Goal: Transaction & Acquisition: Obtain resource

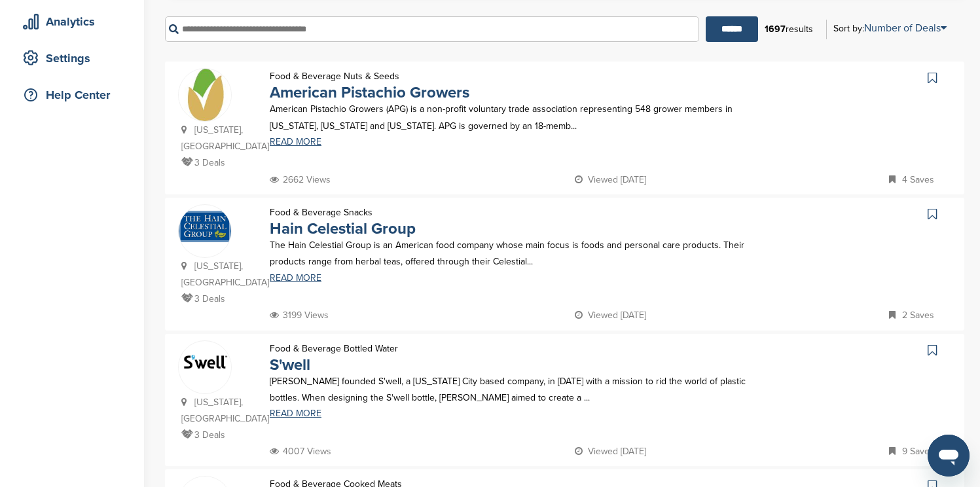
scroll to position [236, 0]
click at [931, 349] on icon at bounding box center [932, 348] width 9 height 13
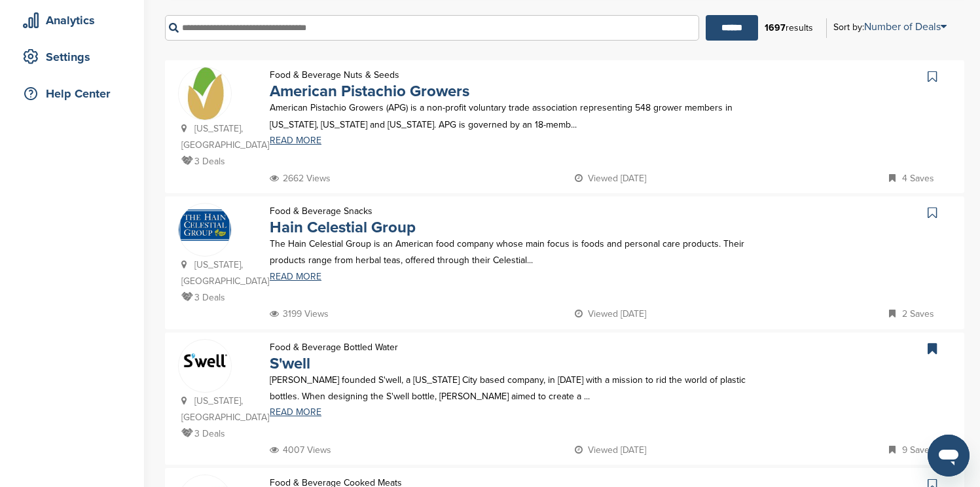
click at [932, 79] on icon at bounding box center [932, 76] width 9 height 13
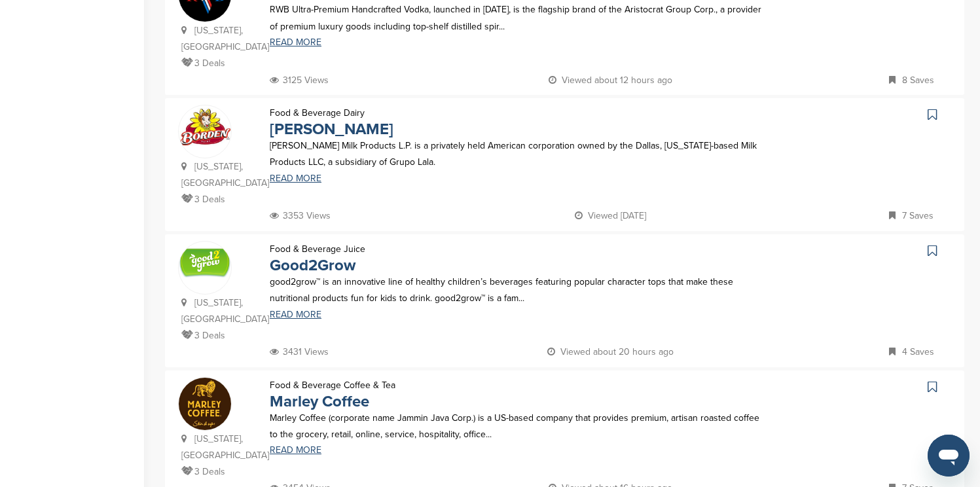
scroll to position [1021, 0]
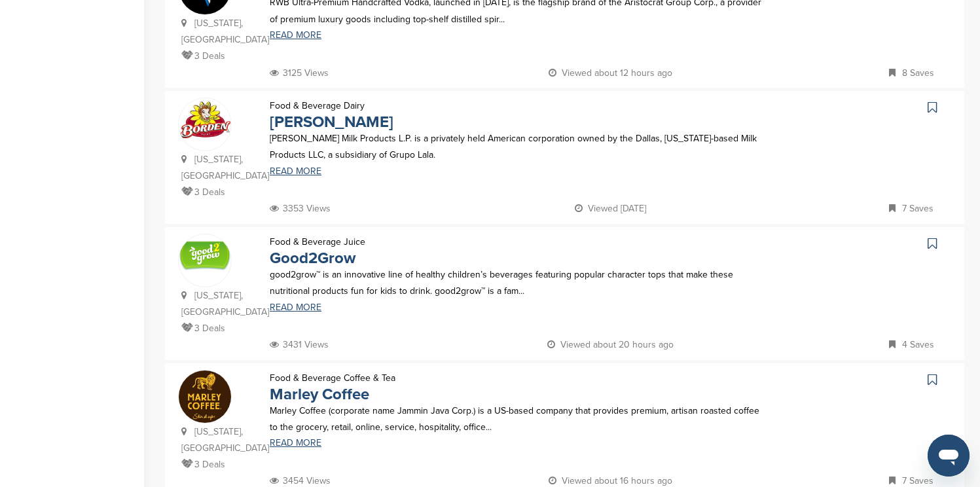
click at [930, 101] on icon at bounding box center [932, 107] width 9 height 13
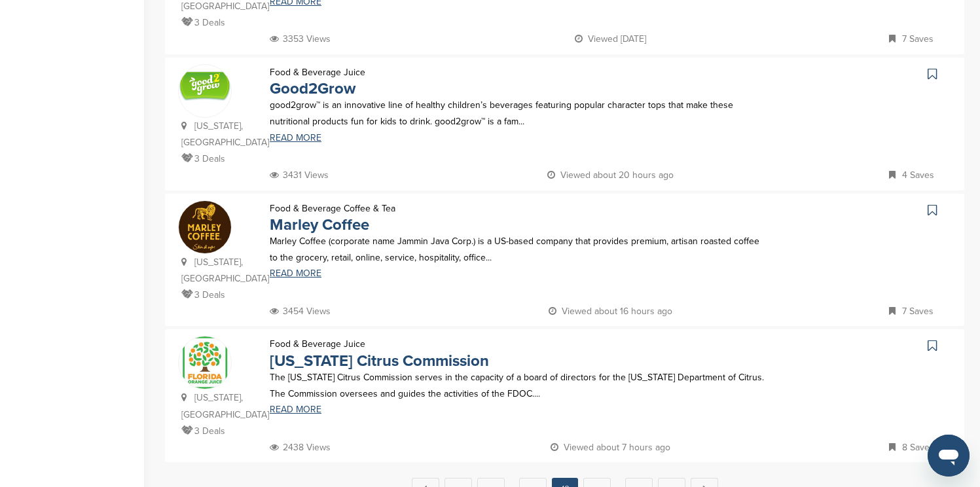
scroll to position [1231, 0]
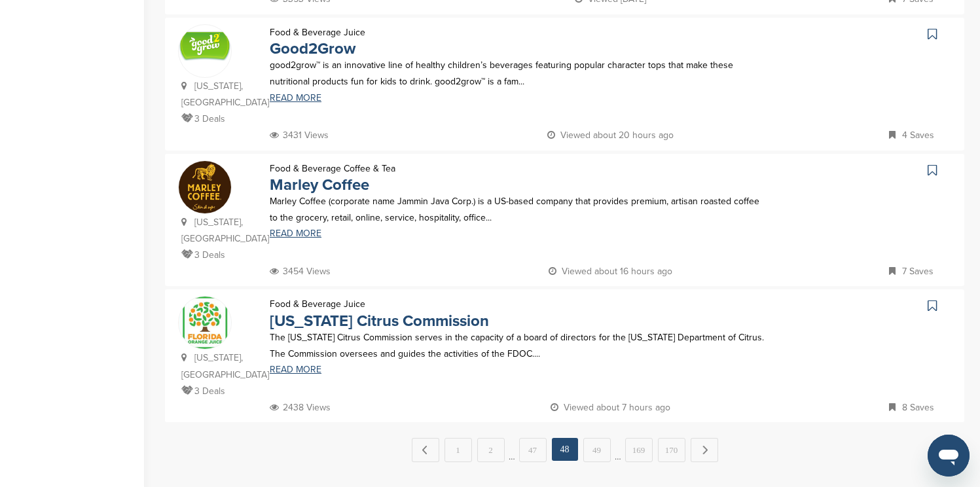
click at [932, 164] on icon at bounding box center [932, 170] width 9 height 13
click at [934, 299] on icon at bounding box center [932, 305] width 9 height 13
click at [605, 438] on link "49" at bounding box center [596, 450] width 27 height 24
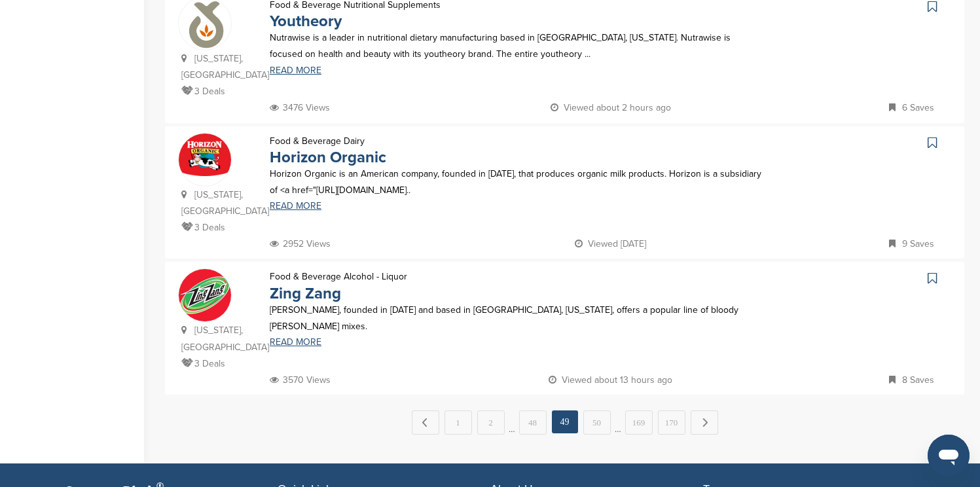
scroll to position [1283, 0]
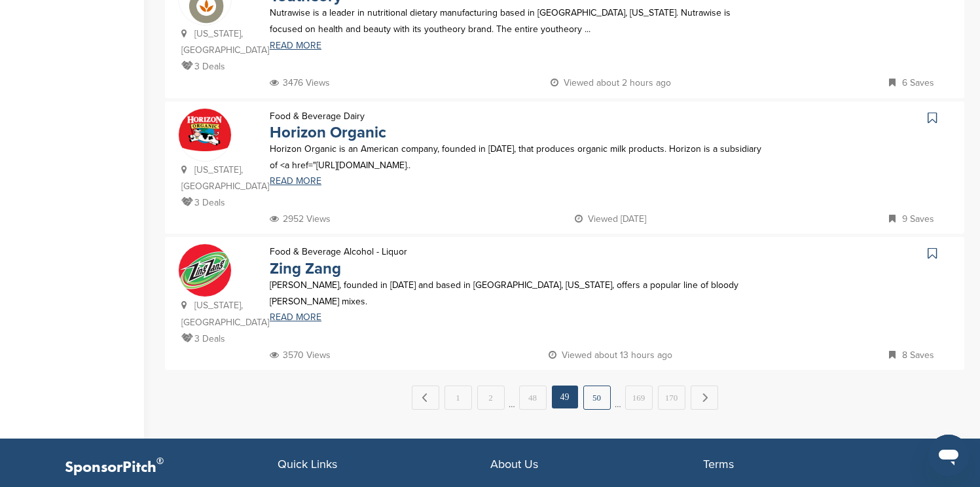
click at [606, 386] on link "50" at bounding box center [596, 398] width 27 height 24
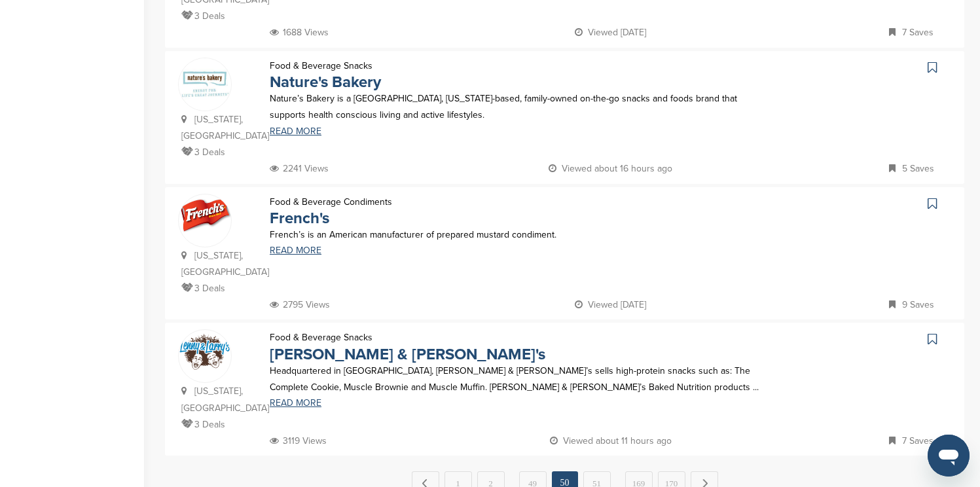
scroll to position [1205, 0]
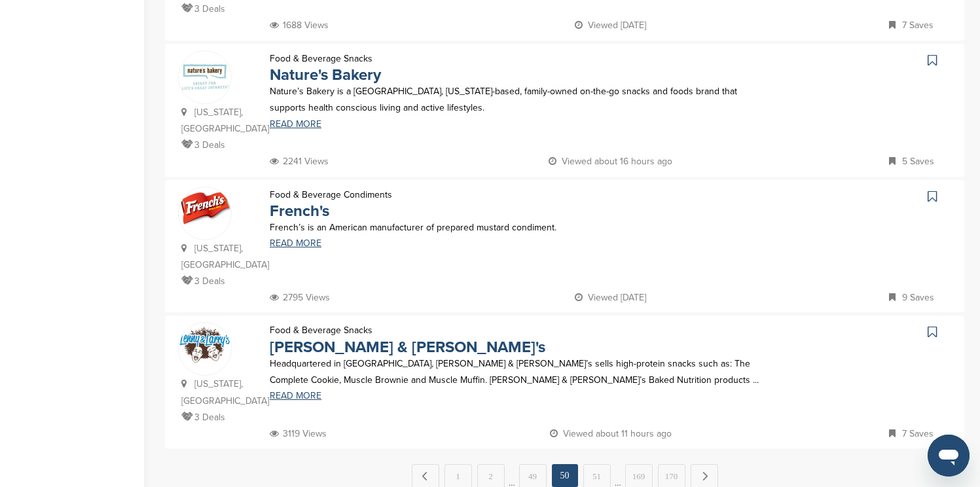
click at [932, 190] on icon at bounding box center [932, 196] width 9 height 13
click at [594, 464] on link "51" at bounding box center [596, 476] width 27 height 24
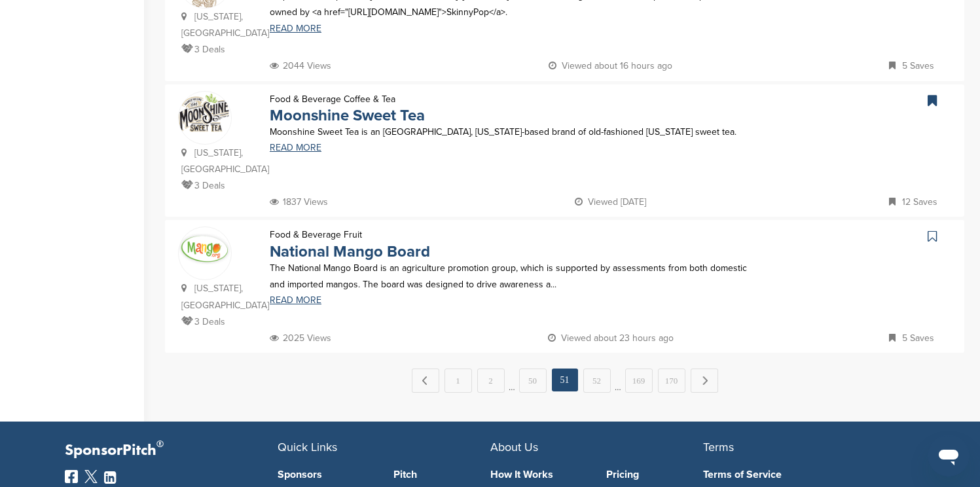
scroll to position [1309, 0]
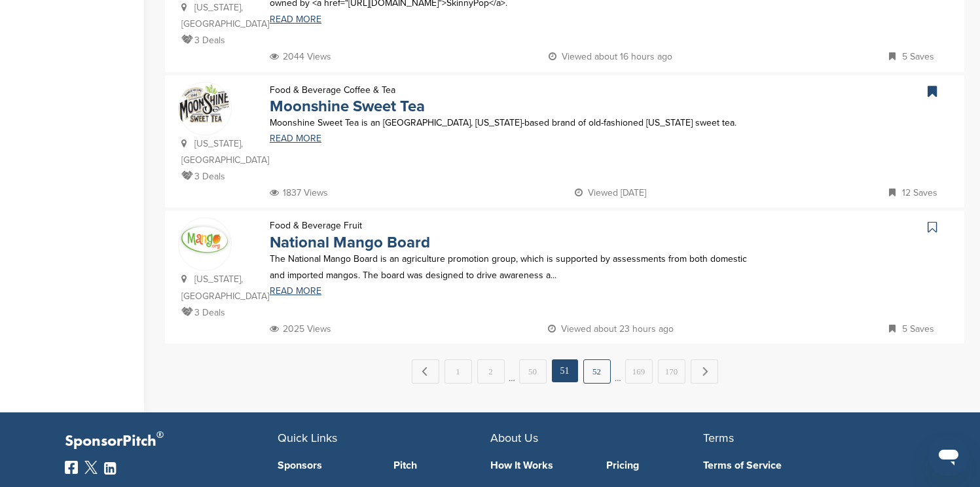
click at [597, 359] on link "52" at bounding box center [596, 371] width 27 height 24
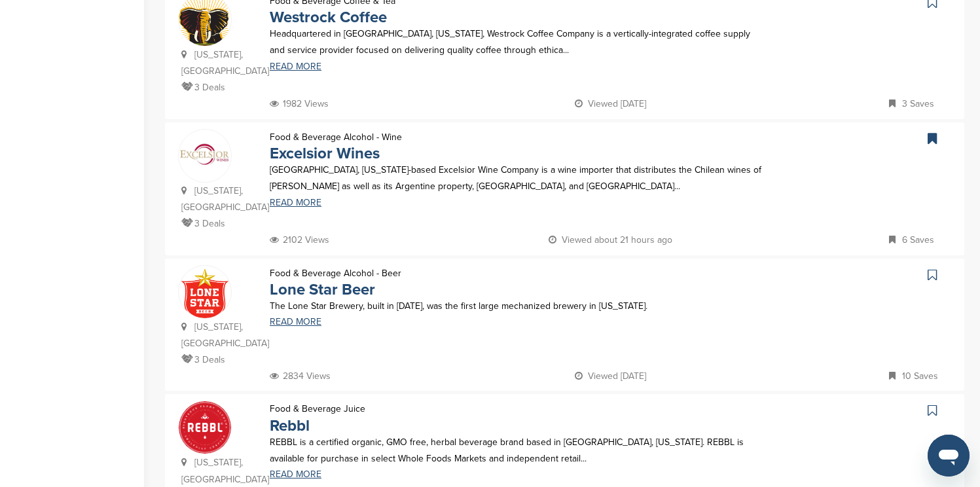
scroll to position [1152, 0]
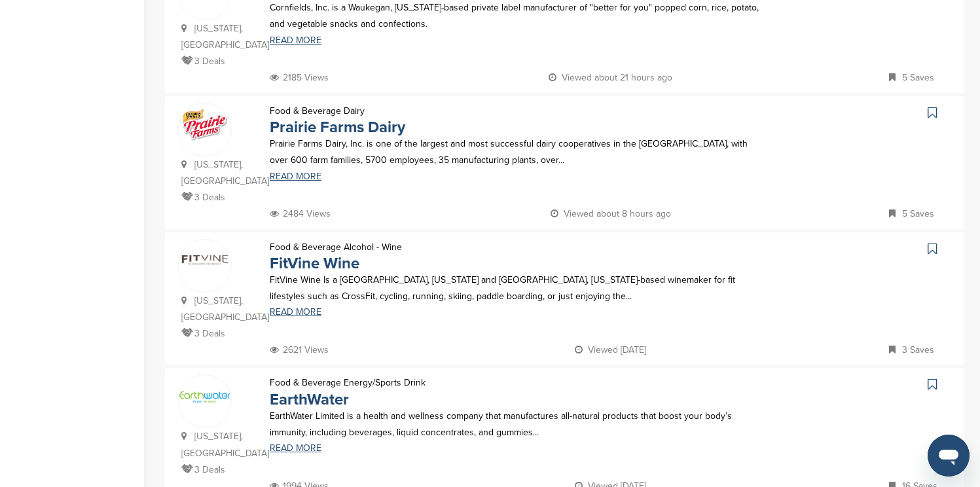
click at [930, 106] on icon at bounding box center [932, 112] width 9 height 13
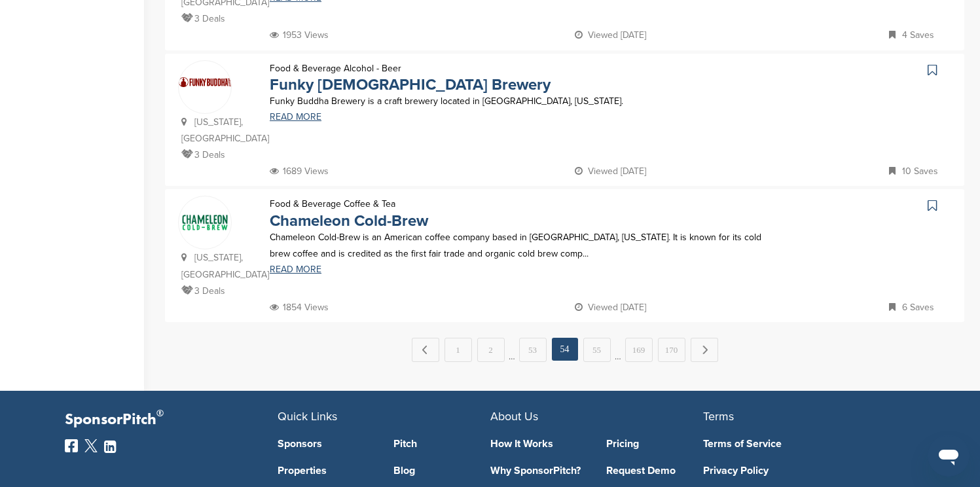
scroll to position [1336, 0]
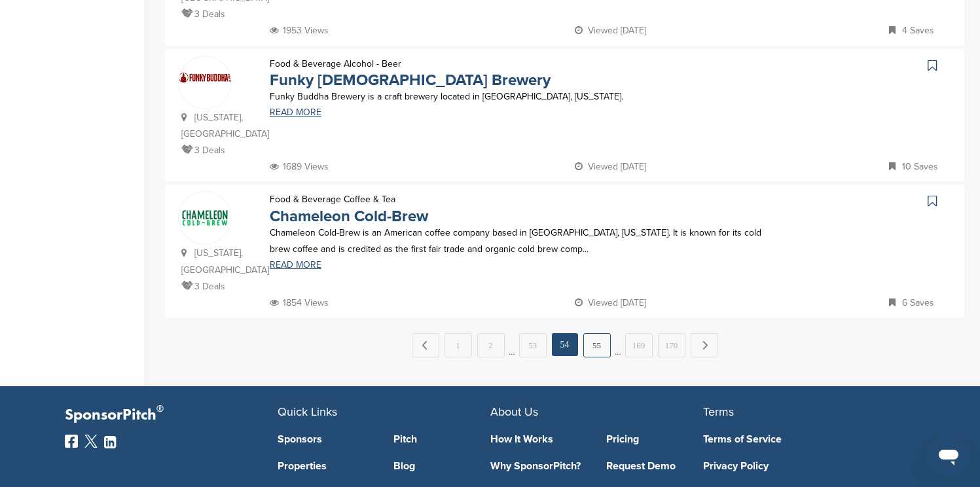
click at [600, 333] on link "55" at bounding box center [596, 345] width 27 height 24
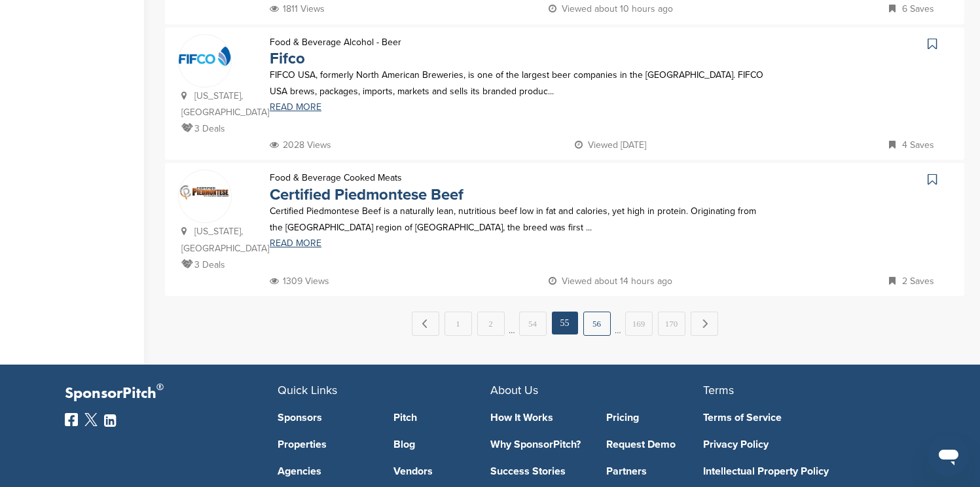
scroll to position [1362, 0]
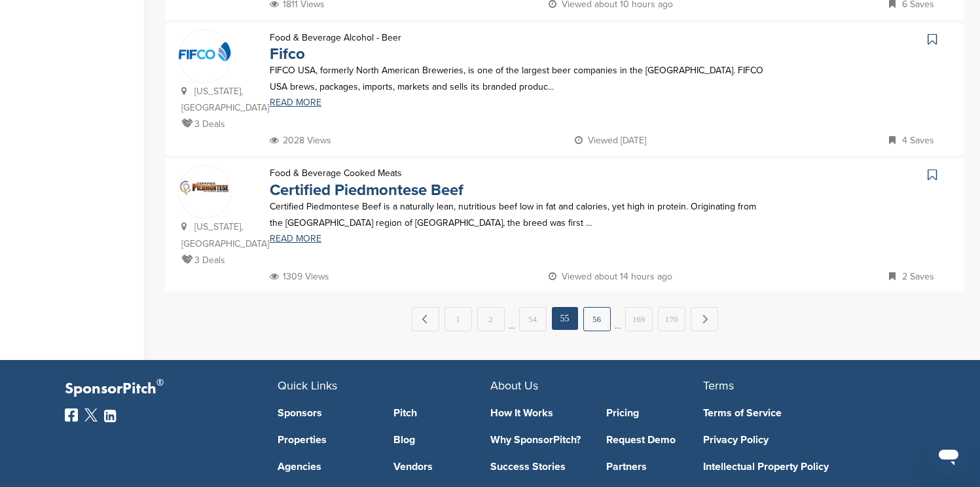
click at [596, 307] on link "56" at bounding box center [596, 319] width 27 height 24
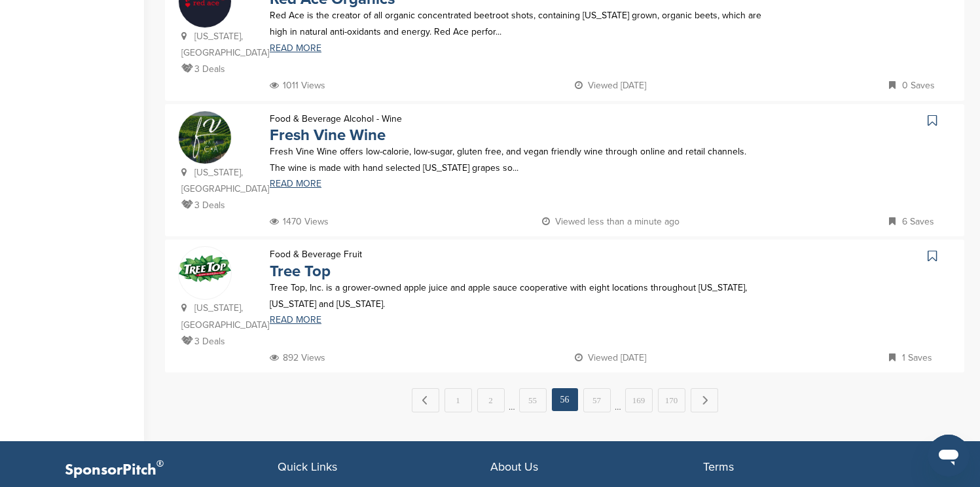
scroll to position [1309, 0]
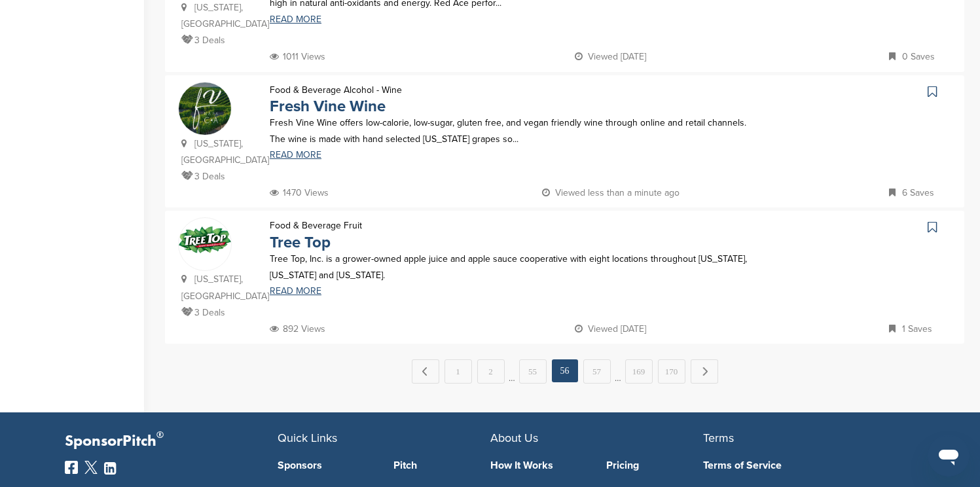
click at [596, 359] on link "57" at bounding box center [596, 371] width 27 height 24
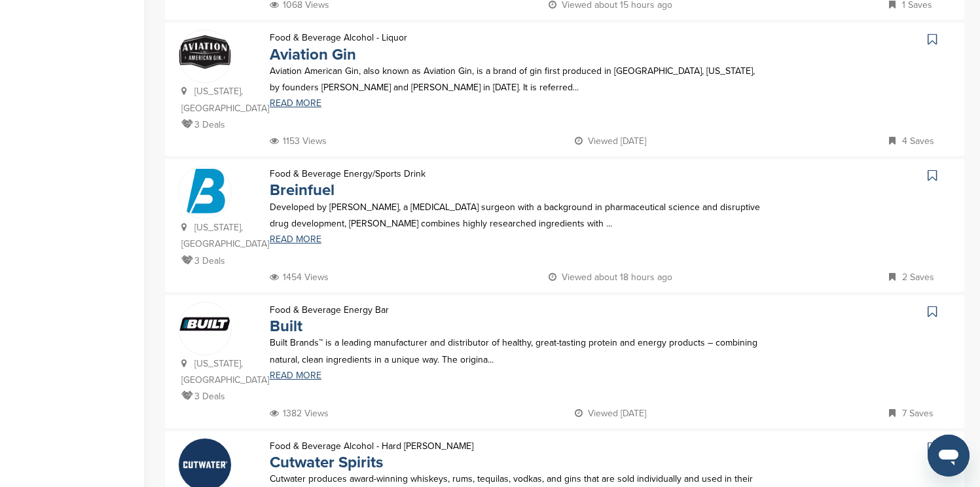
scroll to position [655, 0]
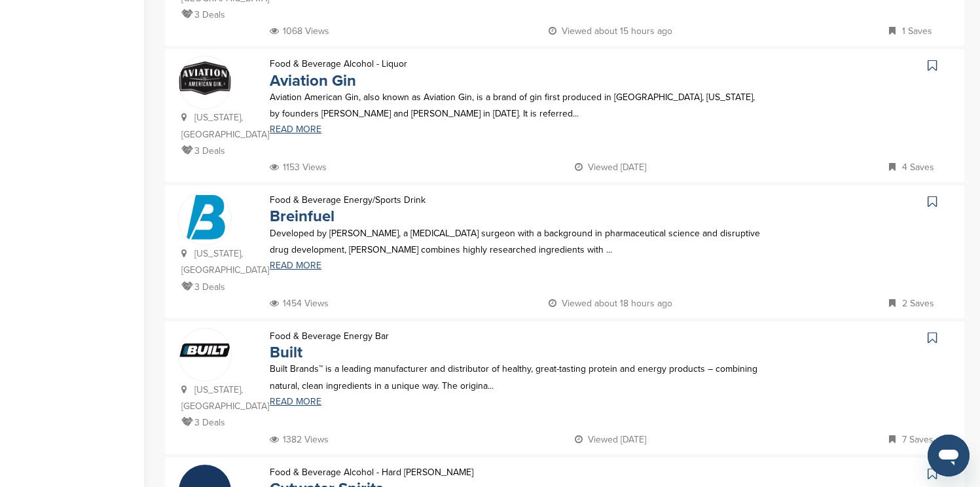
click at [934, 59] on icon at bounding box center [932, 65] width 9 height 13
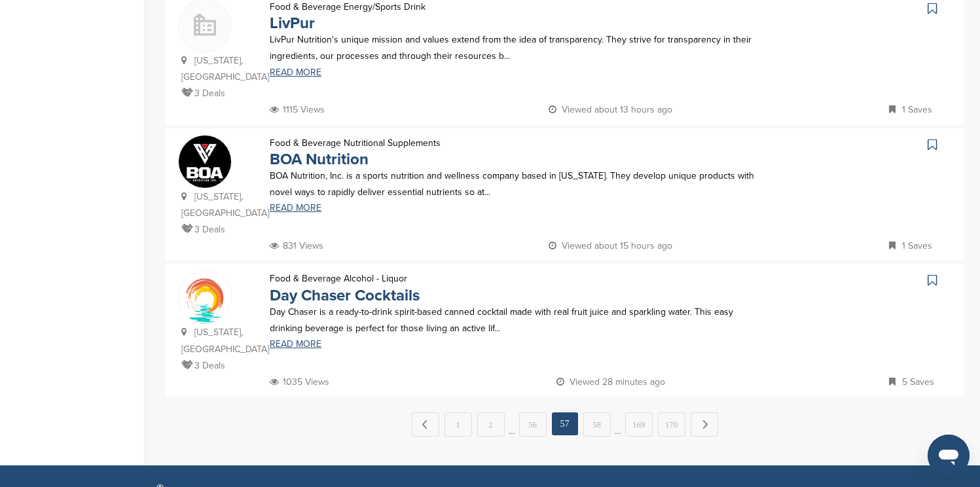
scroll to position [1257, 0]
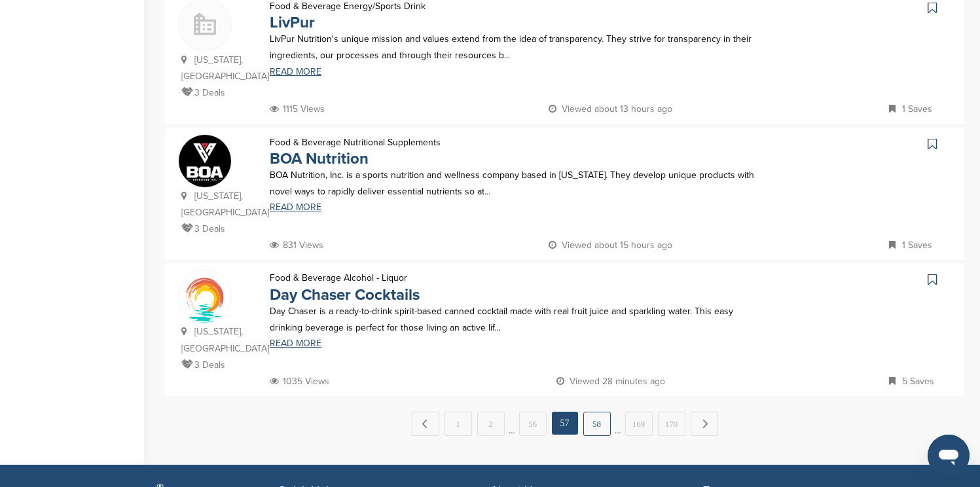
click at [606, 412] on link "58" at bounding box center [596, 424] width 27 height 24
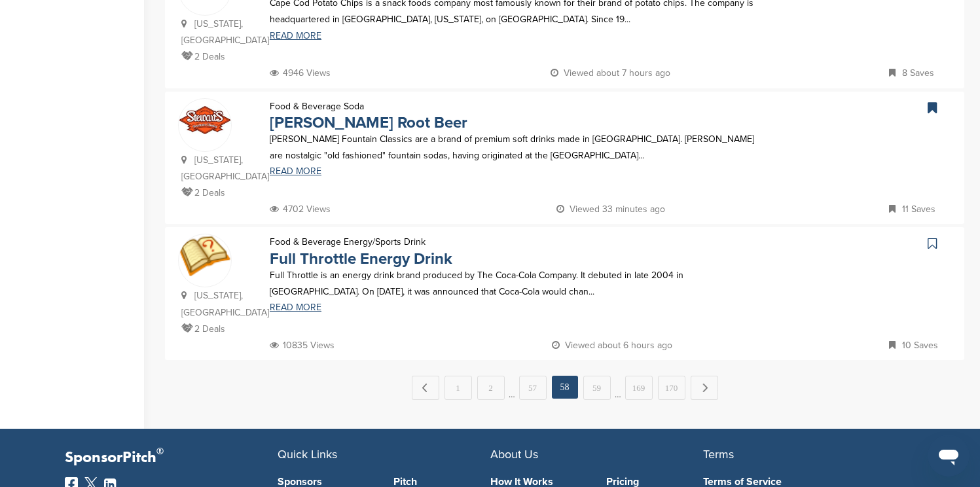
scroll to position [1309, 0]
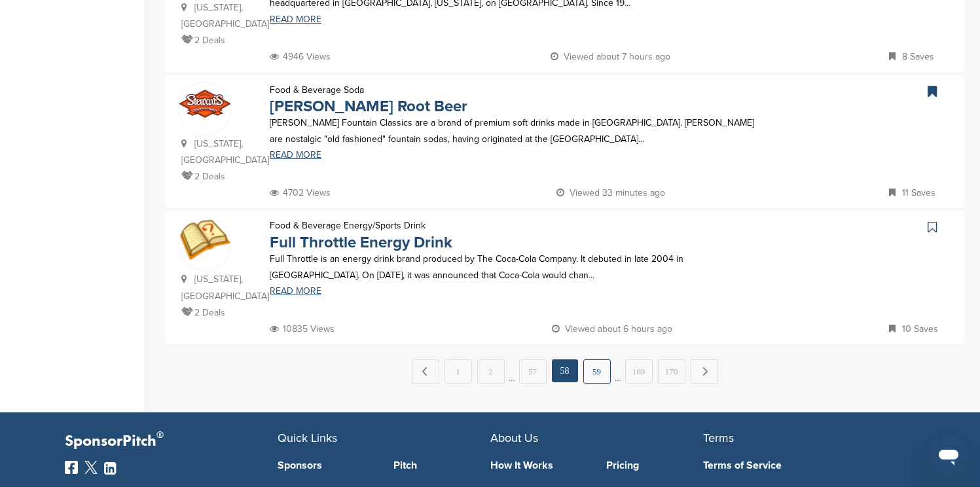
click at [606, 359] on link "59" at bounding box center [596, 371] width 27 height 24
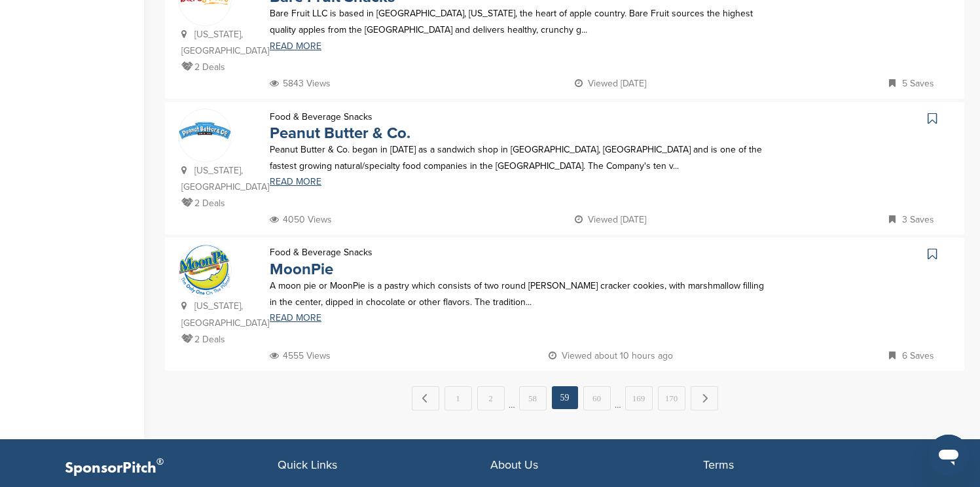
scroll to position [1283, 0]
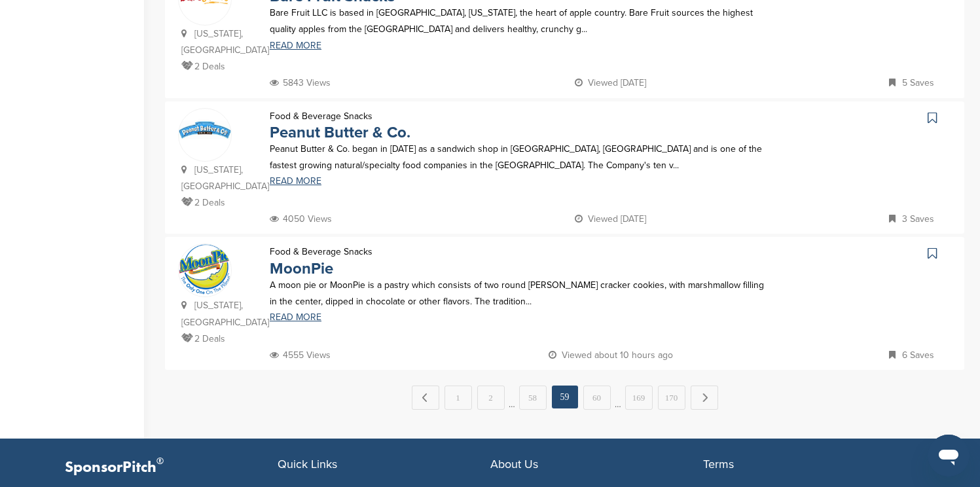
click at [934, 111] on icon at bounding box center [932, 117] width 9 height 13
click at [935, 247] on icon at bounding box center [932, 253] width 9 height 13
click at [706, 386] on link "Next →" at bounding box center [704, 398] width 27 height 24
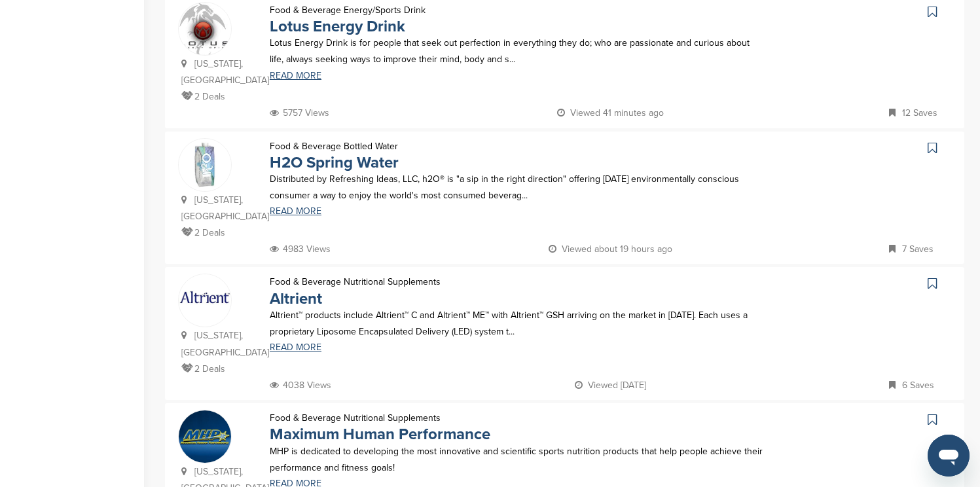
scroll to position [419, 0]
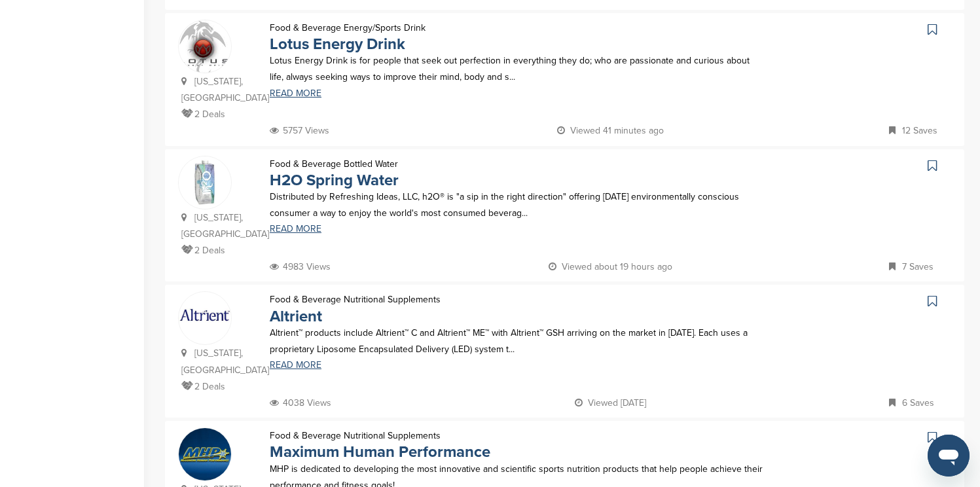
click at [936, 27] on icon at bounding box center [932, 29] width 9 height 13
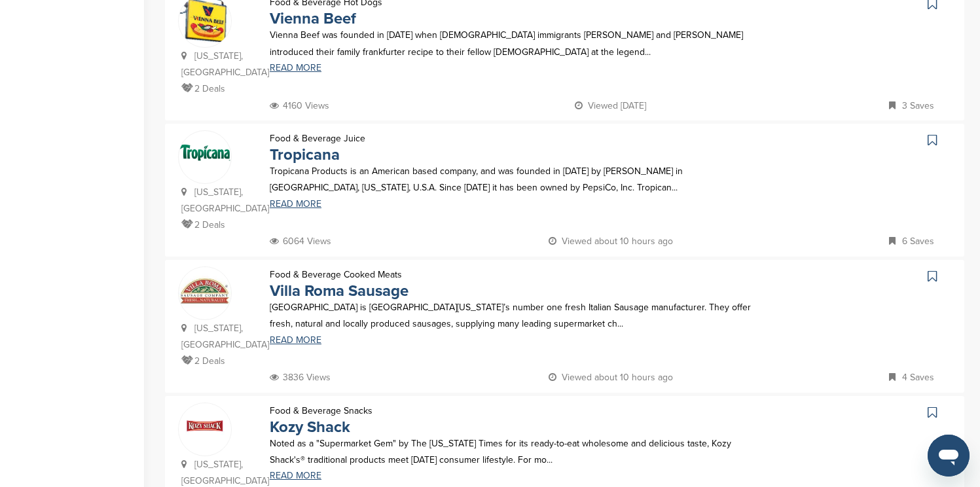
scroll to position [1021, 0]
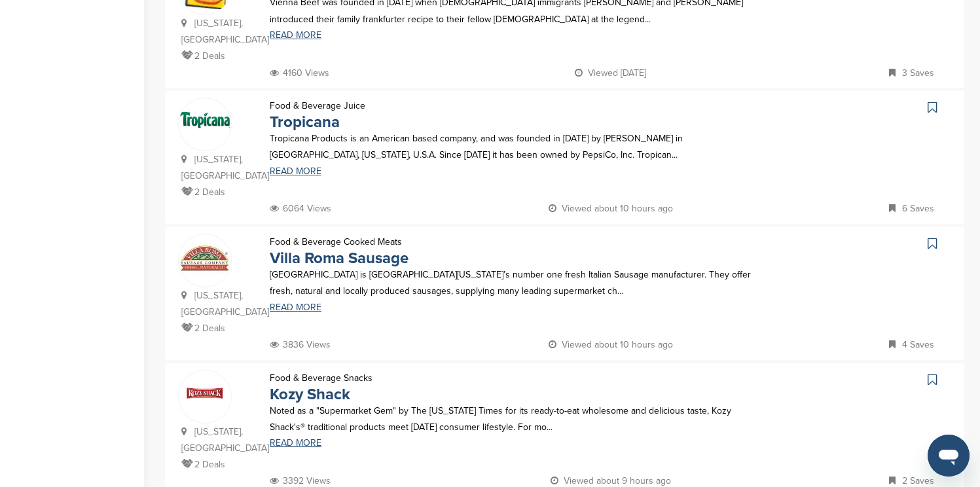
click at [933, 101] on icon at bounding box center [932, 107] width 9 height 13
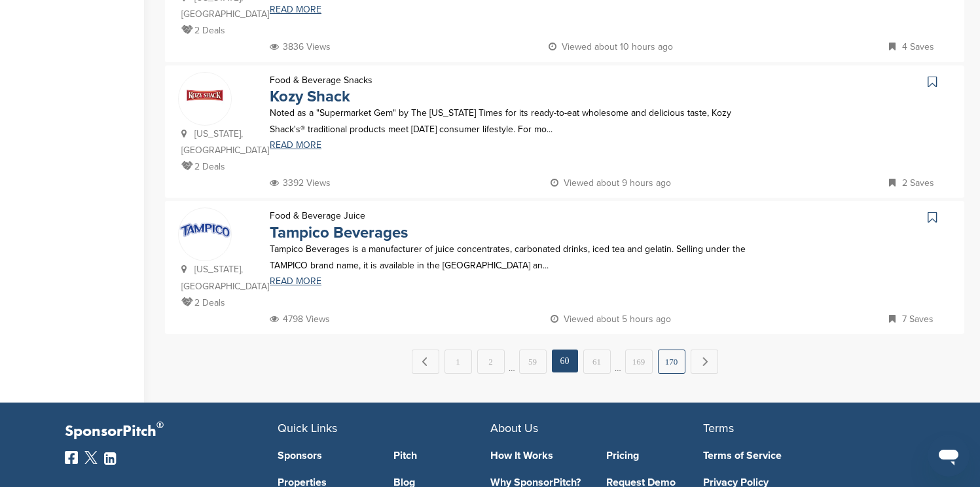
scroll to position [1336, 0]
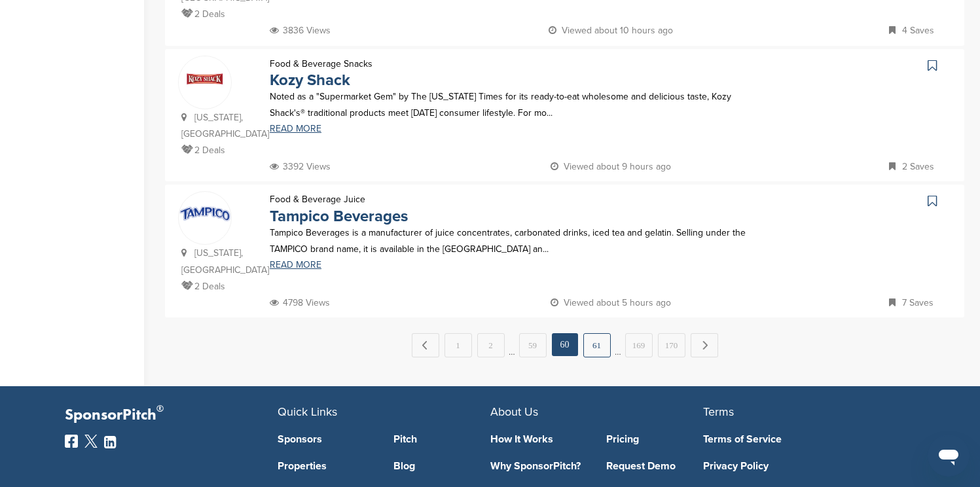
click at [599, 333] on link "61" at bounding box center [596, 345] width 27 height 24
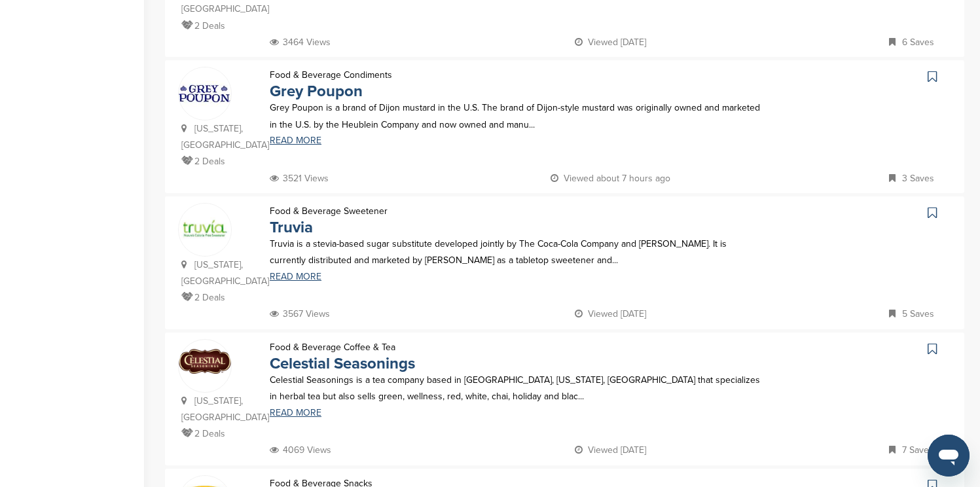
scroll to position [917, 0]
click at [935, 69] on icon at bounding box center [932, 75] width 9 height 13
click at [932, 206] on icon at bounding box center [932, 212] width 9 height 13
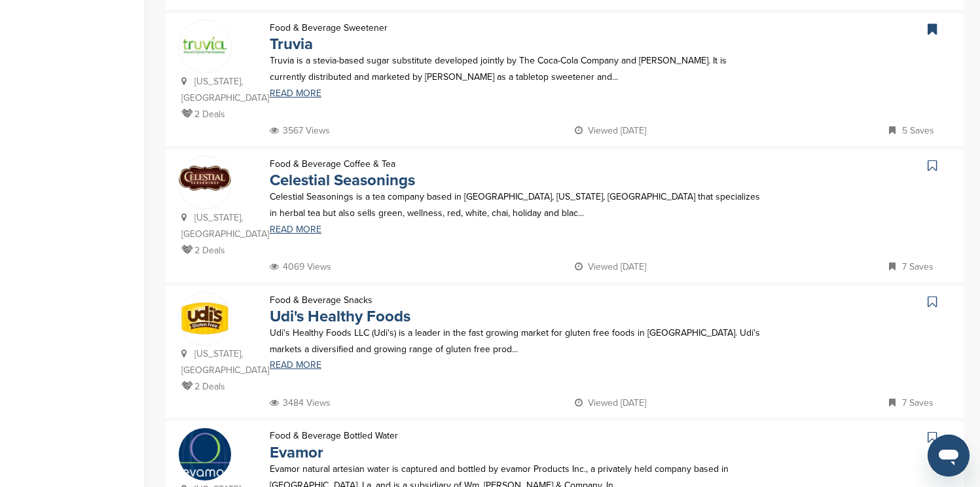
scroll to position [1100, 0]
click at [932, 158] on icon at bounding box center [932, 164] width 9 height 13
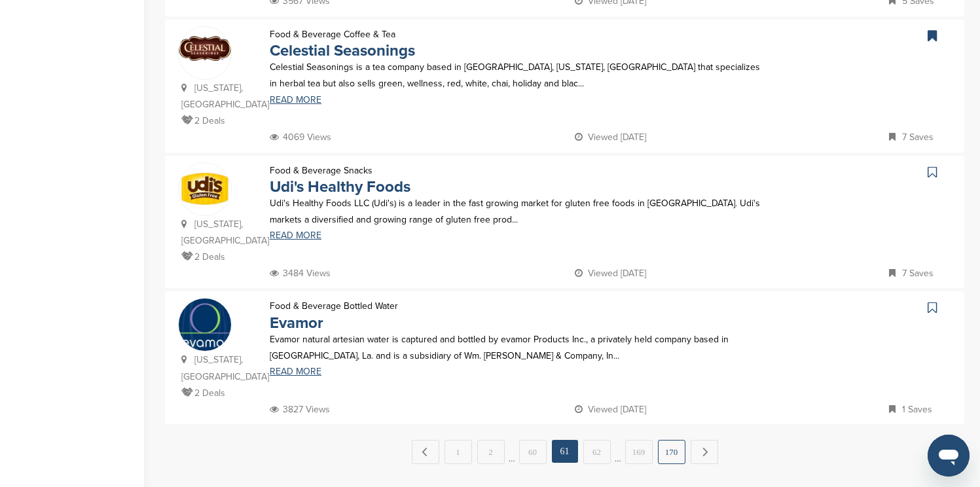
scroll to position [1257, 0]
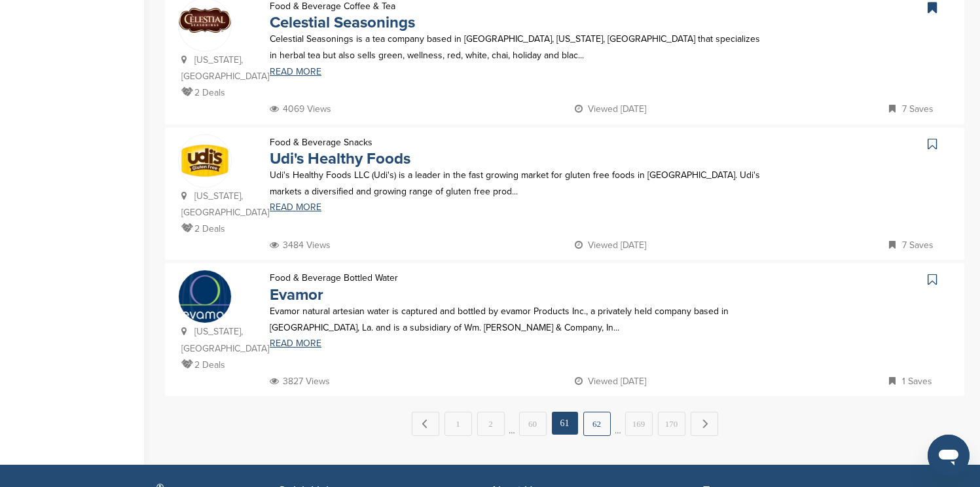
click at [604, 412] on link "62" at bounding box center [596, 424] width 27 height 24
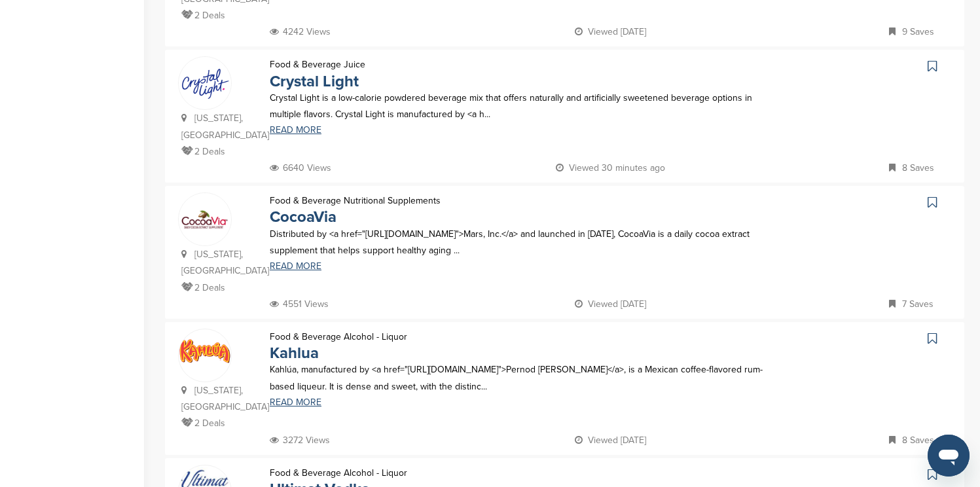
scroll to position [655, 0]
click at [930, 59] on icon at bounding box center [932, 65] width 9 height 13
click at [928, 331] on icon at bounding box center [932, 337] width 9 height 13
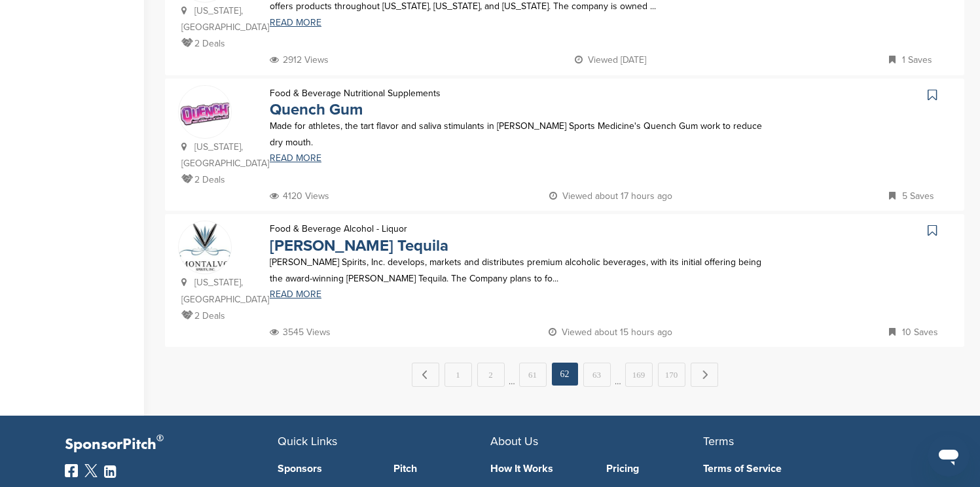
scroll to position [1336, 0]
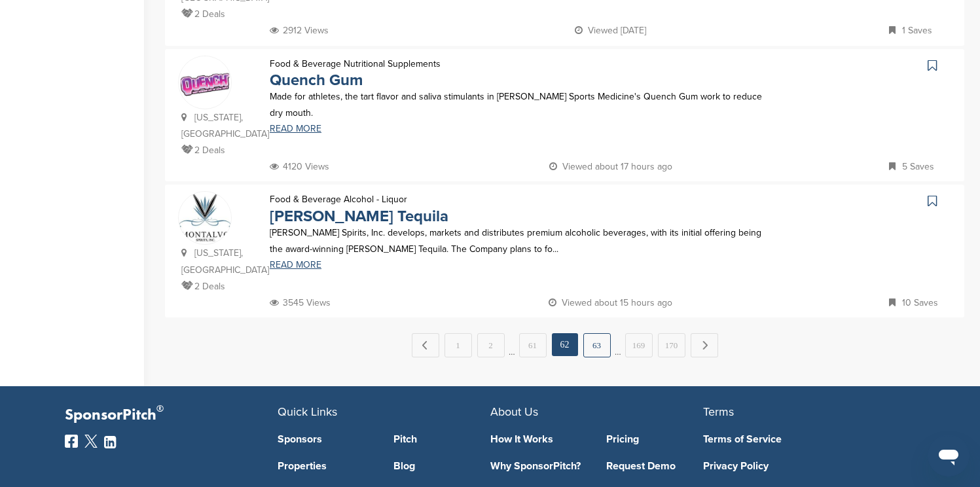
click at [596, 333] on link "63" at bounding box center [596, 345] width 27 height 24
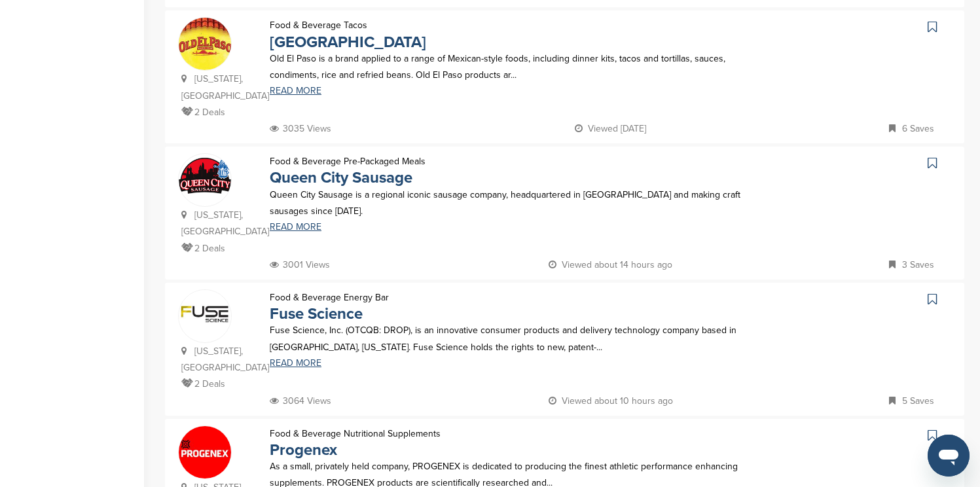
scroll to position [681, 0]
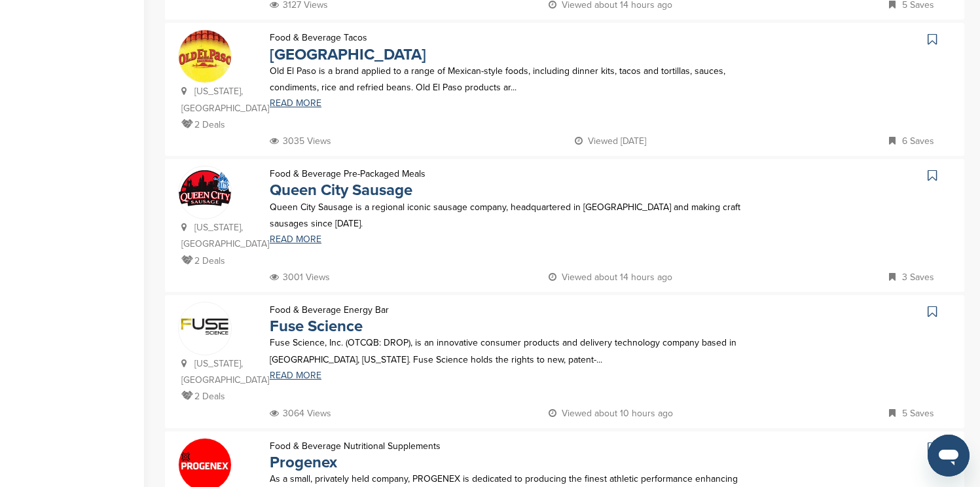
click at [930, 37] on icon at bounding box center [932, 39] width 9 height 13
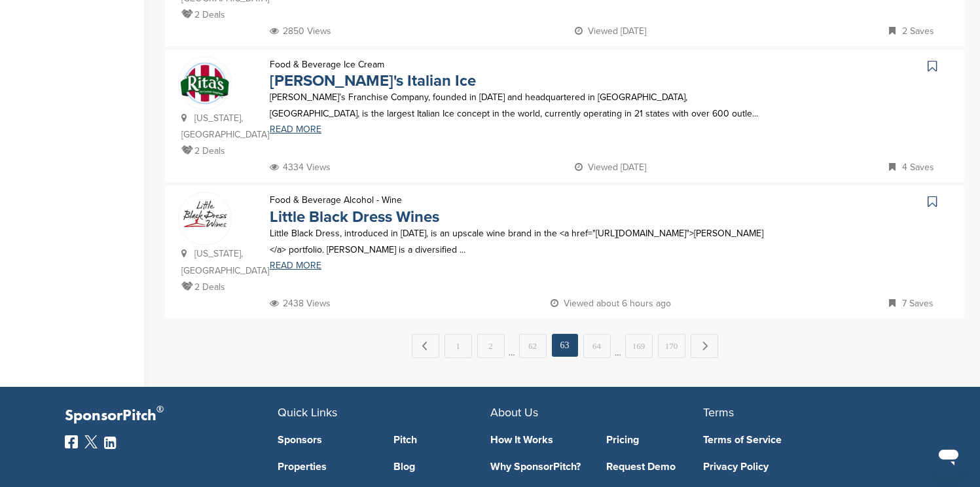
scroll to position [1336, 0]
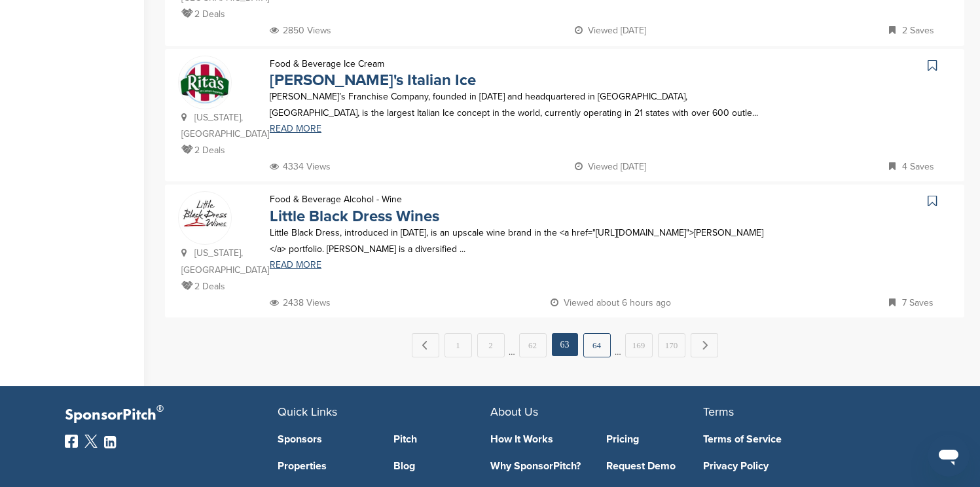
click at [607, 333] on link "64" at bounding box center [596, 345] width 27 height 24
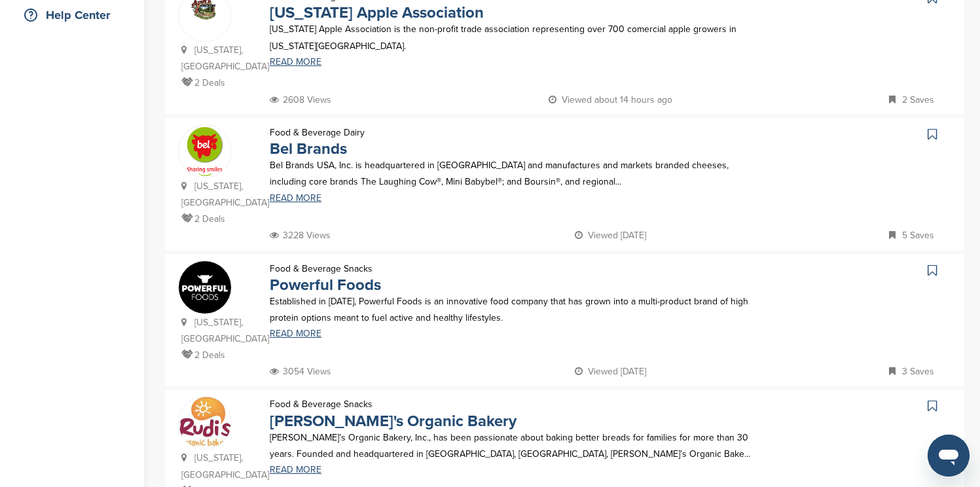
scroll to position [288, 0]
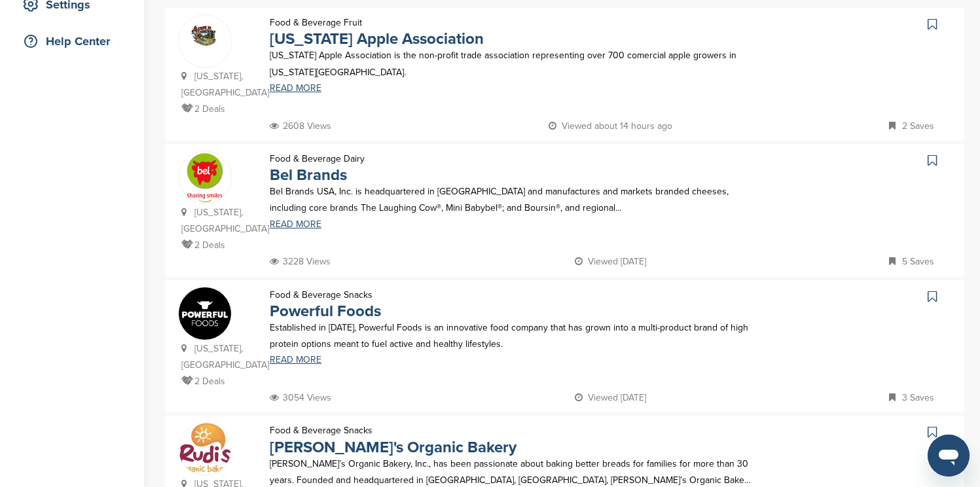
click at [930, 20] on icon at bounding box center [932, 24] width 9 height 13
click at [936, 160] on icon at bounding box center [932, 160] width 9 height 13
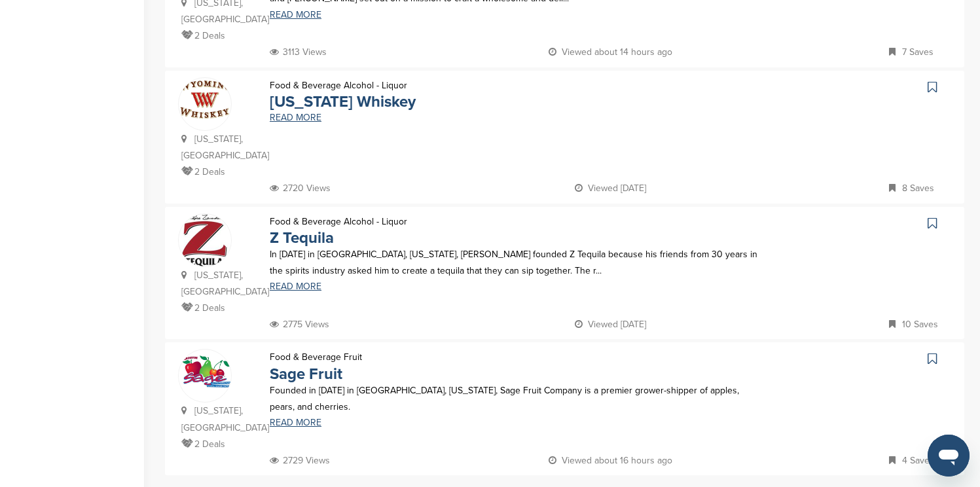
scroll to position [1178, 0]
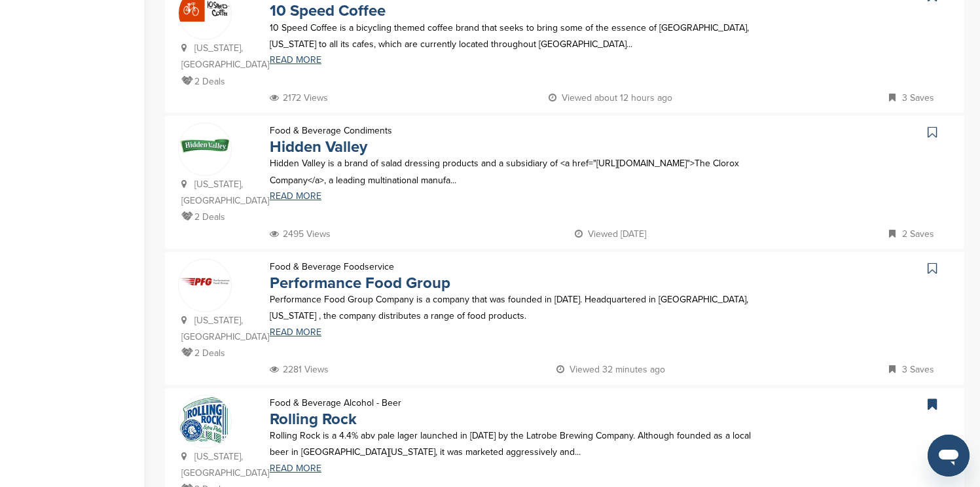
scroll to position [890, 0]
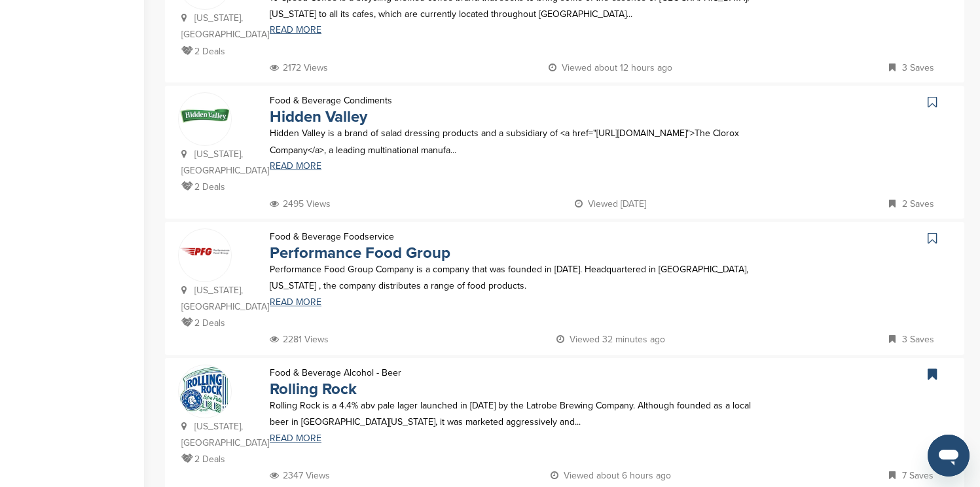
click at [932, 96] on icon at bounding box center [932, 102] width 9 height 13
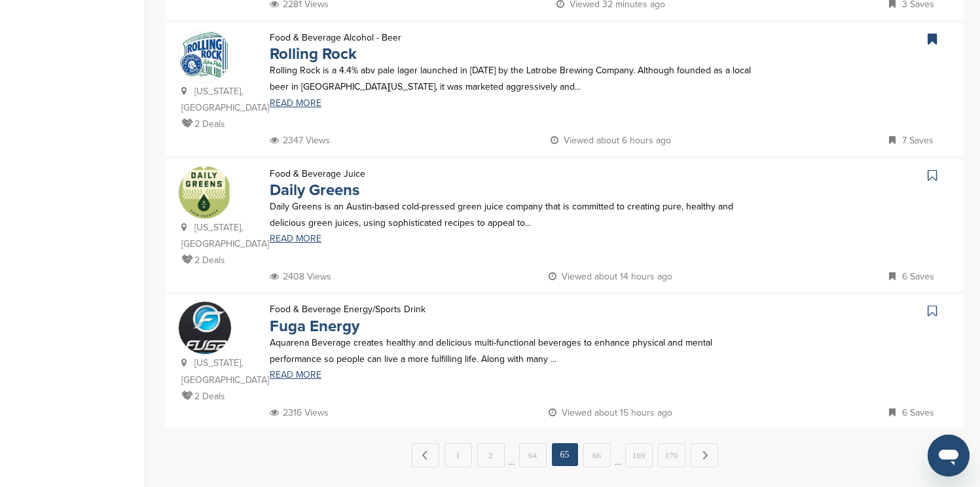
scroll to position [1257, 0]
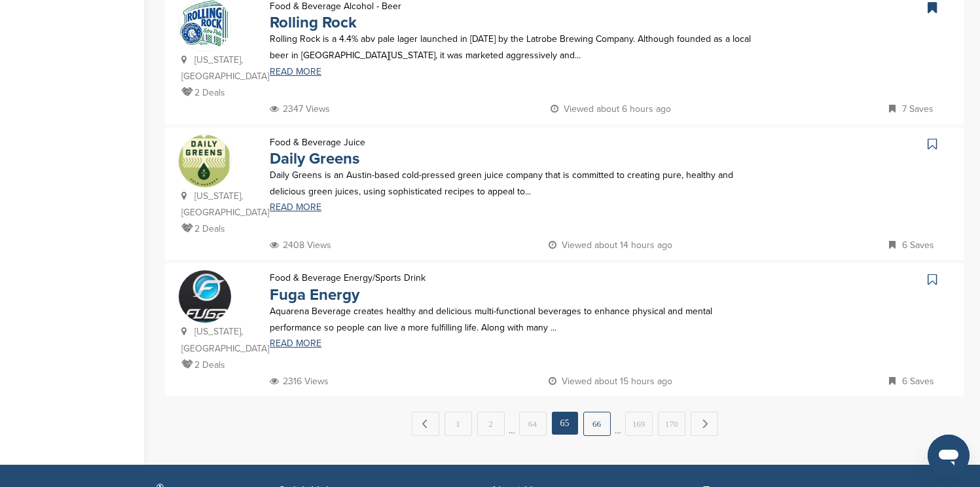
click at [603, 412] on link "66" at bounding box center [596, 424] width 27 height 24
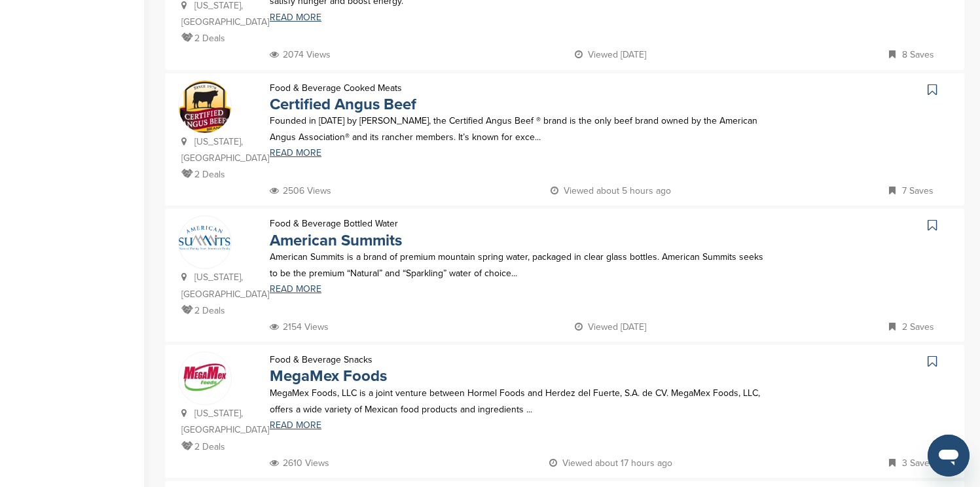
scroll to position [524, 0]
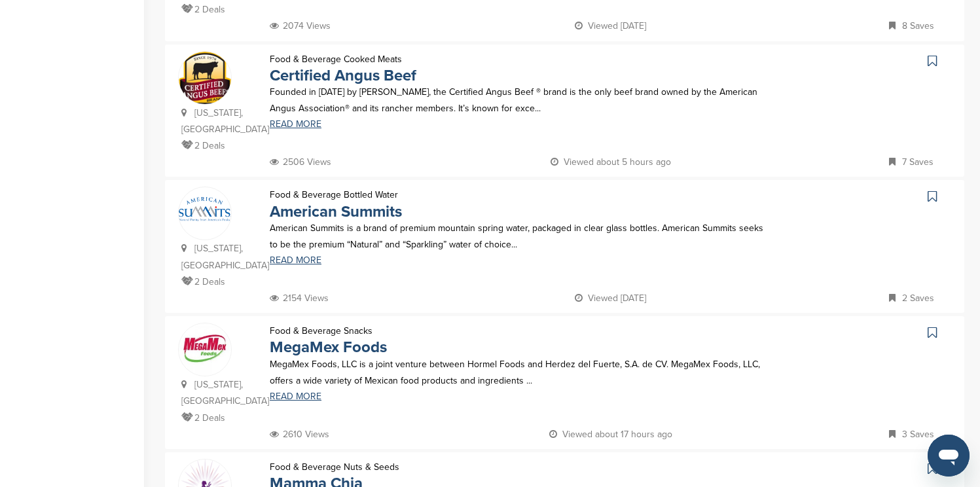
click at [934, 62] on icon at bounding box center [932, 60] width 9 height 13
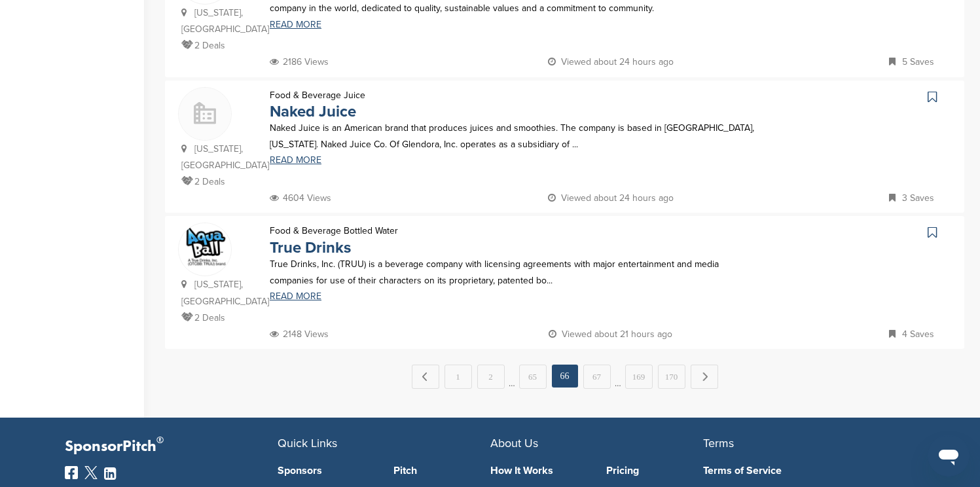
scroll to position [1309, 0]
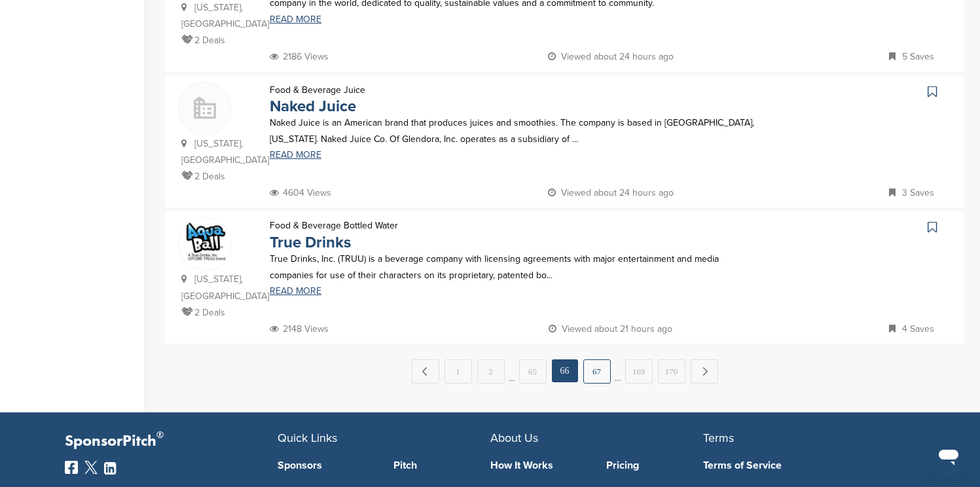
click at [604, 359] on link "67" at bounding box center [596, 371] width 27 height 24
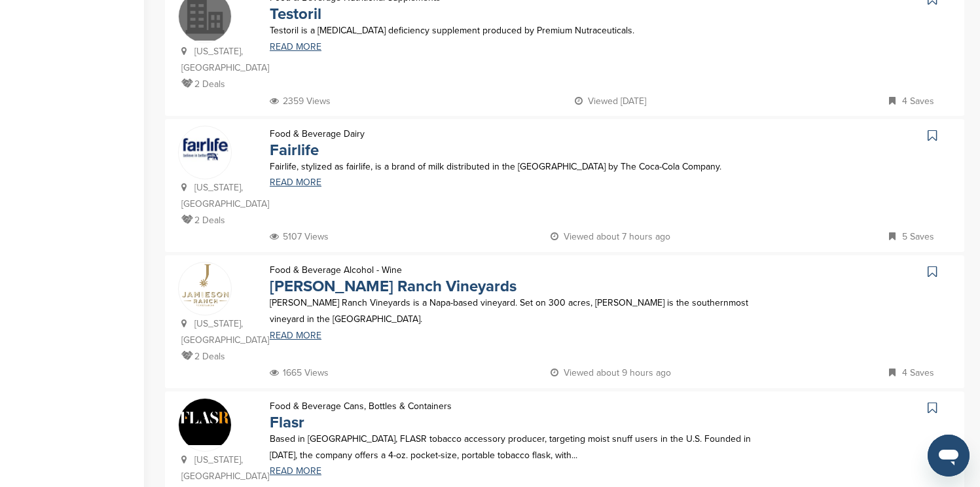
scroll to position [1021, 0]
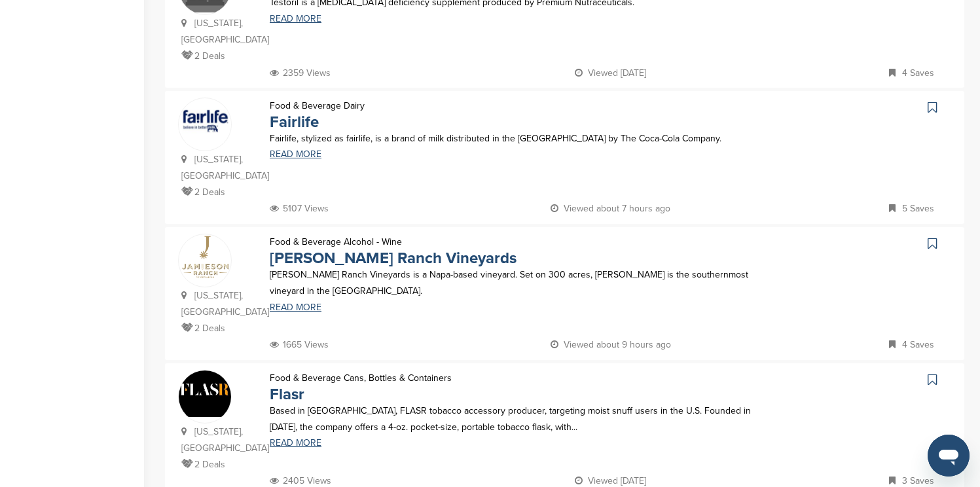
click at [934, 101] on icon at bounding box center [932, 107] width 9 height 13
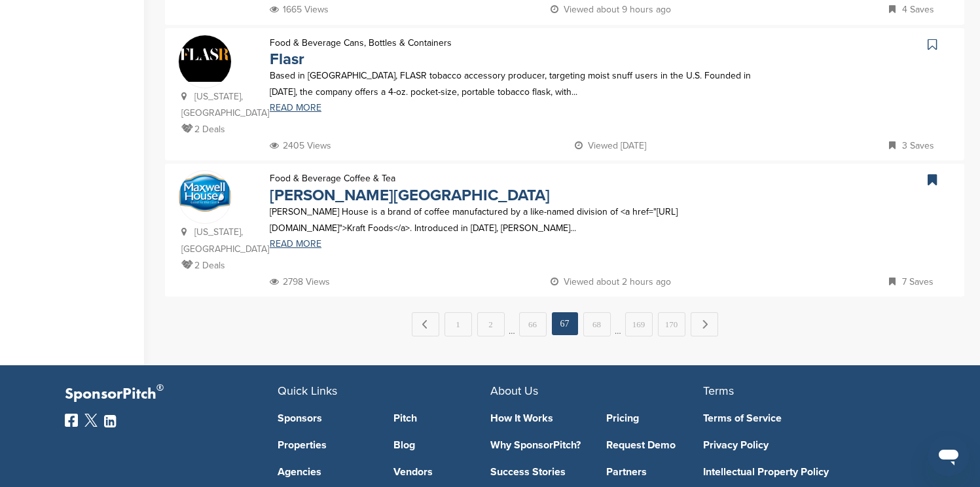
scroll to position [1362, 0]
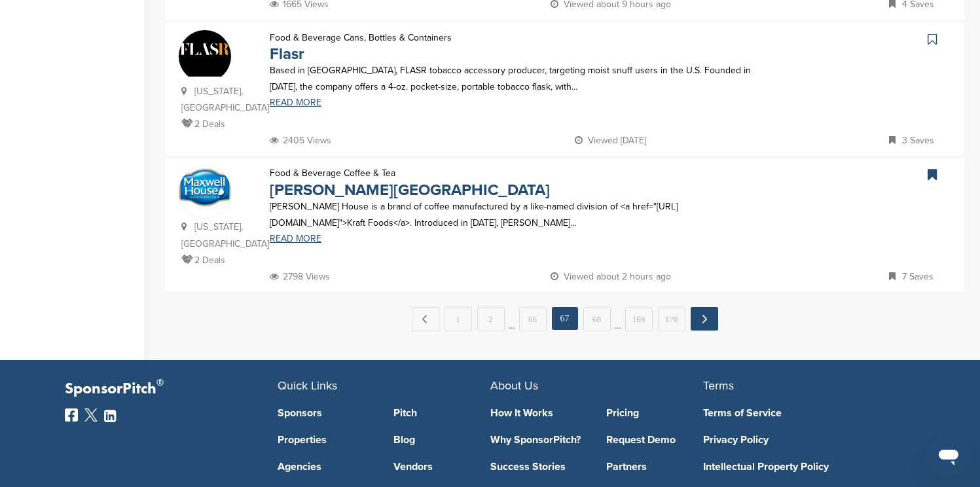
click at [703, 307] on link "Next →" at bounding box center [704, 319] width 27 height 24
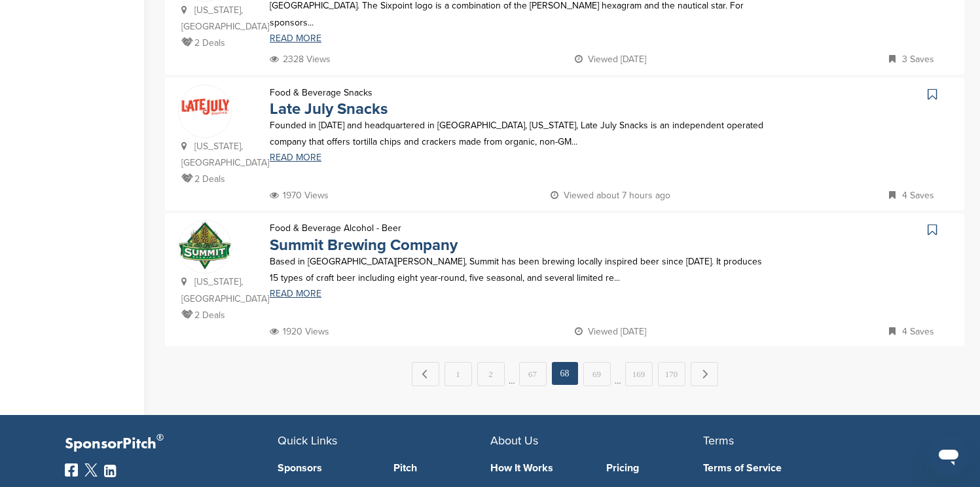
scroll to position [1336, 0]
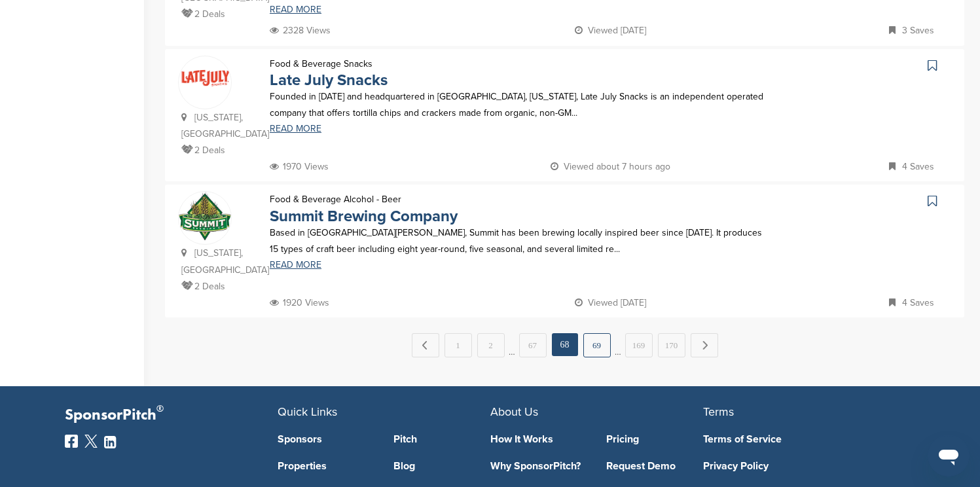
click at [594, 333] on link "69" at bounding box center [596, 345] width 27 height 24
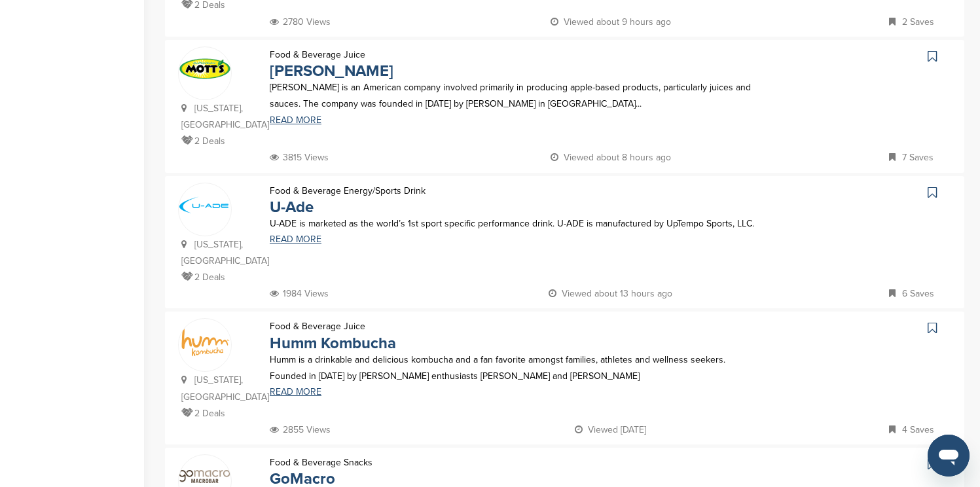
scroll to position [393, 0]
click at [934, 54] on icon at bounding box center [932, 55] width 9 height 13
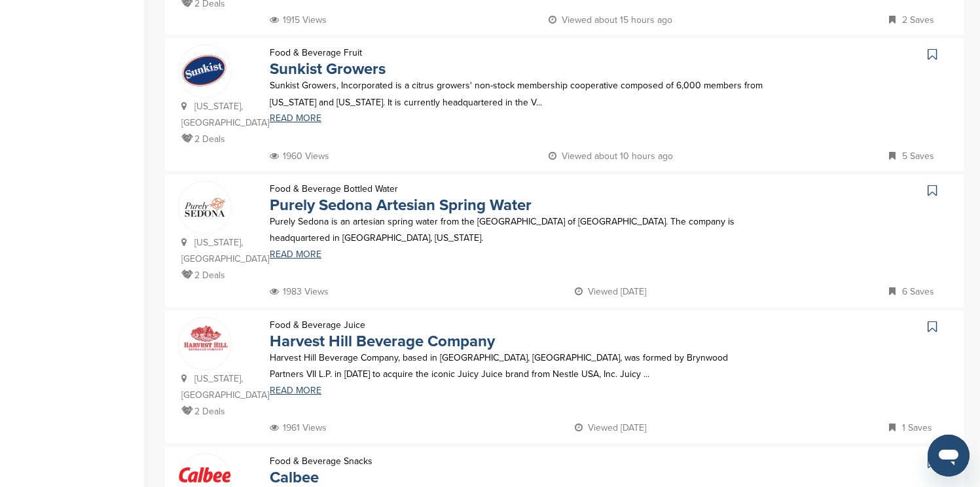
scroll to position [943, 0]
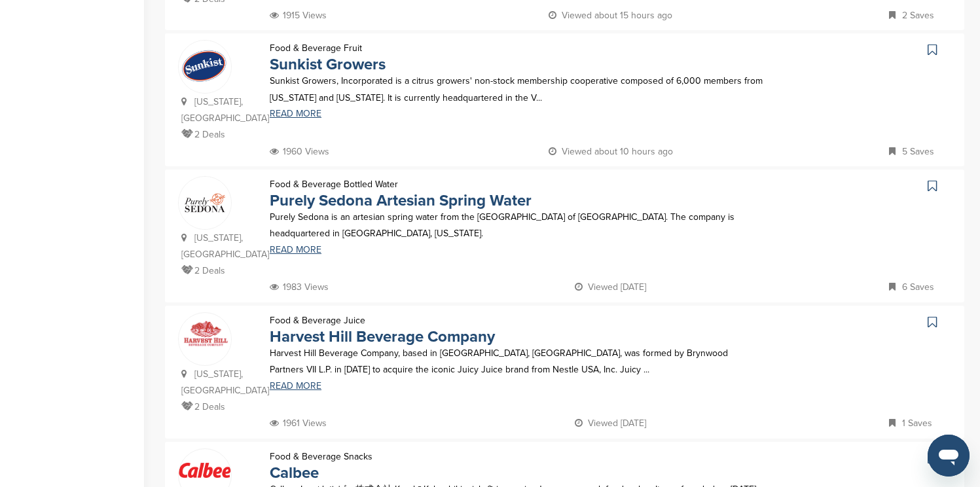
click at [931, 43] on icon at bounding box center [932, 49] width 9 height 13
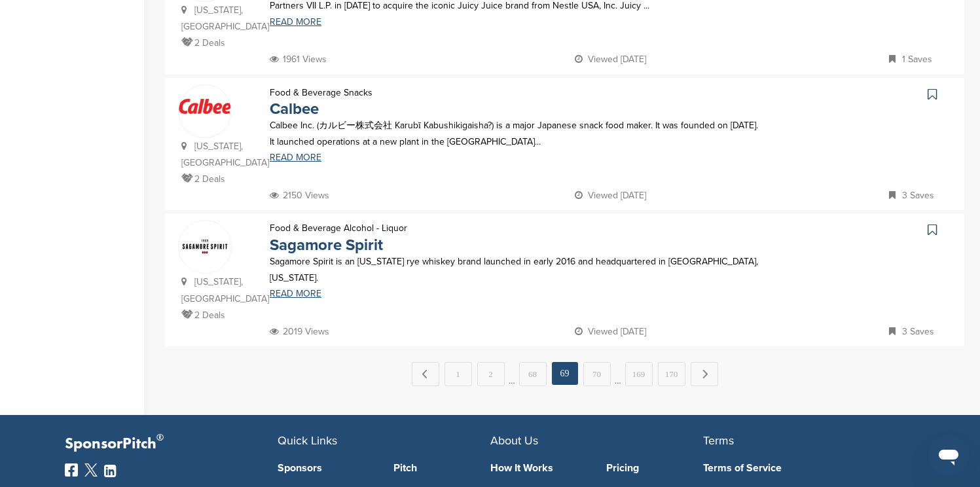
scroll to position [1336, 0]
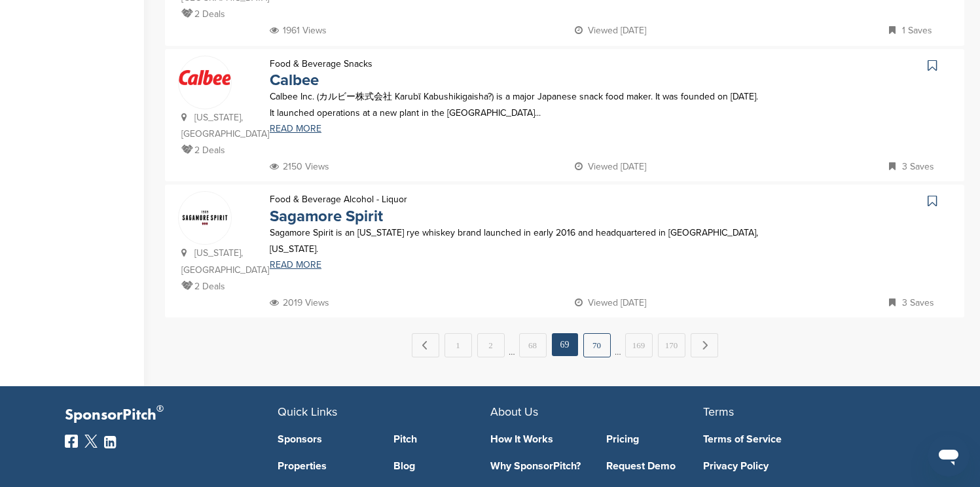
click at [593, 333] on link "70" at bounding box center [596, 345] width 27 height 24
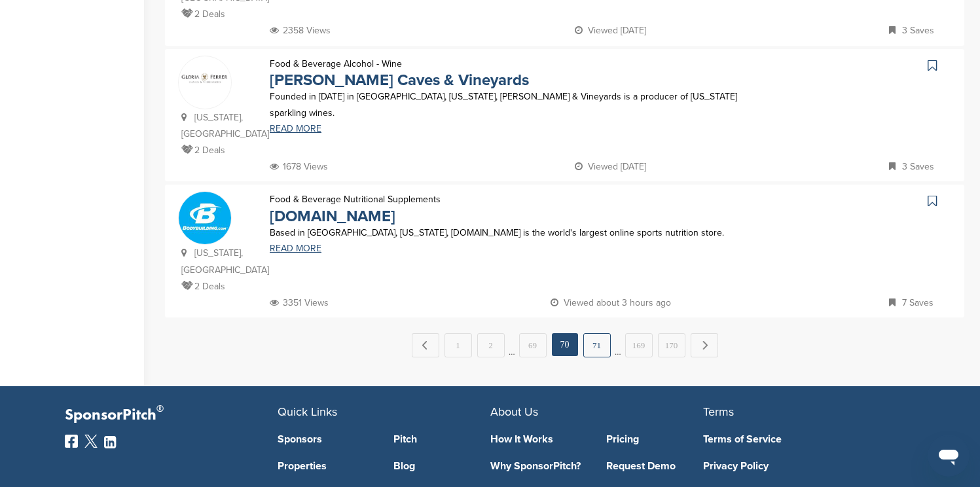
click at [602, 333] on link "71" at bounding box center [596, 345] width 27 height 24
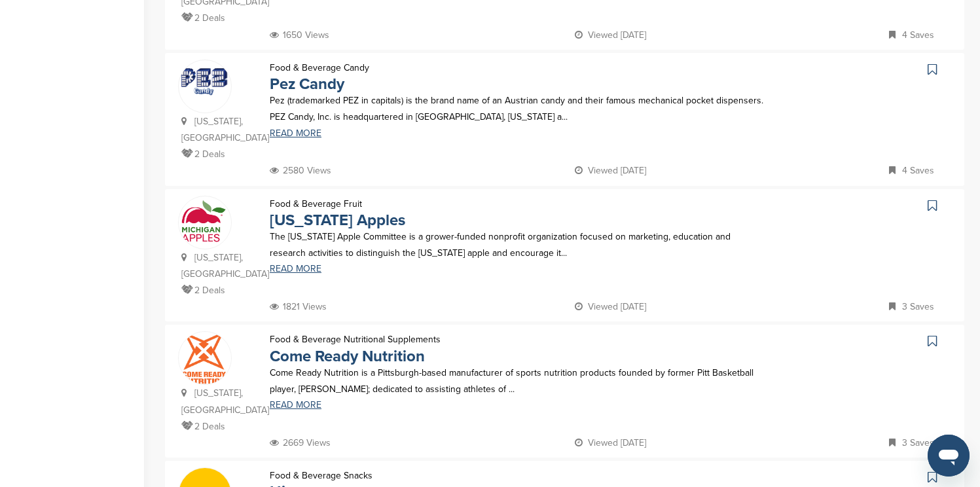
scroll to position [393, 0]
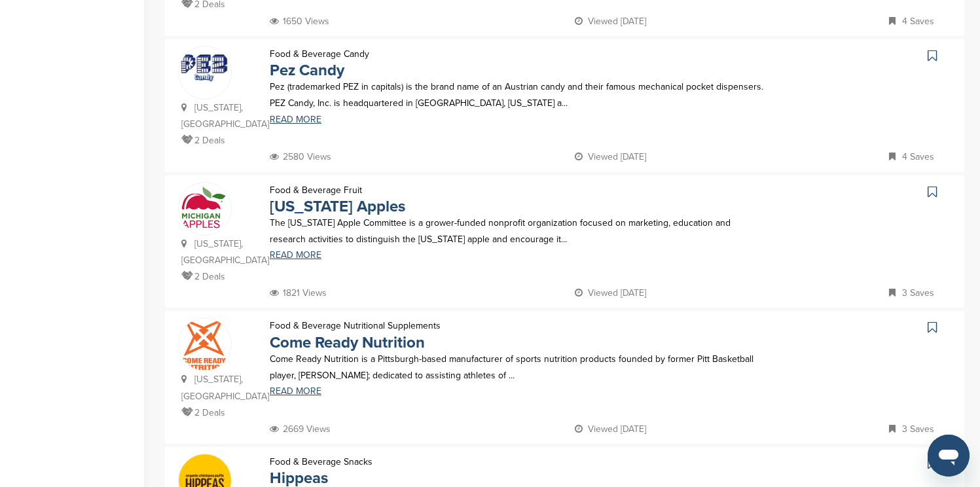
click at [932, 58] on icon at bounding box center [932, 55] width 9 height 13
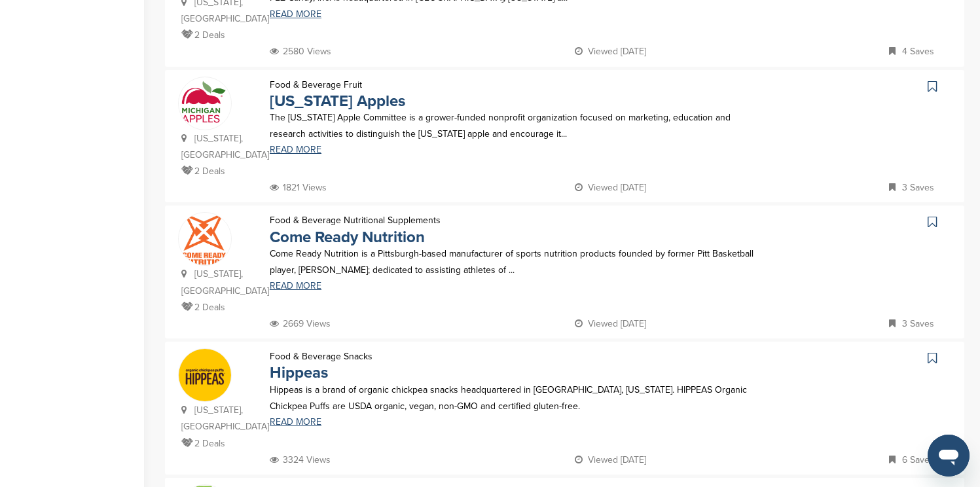
scroll to position [498, 0]
click at [932, 83] on icon at bounding box center [932, 87] width 9 height 13
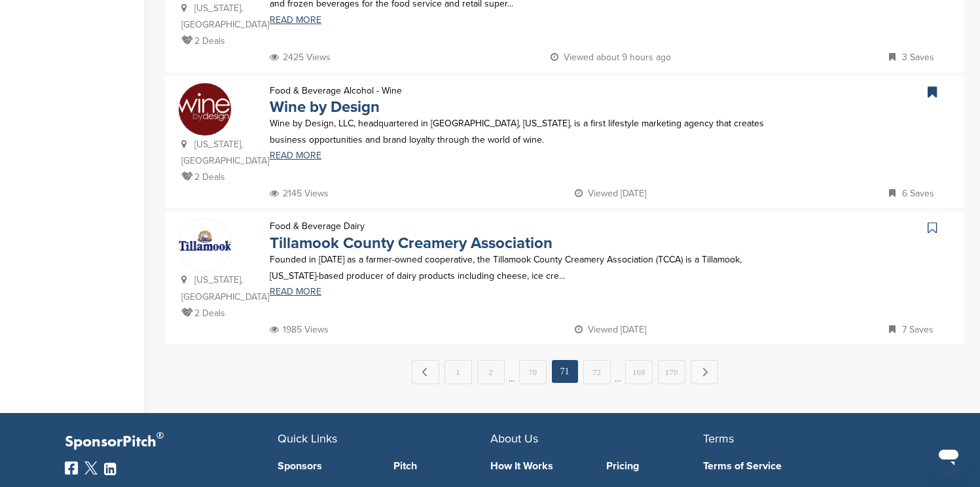
scroll to position [1309, 0]
click at [600, 359] on link "72" at bounding box center [596, 371] width 27 height 24
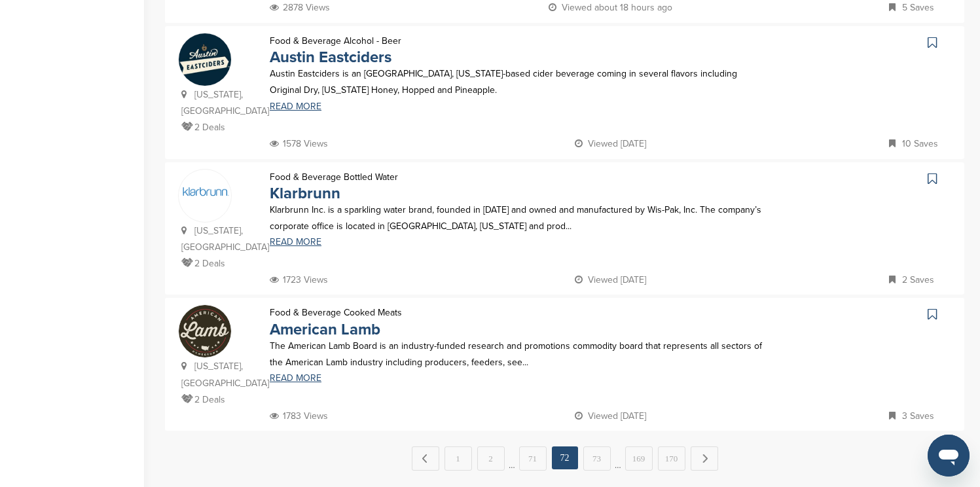
scroll to position [1220, 0]
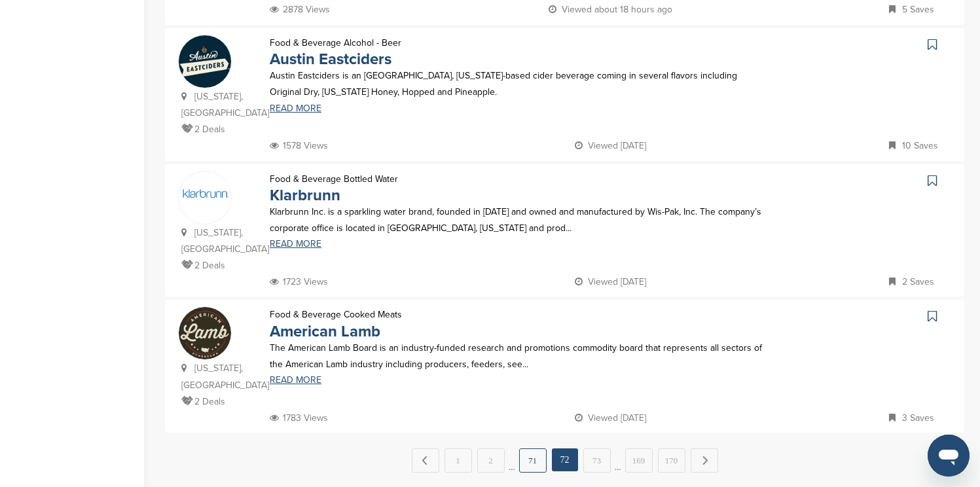
click at [533, 448] on link "71" at bounding box center [532, 460] width 27 height 24
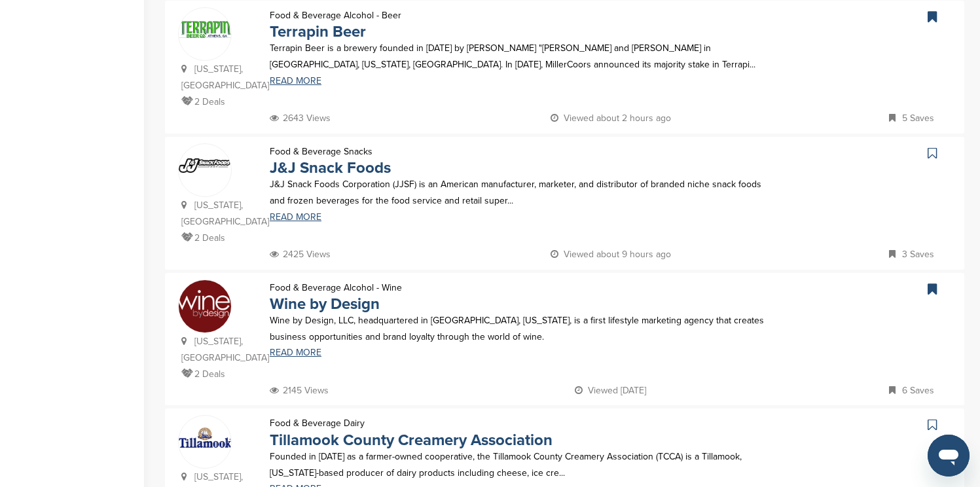
scroll to position [1471, 0]
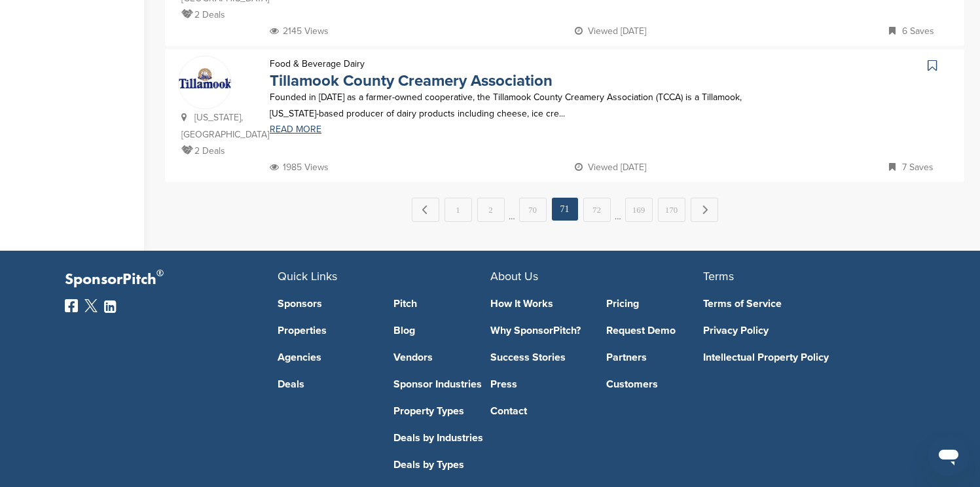
click at [935, 59] on icon at bounding box center [932, 65] width 9 height 13
click at [599, 198] on link "72" at bounding box center [596, 210] width 27 height 24
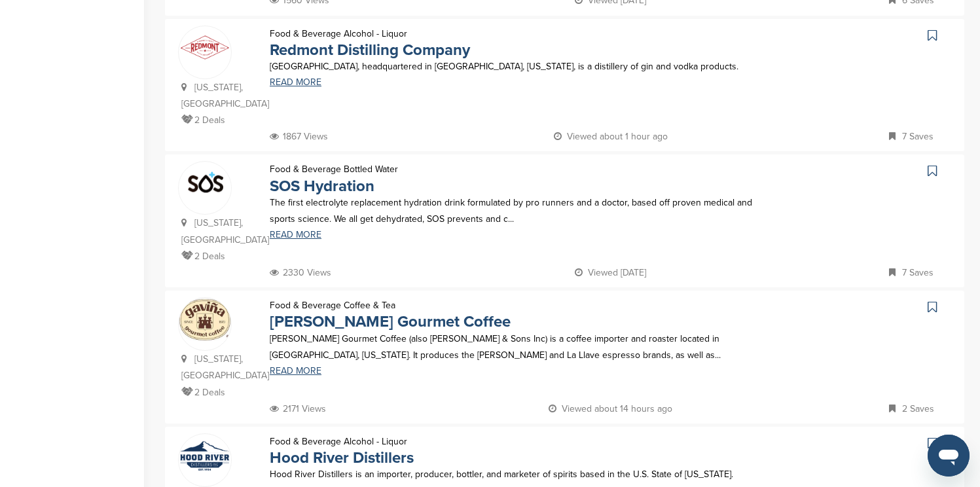
scroll to position [550, 0]
click at [930, 28] on icon at bounding box center [932, 34] width 9 height 13
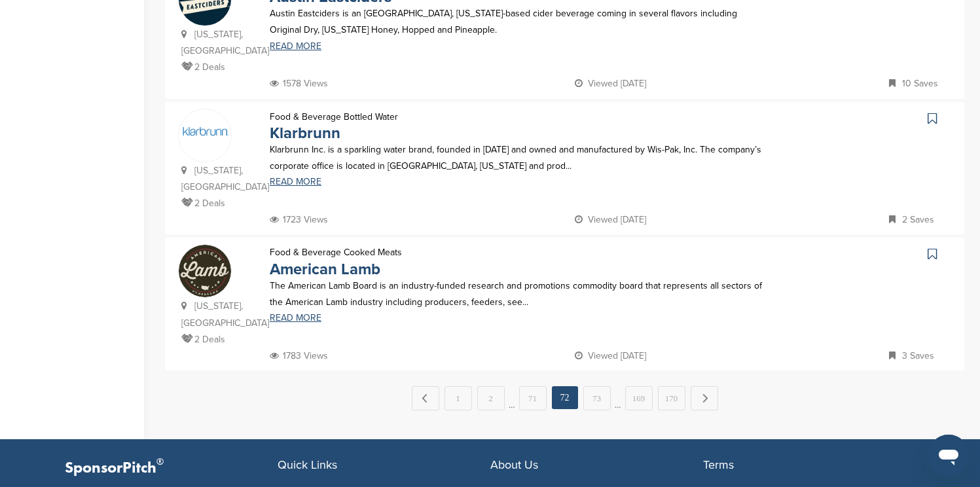
scroll to position [1283, 0]
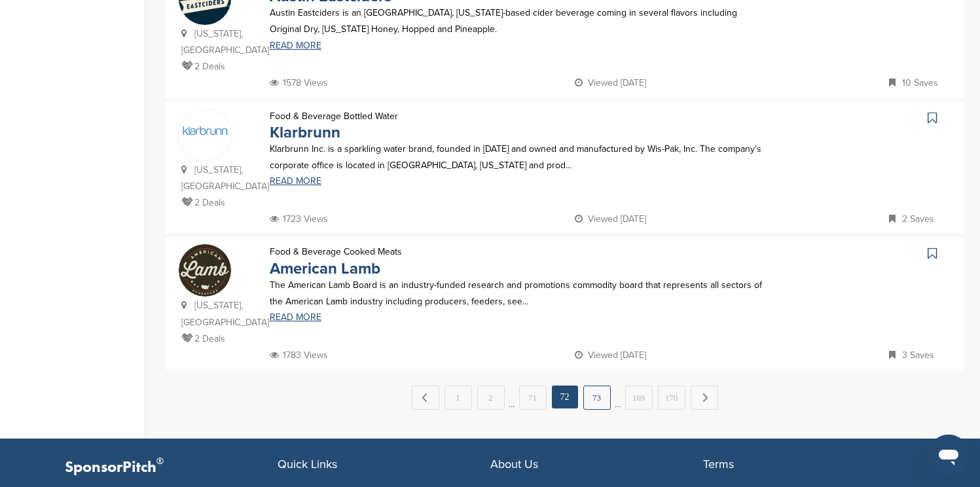
click at [595, 386] on link "73" at bounding box center [596, 398] width 27 height 24
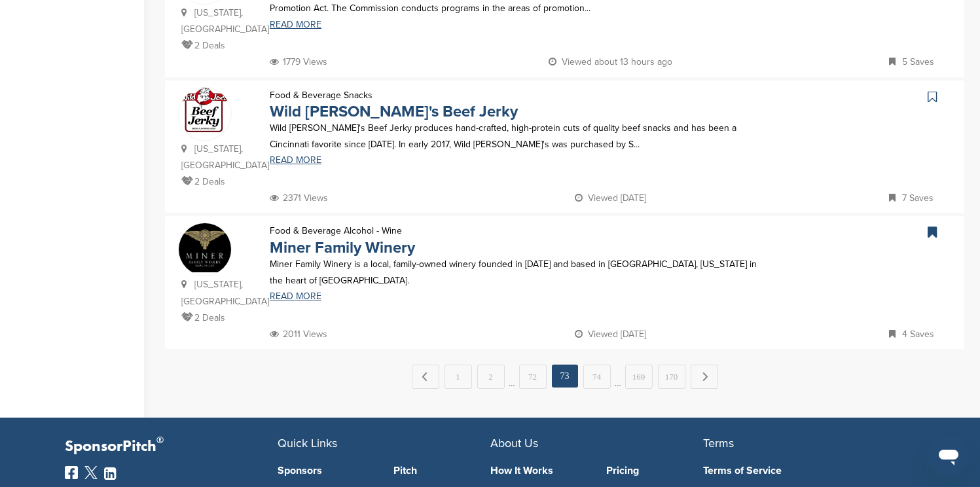
scroll to position [1309, 0]
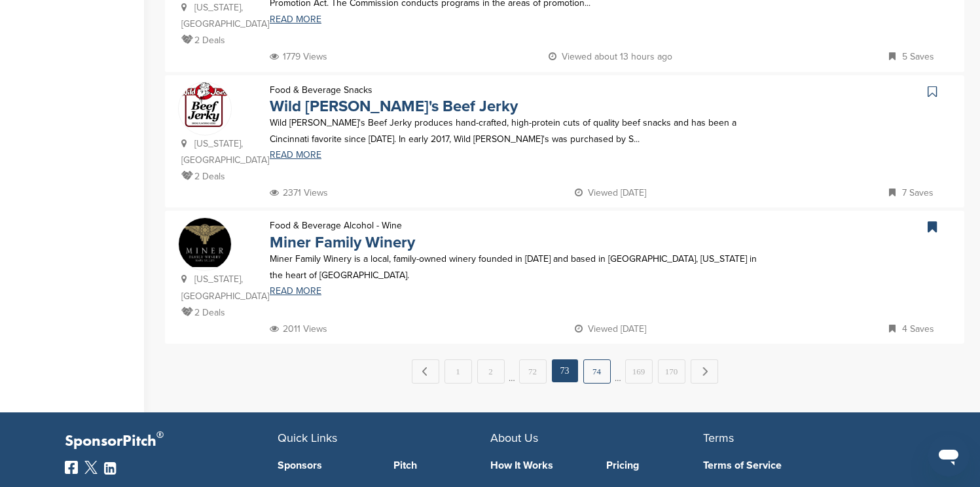
click at [602, 359] on link "74" at bounding box center [596, 371] width 27 height 24
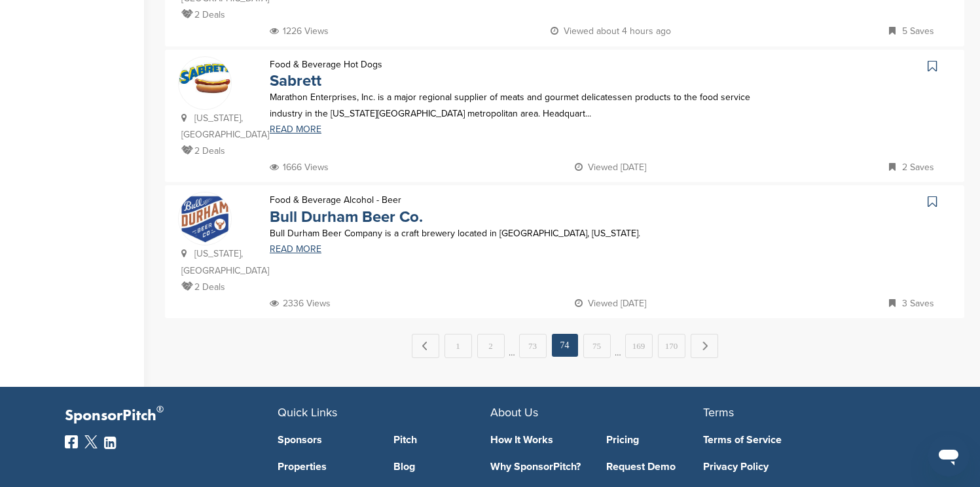
scroll to position [1336, 0]
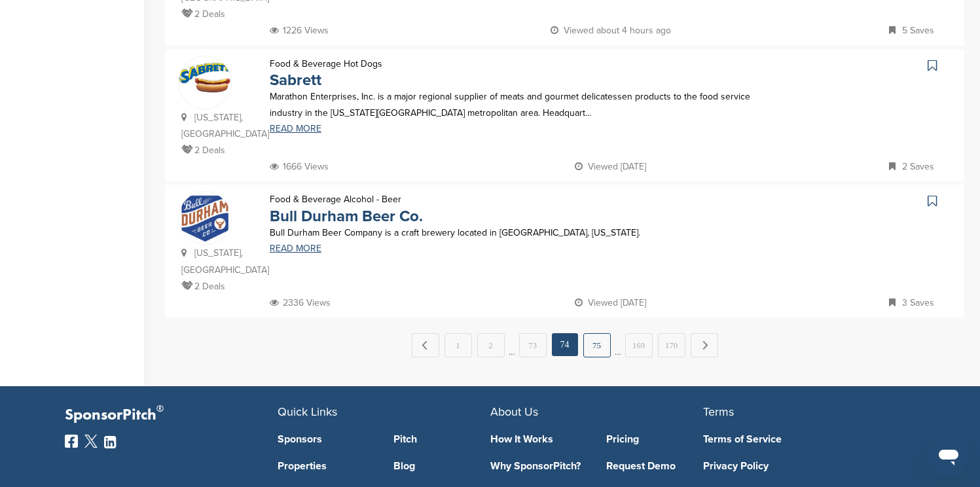
click at [596, 333] on link "75" at bounding box center [596, 345] width 27 height 24
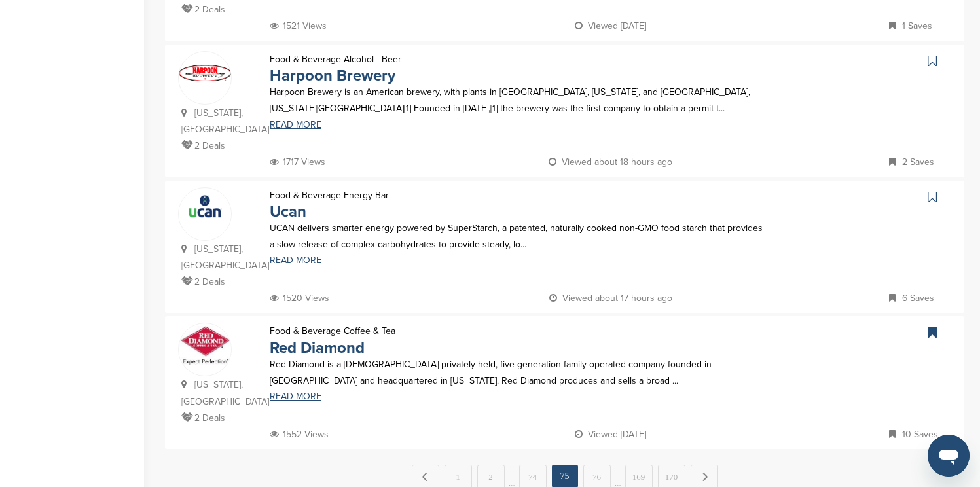
scroll to position [1205, 0]
click at [933, 54] on icon at bounding box center [932, 60] width 9 height 13
click at [600, 464] on link "76" at bounding box center [596, 476] width 27 height 24
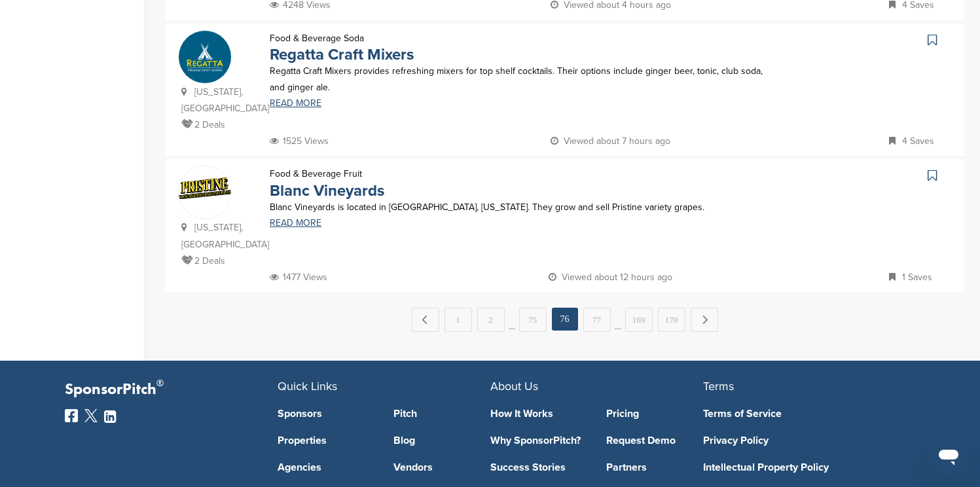
scroll to position [1362, 0]
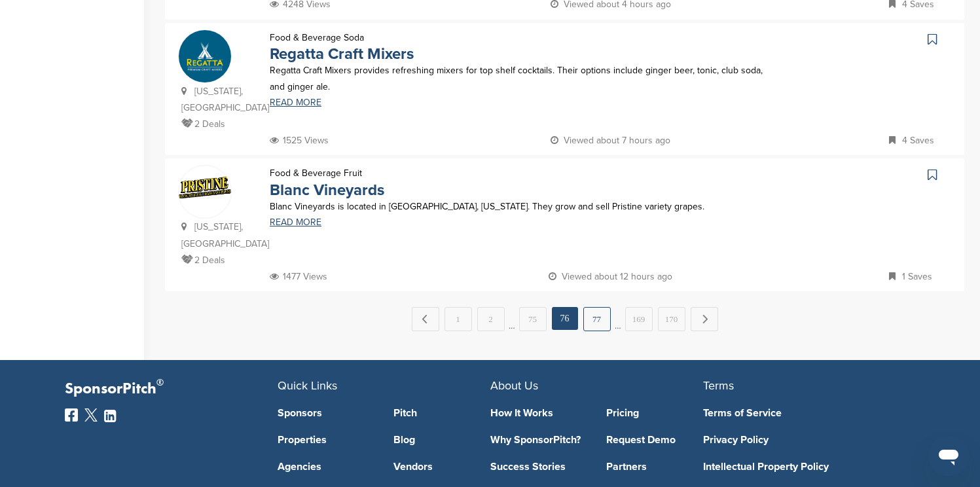
click at [592, 309] on link "77" at bounding box center [596, 319] width 27 height 24
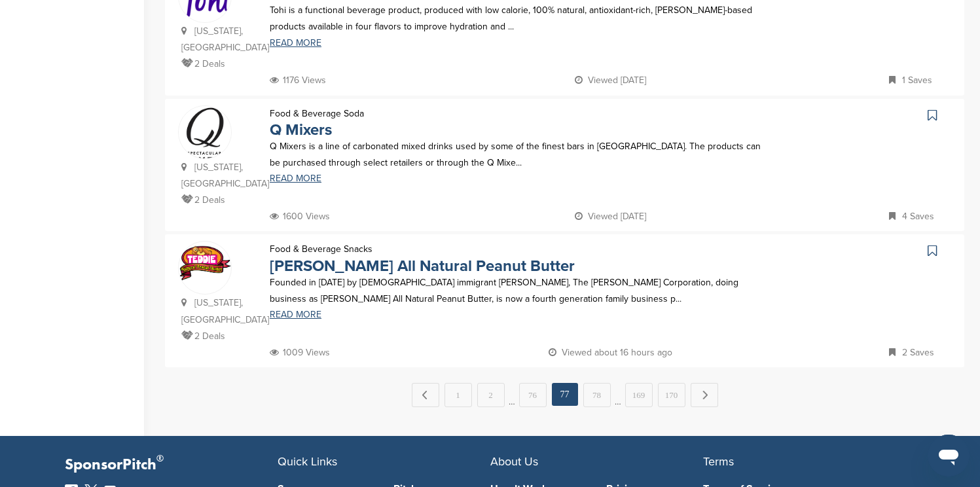
scroll to position [1309, 0]
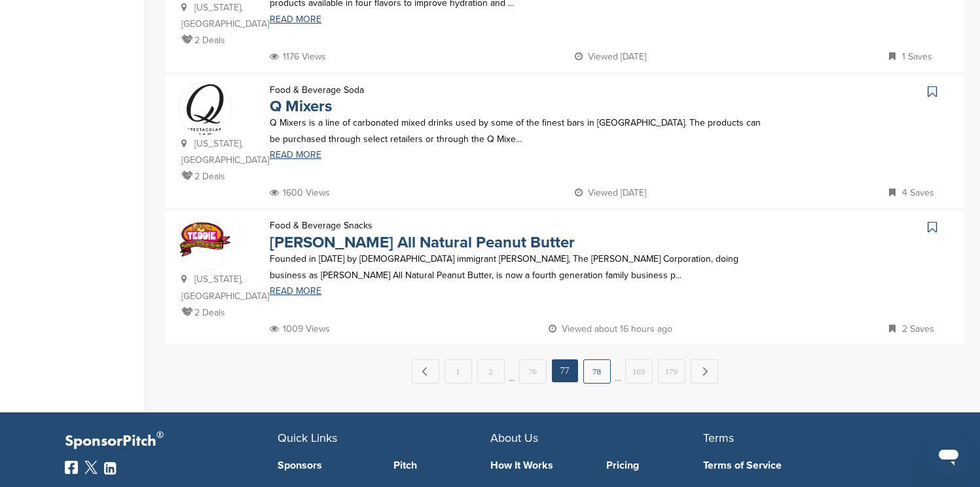
click at [600, 359] on link "78" at bounding box center [596, 371] width 27 height 24
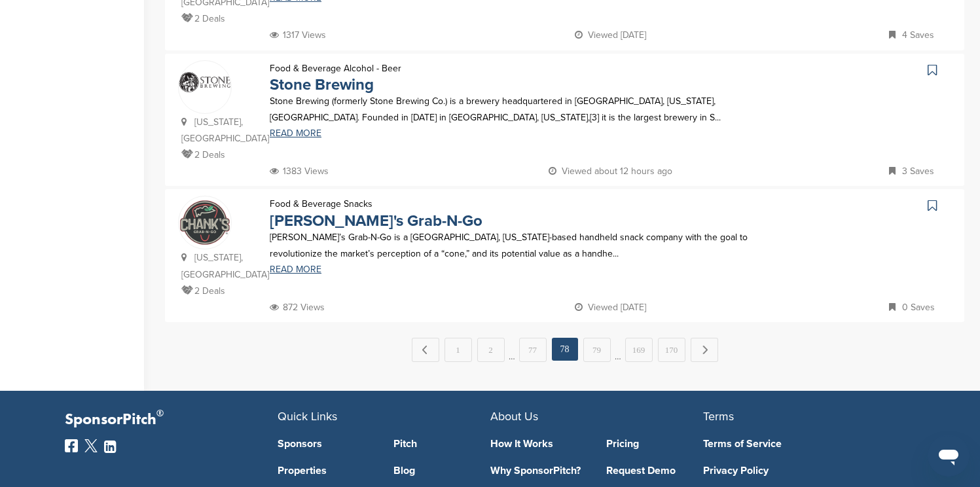
scroll to position [1336, 0]
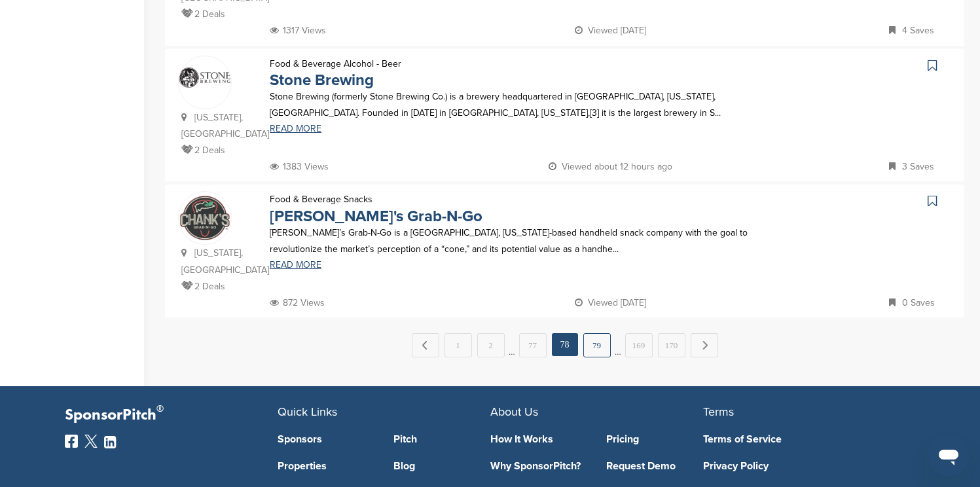
click at [589, 333] on link "79" at bounding box center [596, 345] width 27 height 24
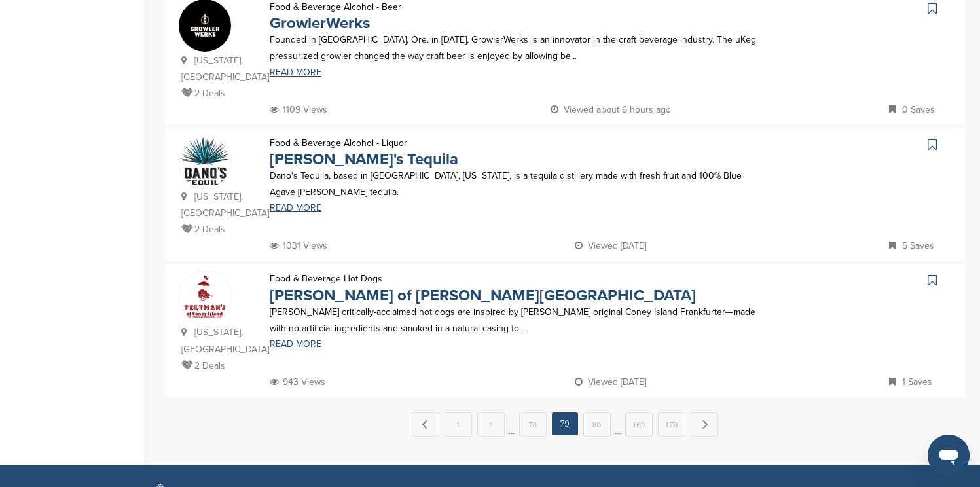
scroll to position [1257, 0]
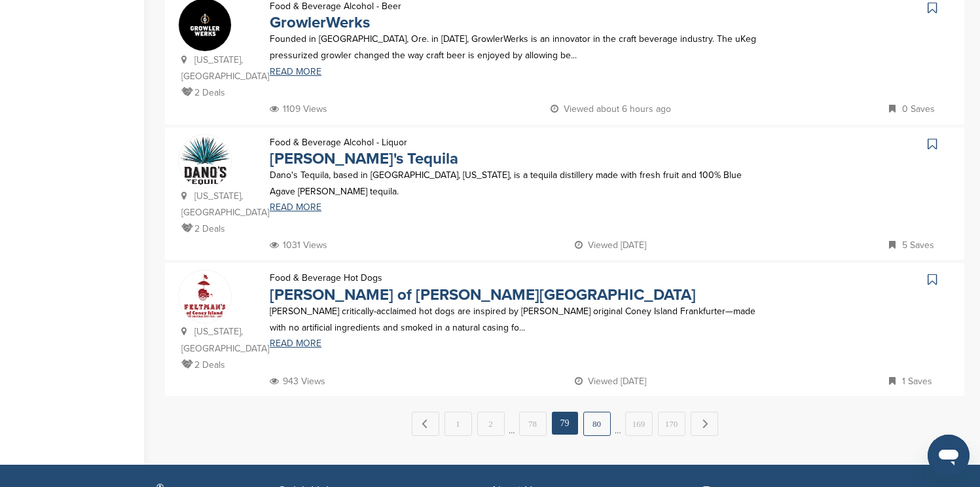
click at [602, 412] on link "80" at bounding box center [596, 424] width 27 height 24
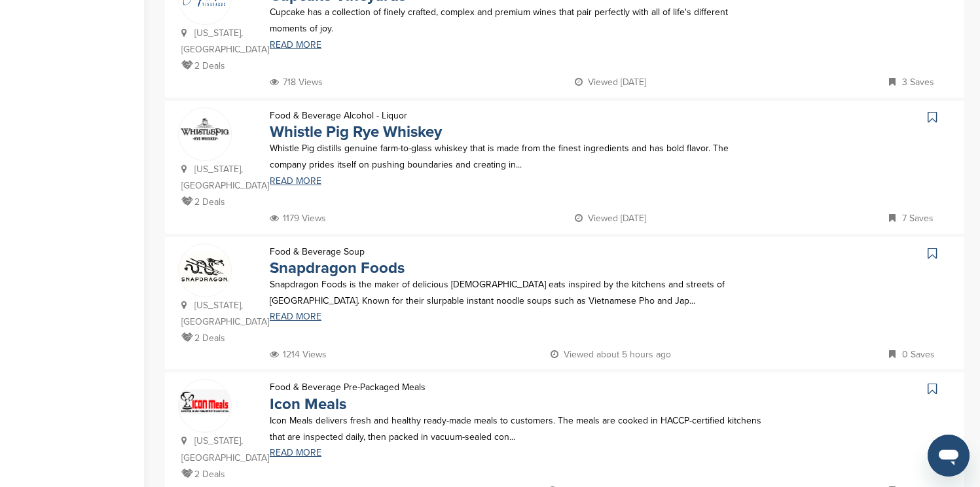
scroll to position [1152, 0]
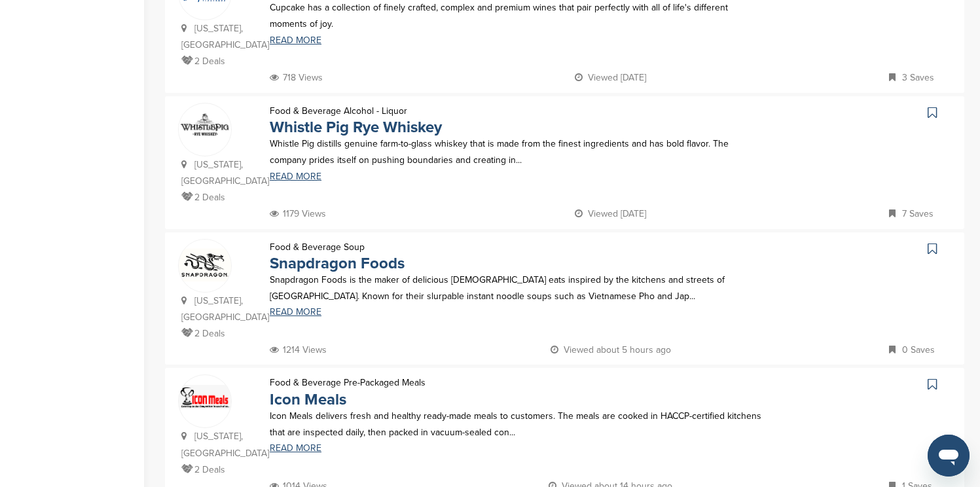
click at [929, 106] on icon at bounding box center [932, 112] width 9 height 13
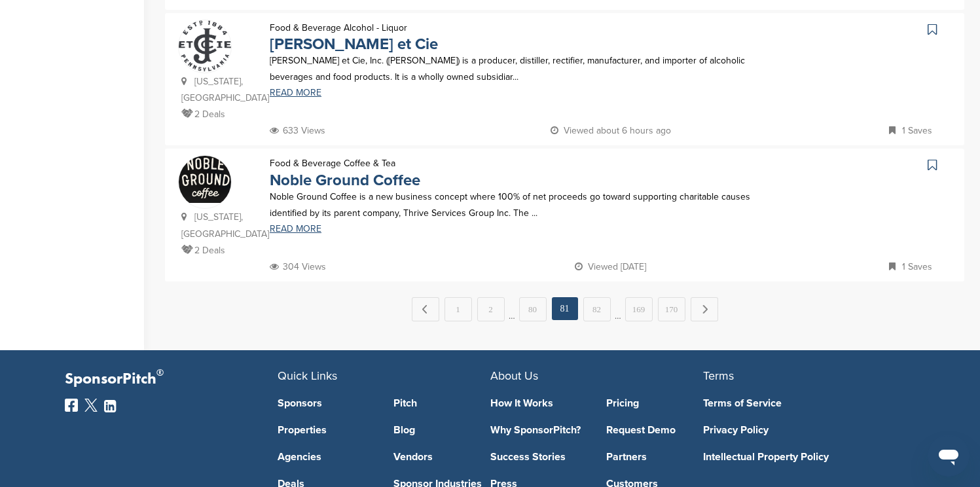
scroll to position [1388, 0]
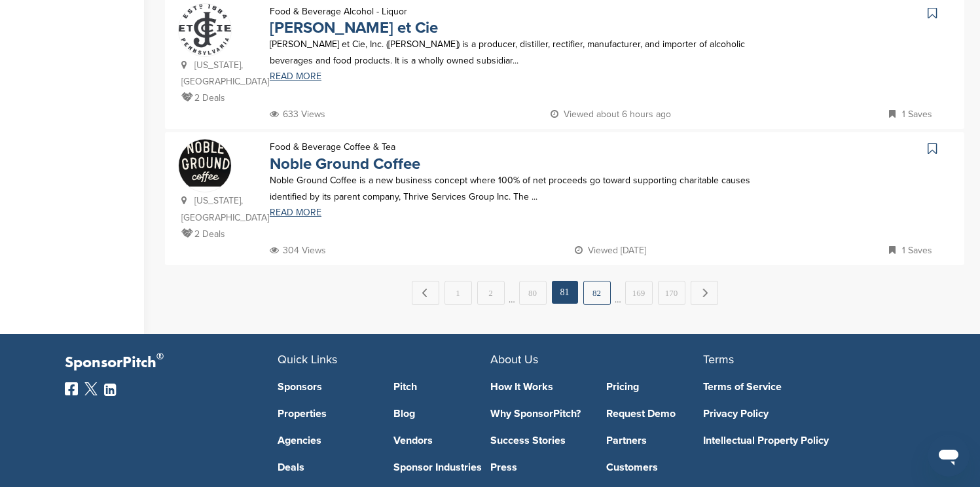
click at [605, 281] on link "82" at bounding box center [596, 293] width 27 height 24
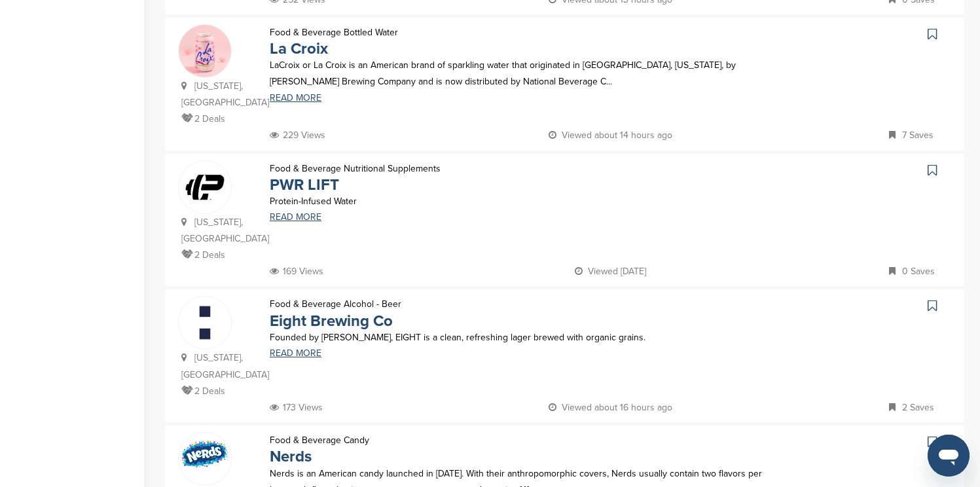
scroll to position [419, 0]
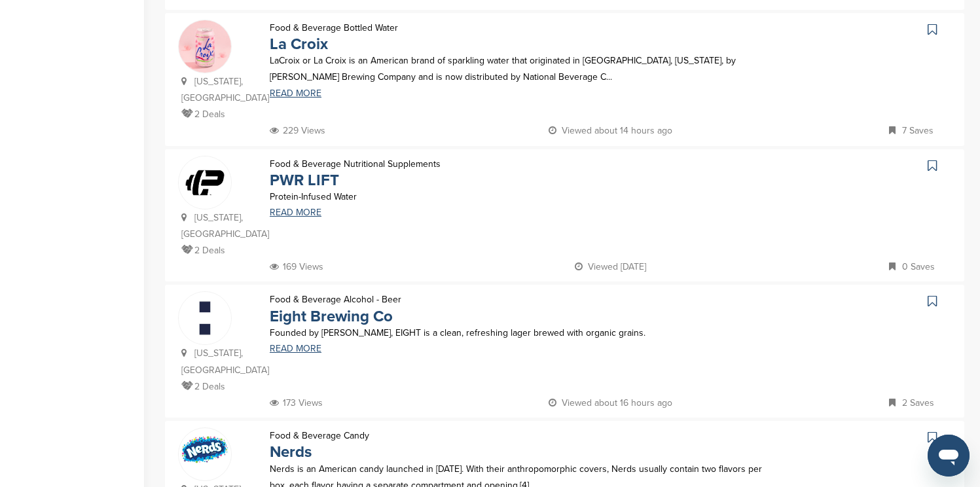
click at [931, 33] on icon at bounding box center [932, 29] width 9 height 13
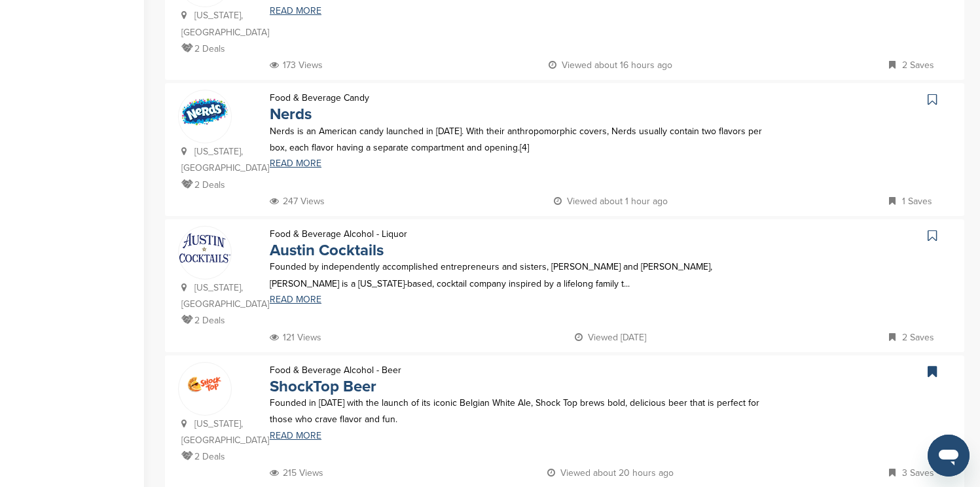
scroll to position [786, 0]
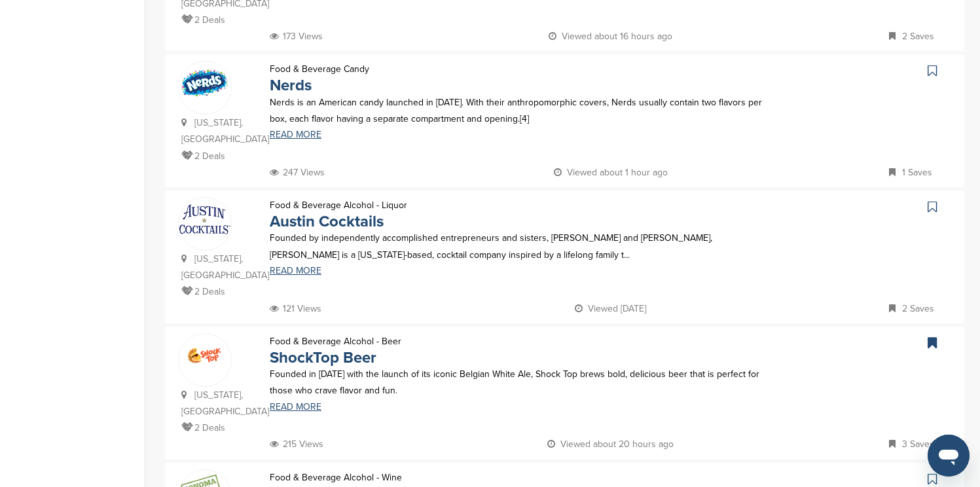
click at [930, 64] on icon at bounding box center [932, 70] width 9 height 13
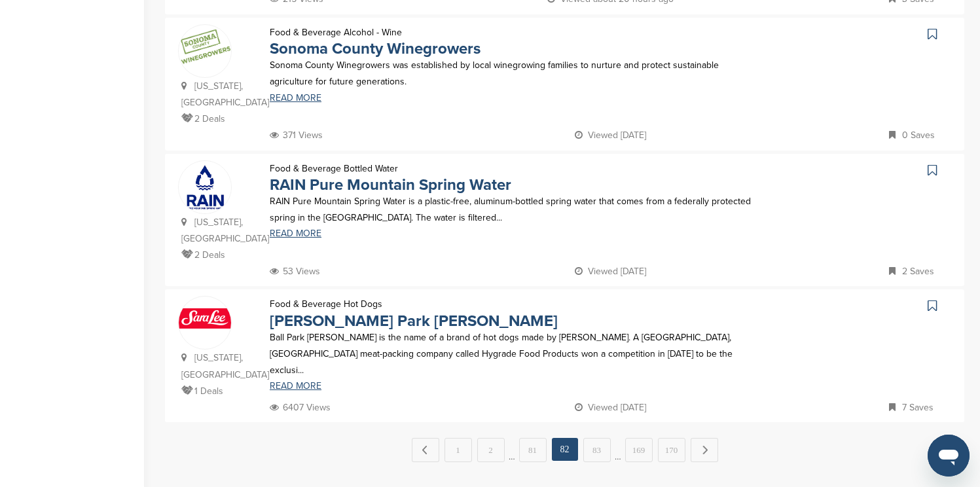
scroll to position [1257, 0]
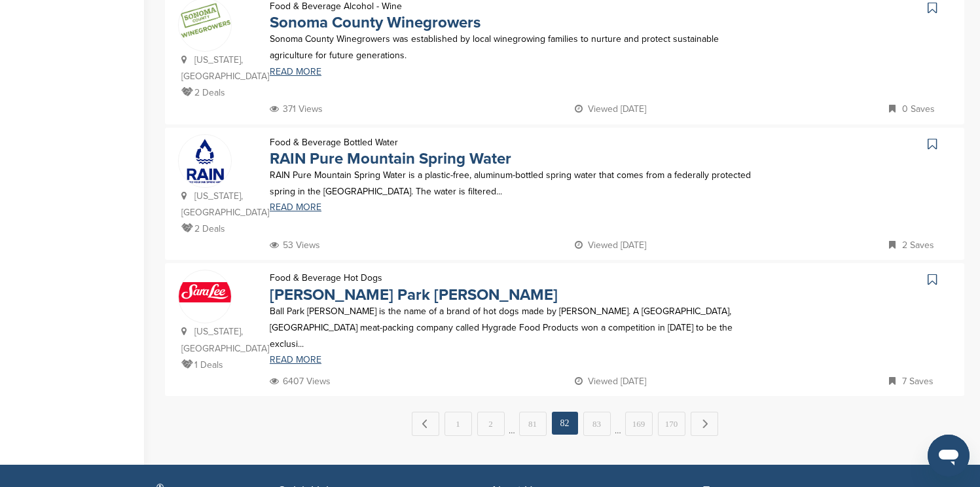
click at [932, 273] on icon at bounding box center [932, 279] width 9 height 13
click at [596, 412] on link "83" at bounding box center [596, 424] width 27 height 24
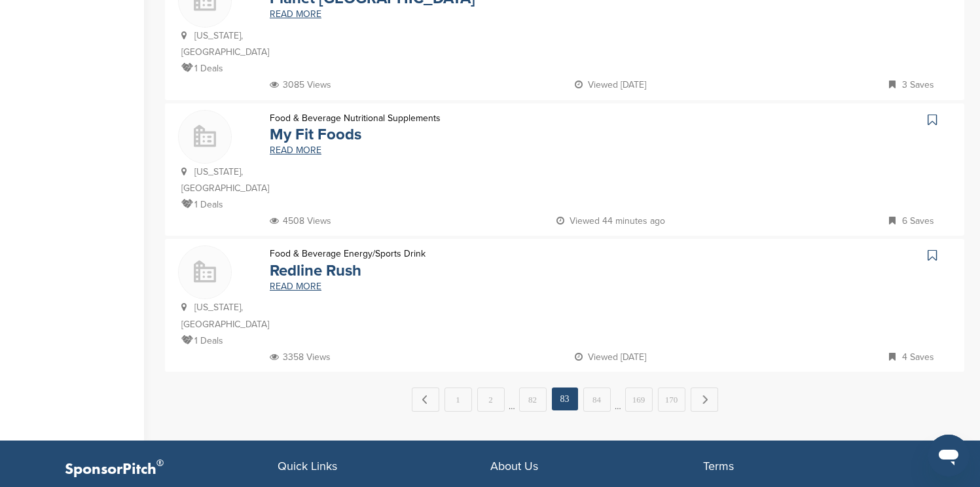
scroll to position [1309, 0]
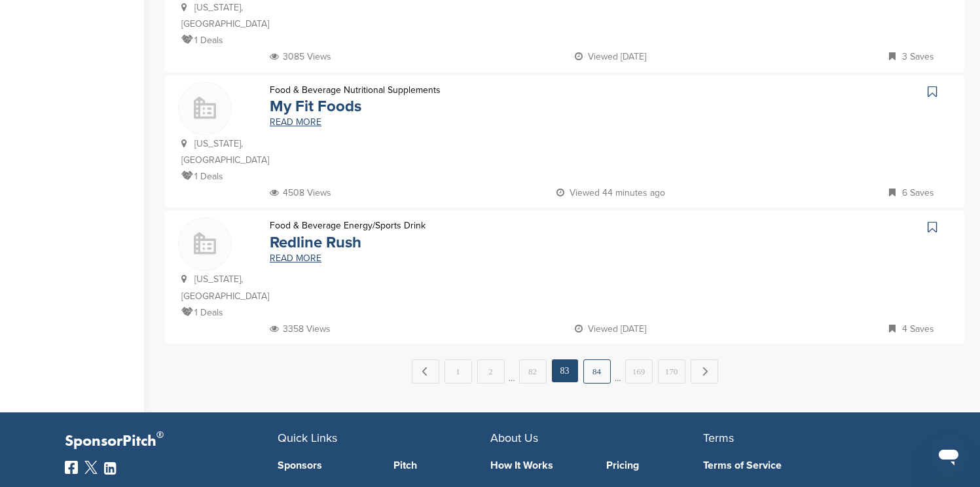
click at [598, 359] on link "84" at bounding box center [596, 371] width 27 height 24
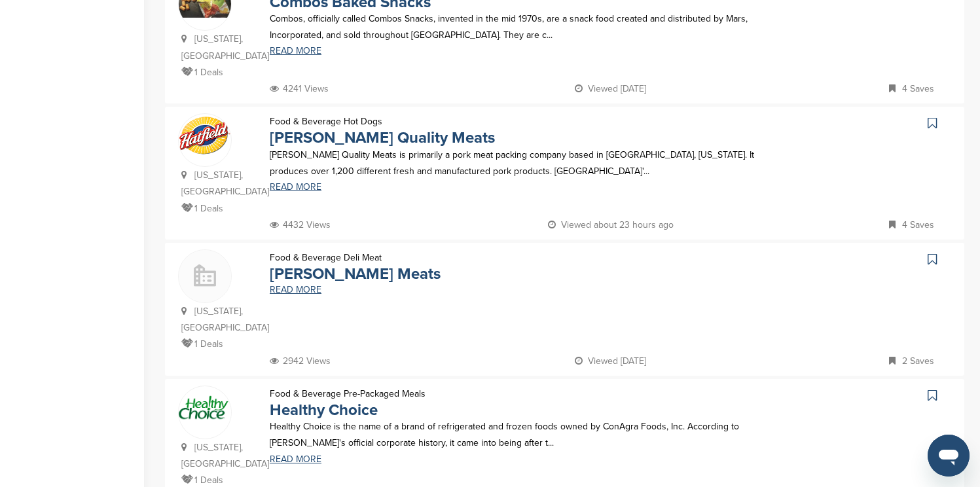
scroll to position [707, 0]
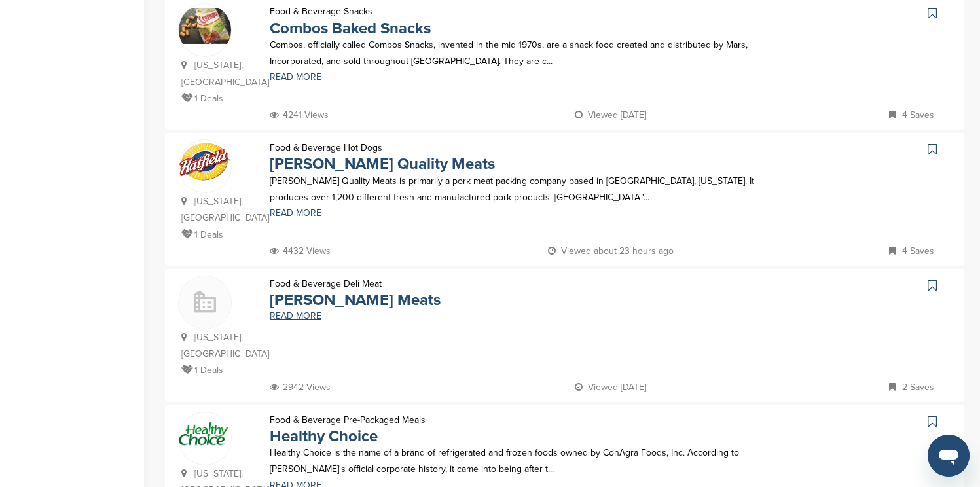
click at [934, 12] on icon at bounding box center [932, 13] width 9 height 13
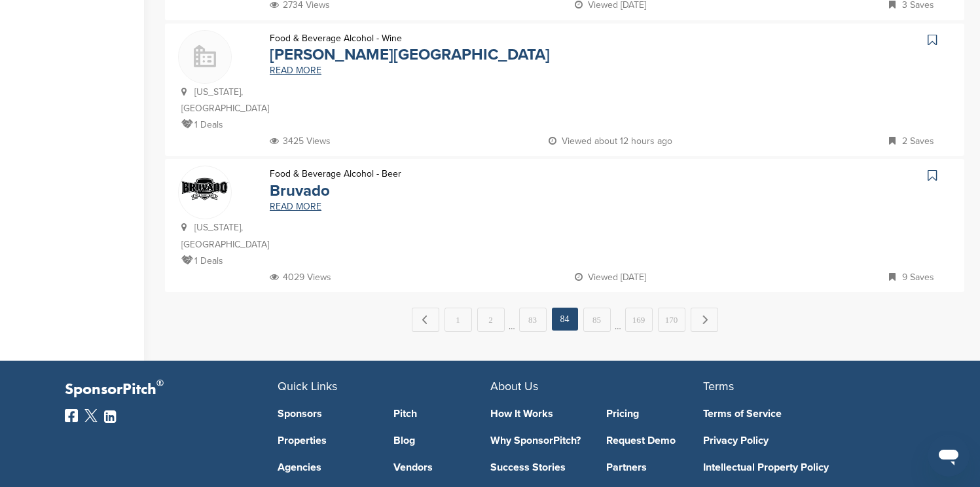
scroll to position [1362, 0]
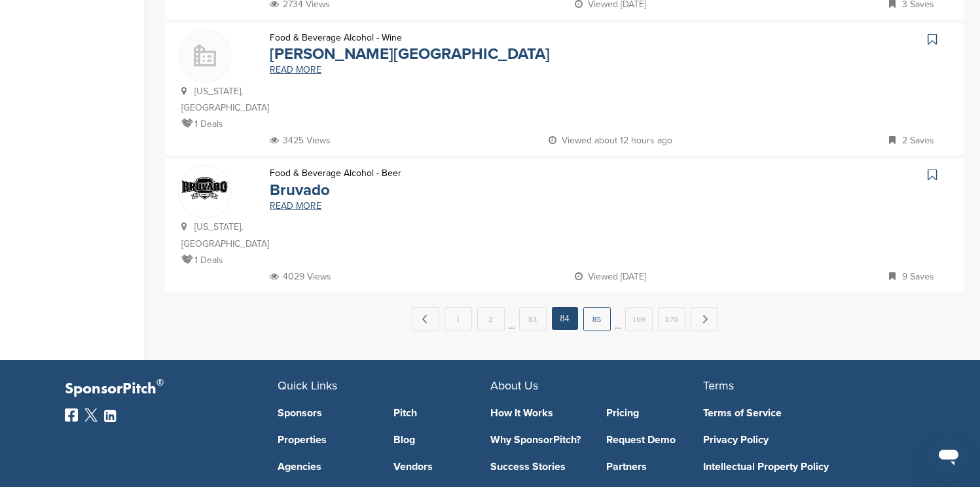
click at [597, 307] on link "85" at bounding box center [596, 319] width 27 height 24
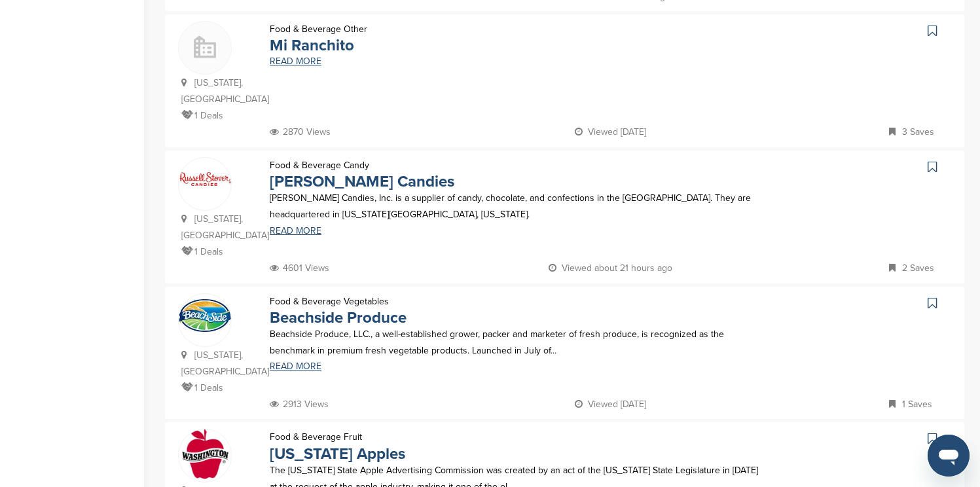
scroll to position [1126, 0]
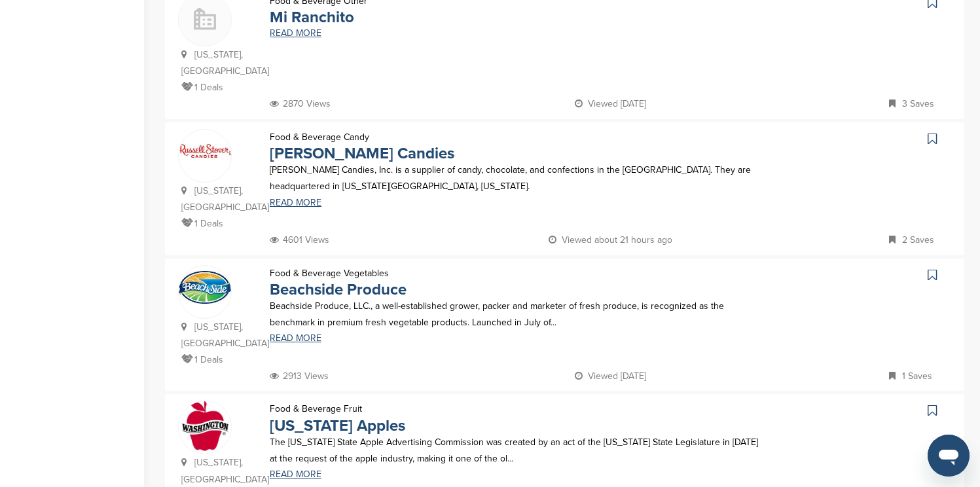
click at [930, 132] on icon at bounding box center [932, 138] width 9 height 13
click at [930, 404] on icon at bounding box center [932, 410] width 9 height 13
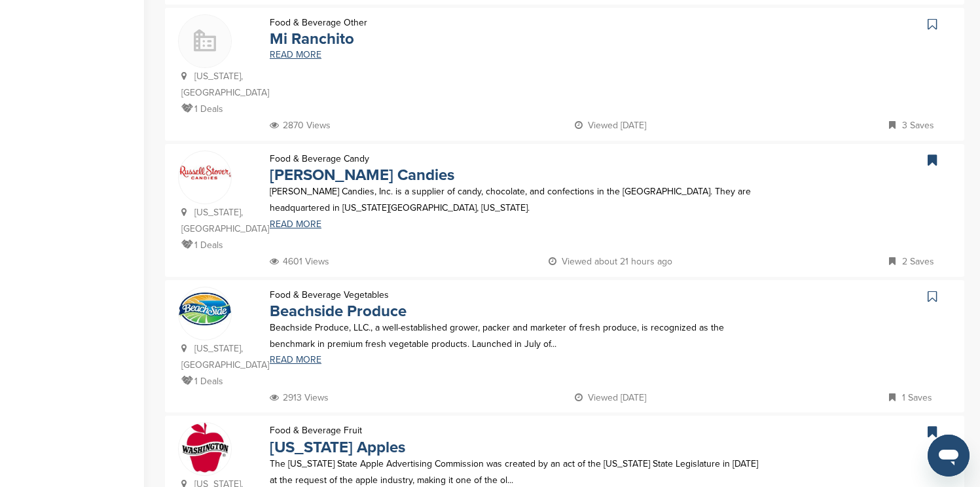
scroll to position [0, 0]
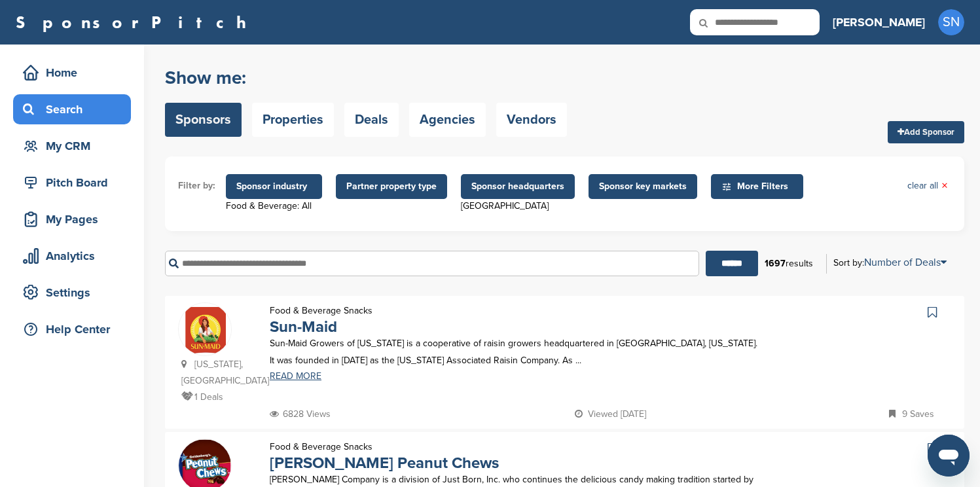
click at [934, 315] on icon at bounding box center [932, 312] width 9 height 13
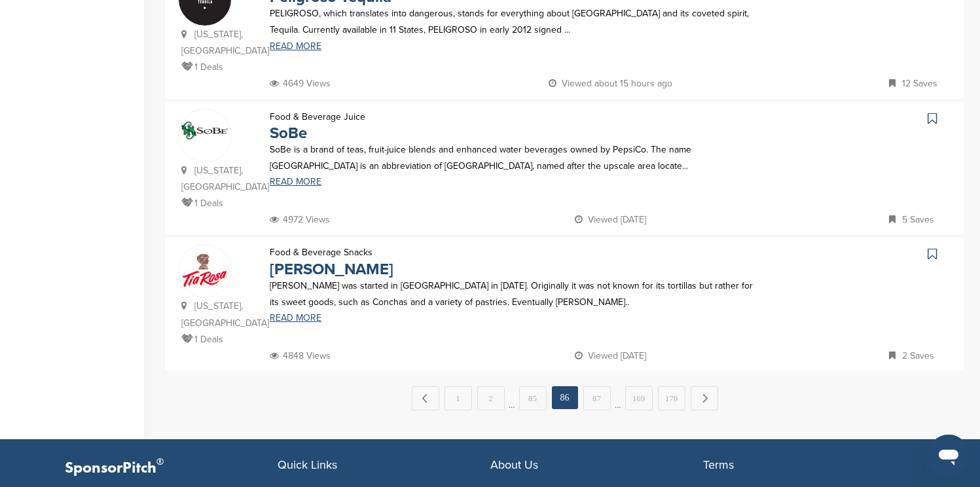
scroll to position [1283, 0]
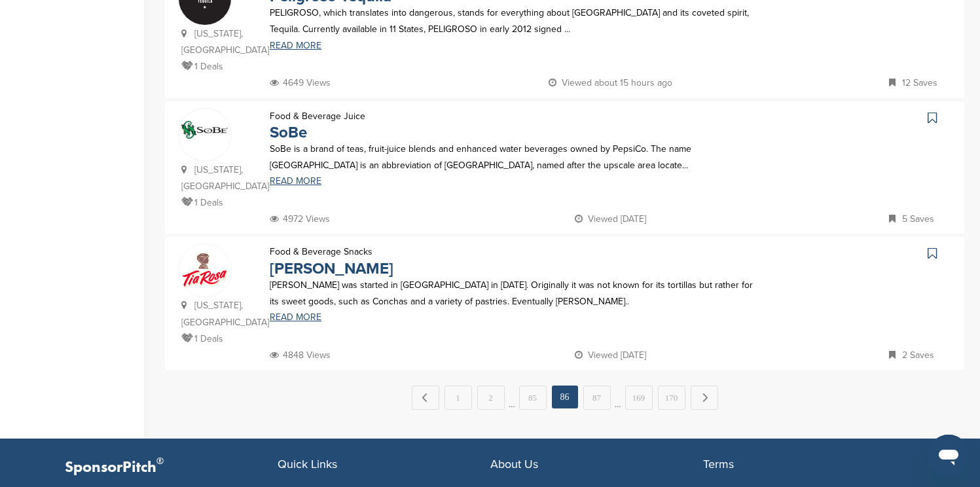
click at [933, 111] on icon at bounding box center [932, 117] width 9 height 13
click at [600, 386] on link "87" at bounding box center [596, 398] width 27 height 24
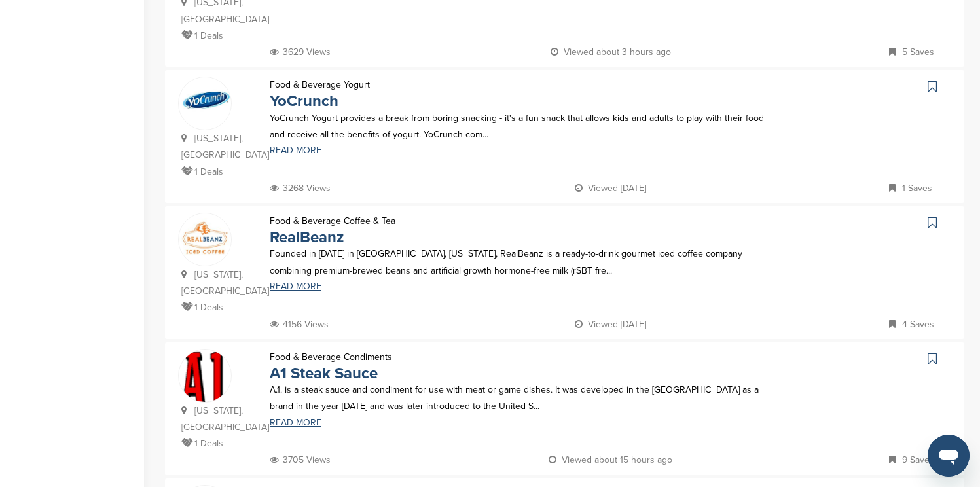
scroll to position [786, 0]
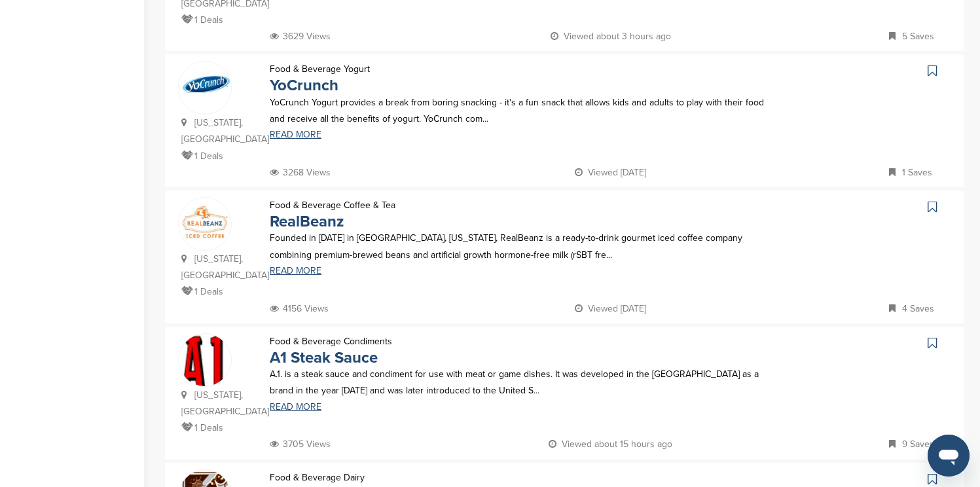
click at [932, 64] on icon at bounding box center [932, 70] width 9 height 13
click at [935, 336] on icon at bounding box center [932, 342] width 9 height 13
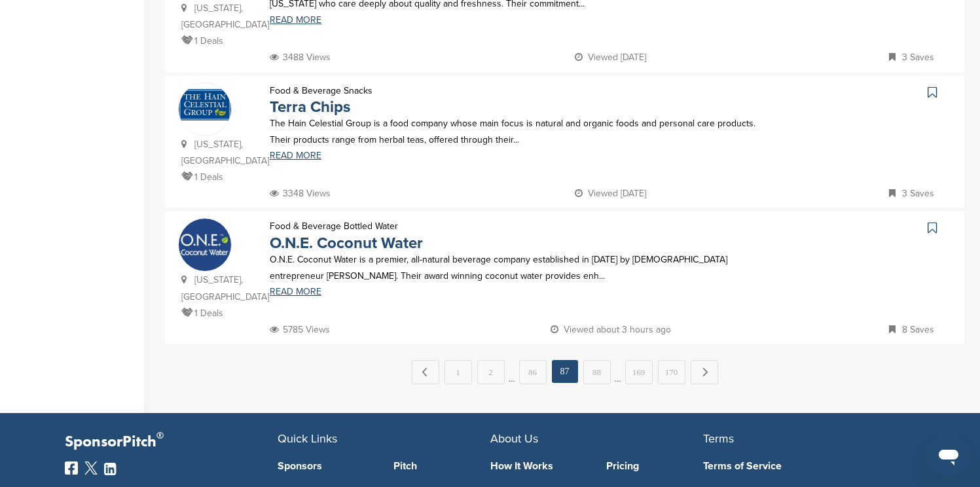
scroll to position [1309, 0]
click at [607, 359] on link "88" at bounding box center [596, 371] width 27 height 24
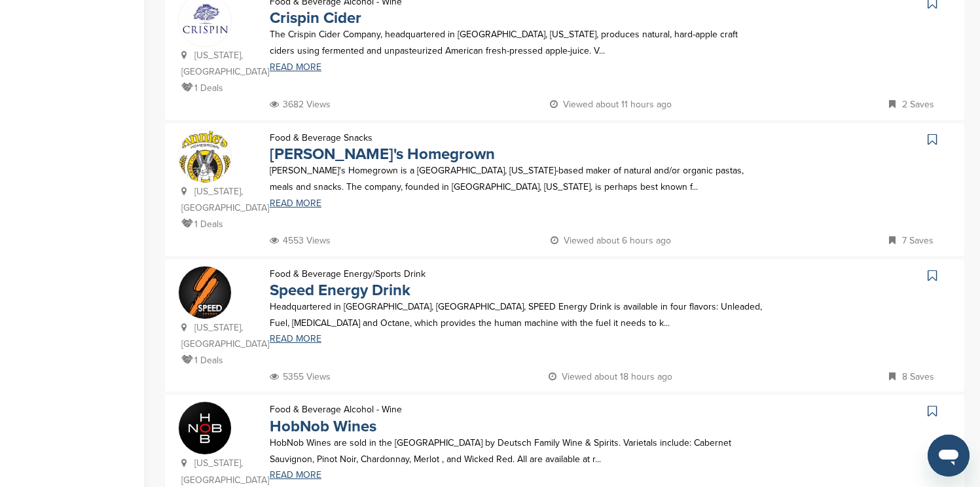
scroll to position [1126, 0]
click at [932, 132] on icon at bounding box center [932, 138] width 9 height 13
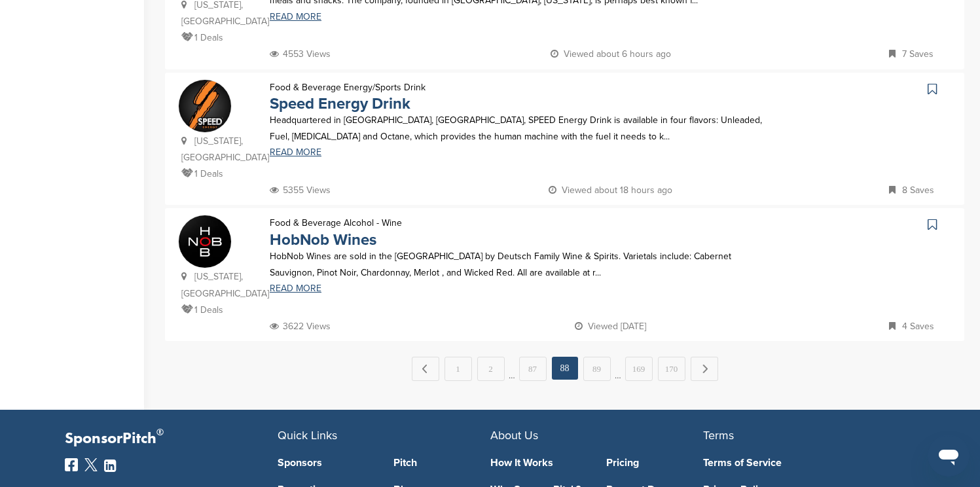
scroll to position [1336, 0]
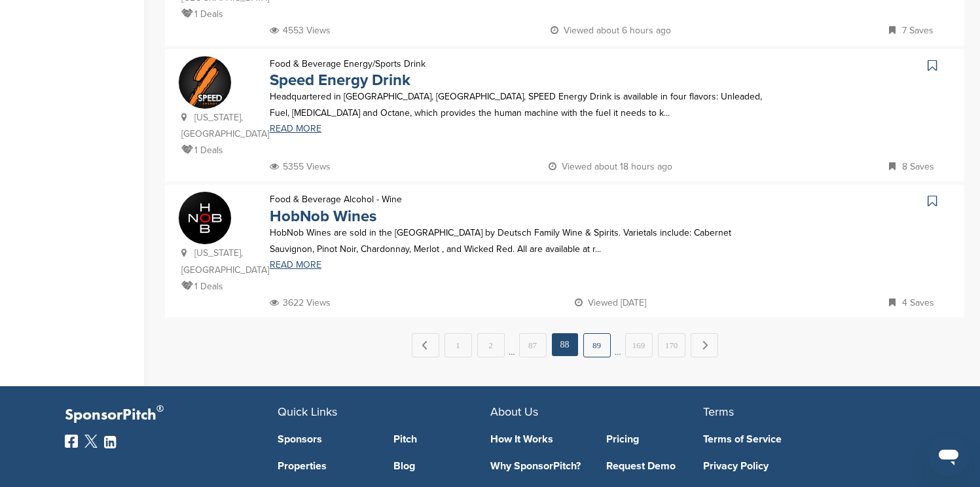
click at [604, 333] on link "89" at bounding box center [596, 345] width 27 height 24
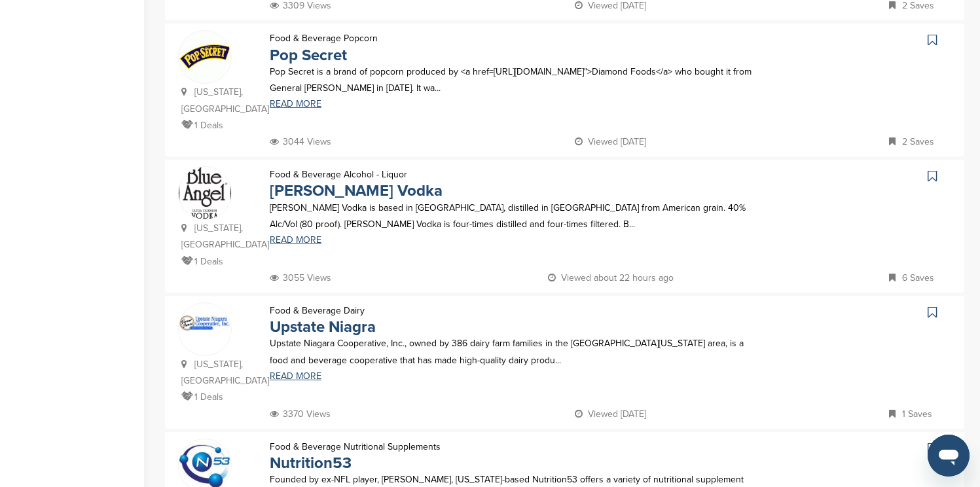
scroll to position [681, 0]
click at [932, 33] on icon at bounding box center [932, 39] width 9 height 13
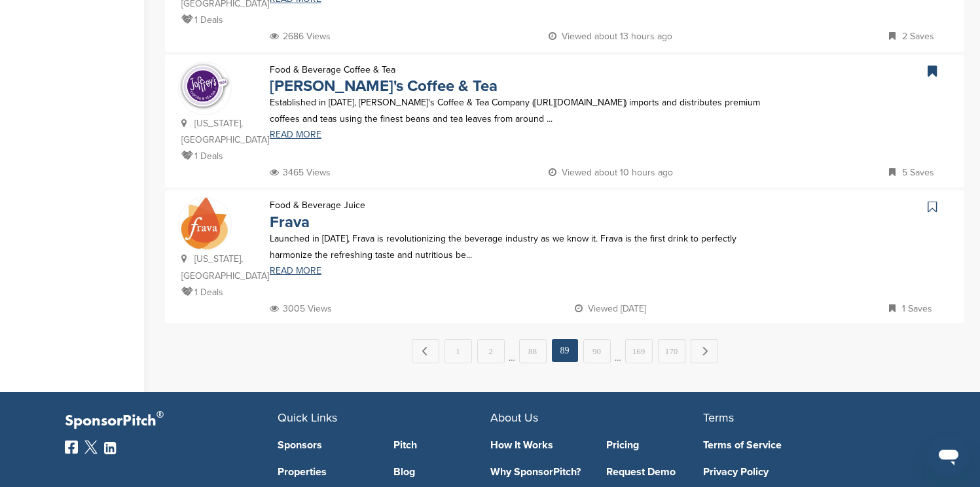
scroll to position [1336, 0]
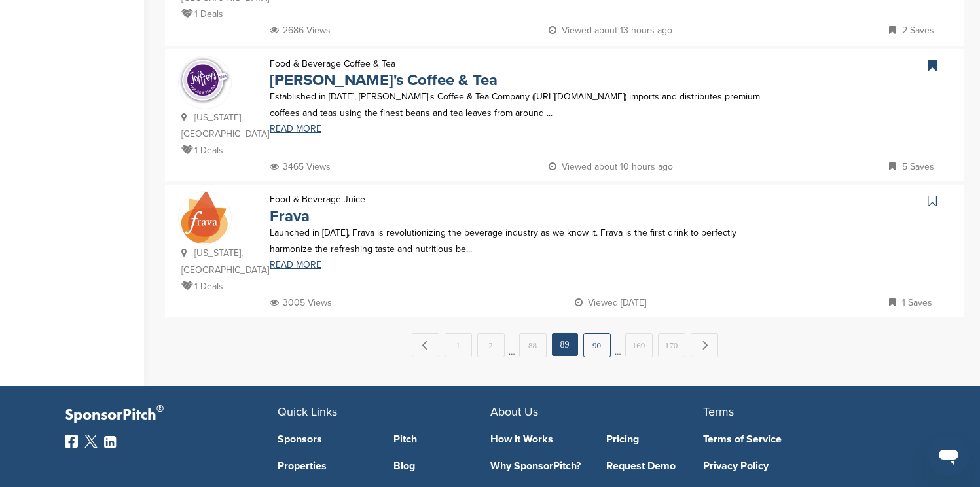
click at [607, 333] on link "90" at bounding box center [596, 345] width 27 height 24
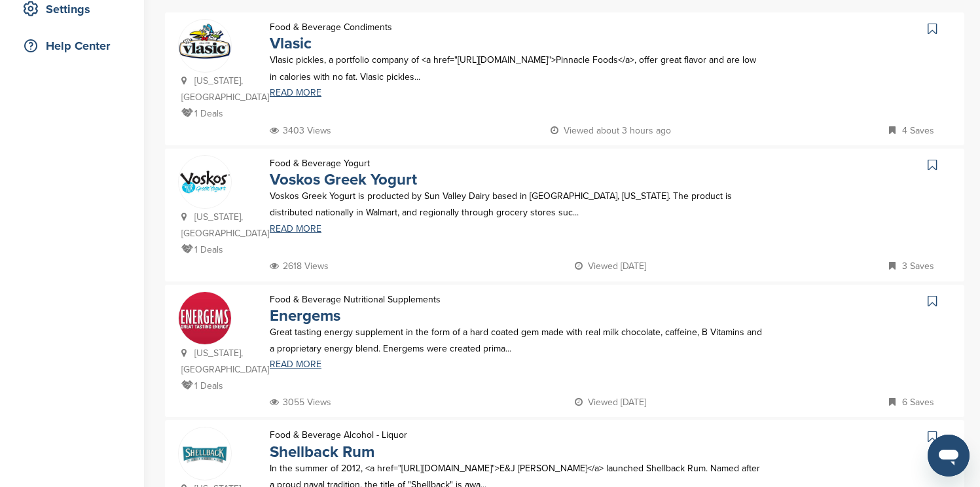
scroll to position [288, 0]
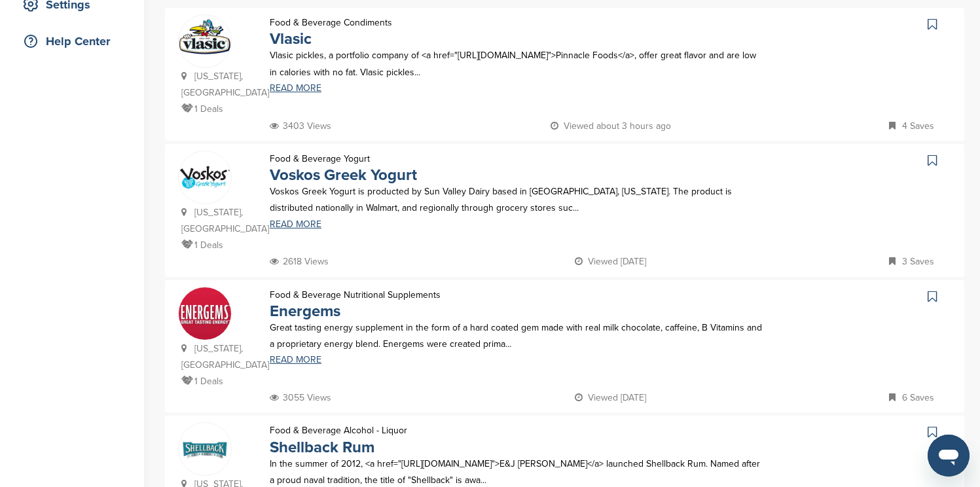
click at [931, 22] on icon at bounding box center [932, 24] width 9 height 13
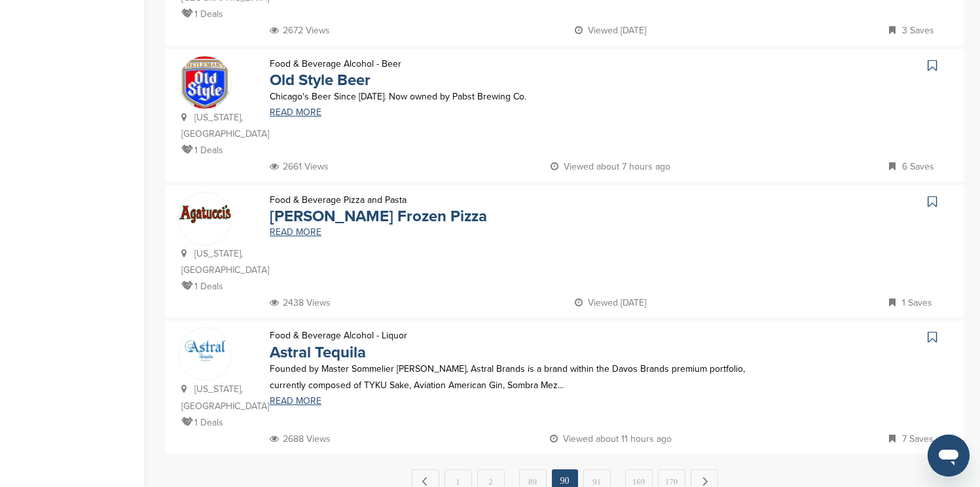
scroll to position [1205, 0]
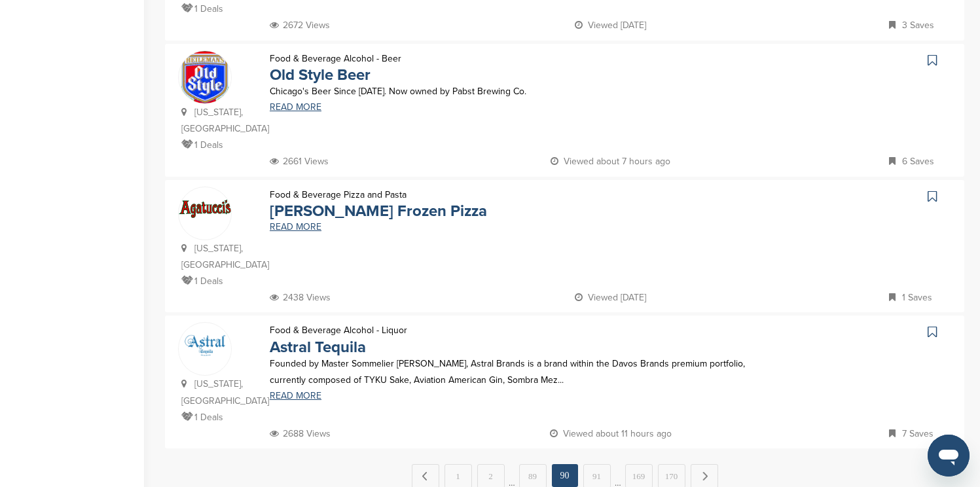
click at [930, 54] on icon at bounding box center [932, 60] width 9 height 13
click at [605, 464] on link "91" at bounding box center [596, 476] width 27 height 24
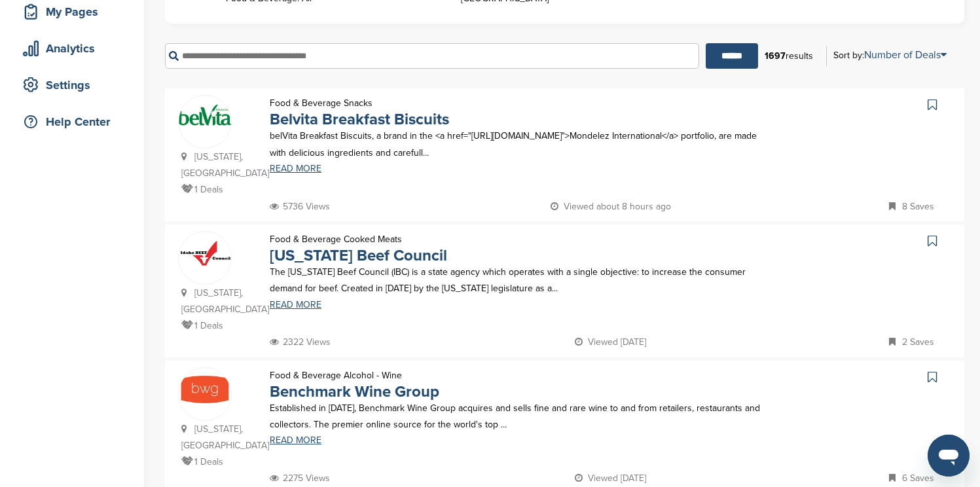
scroll to position [236, 0]
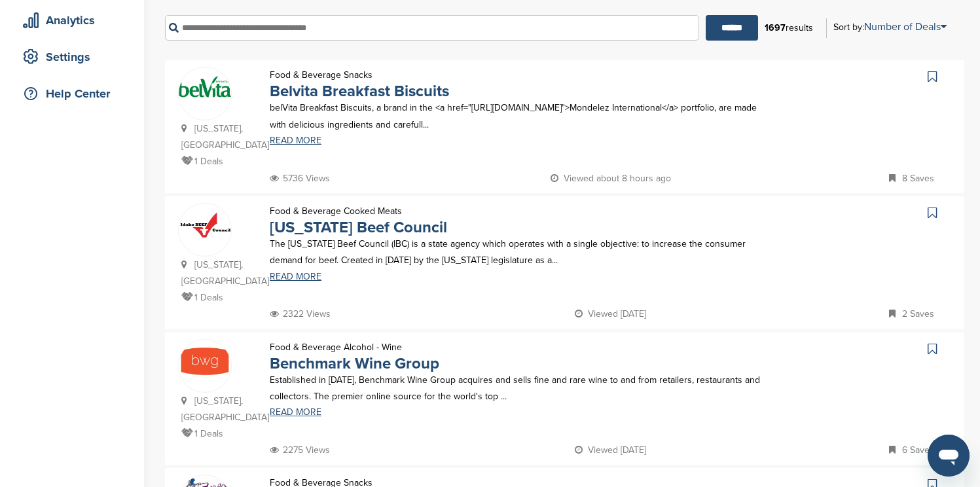
click at [930, 75] on icon at bounding box center [932, 76] width 9 height 13
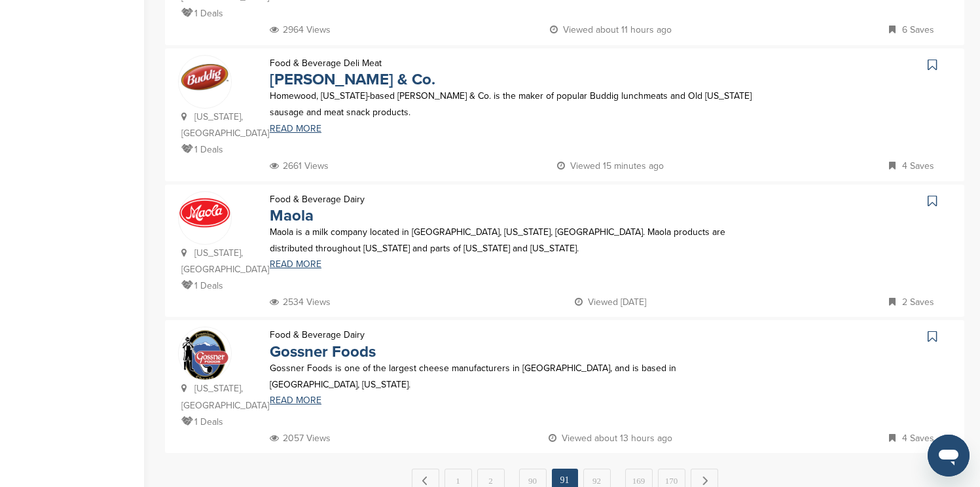
scroll to position [1205, 0]
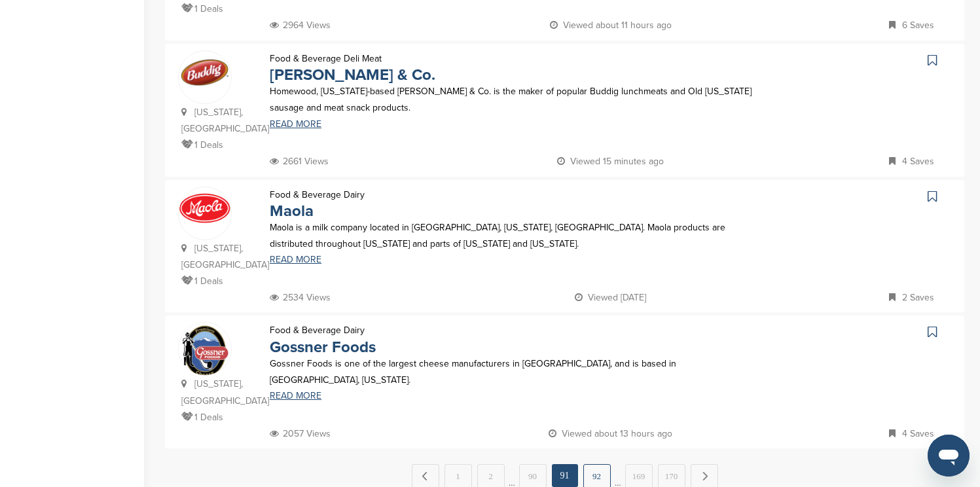
click at [606, 464] on link "92" at bounding box center [596, 476] width 27 height 24
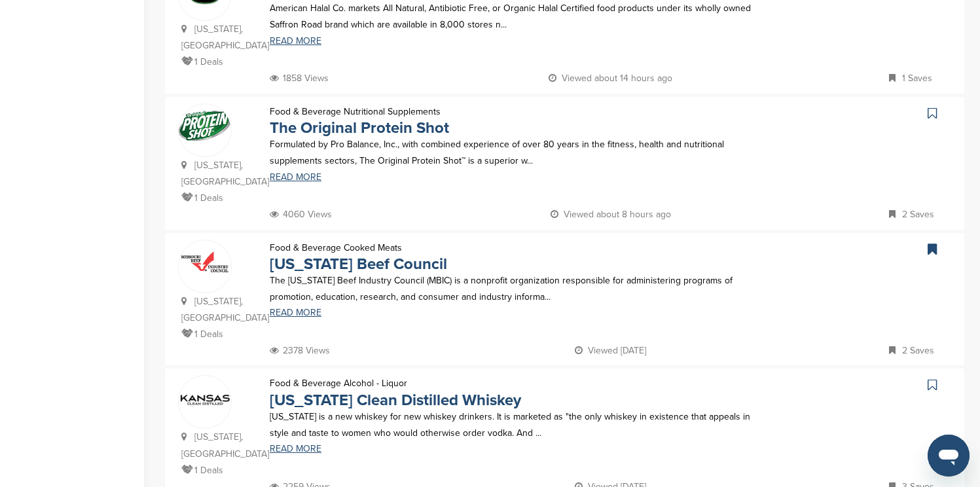
scroll to position [1152, 0]
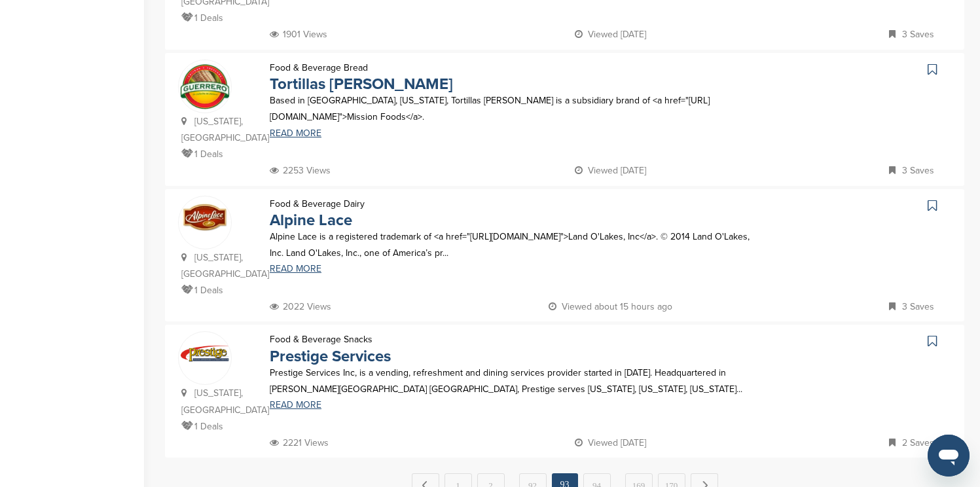
scroll to position [1231, 0]
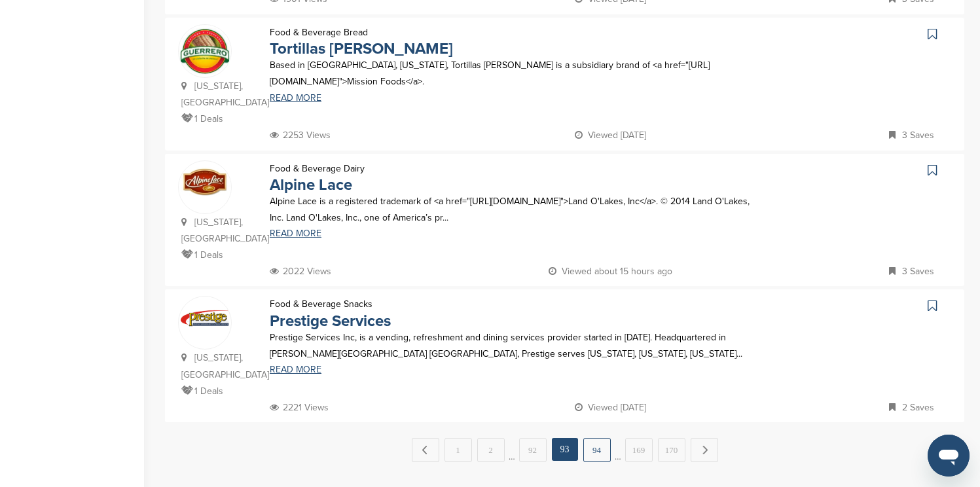
click at [597, 438] on link "94" at bounding box center [596, 450] width 27 height 24
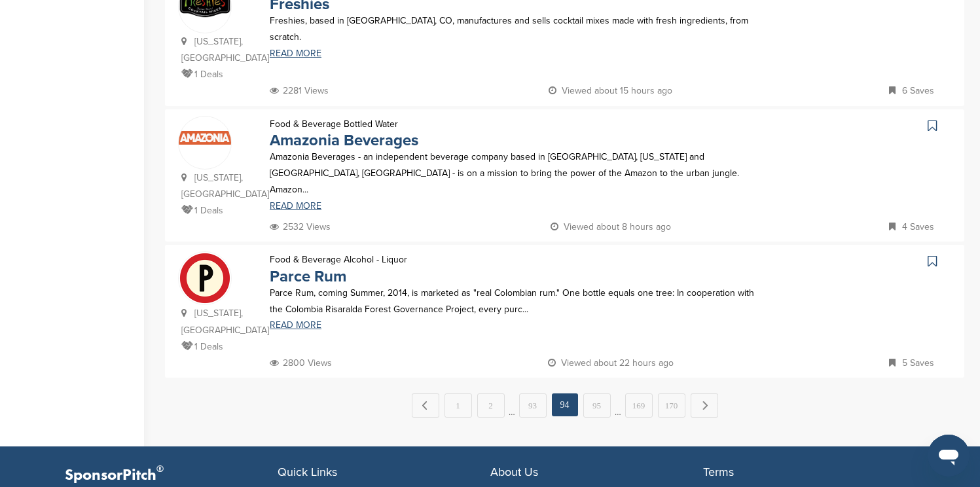
scroll to position [1286, 0]
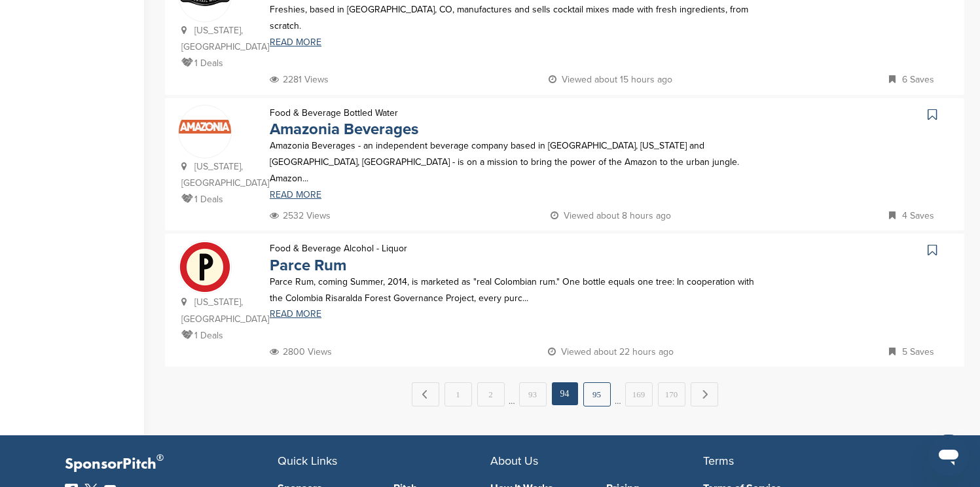
click at [598, 382] on link "95" at bounding box center [596, 394] width 27 height 24
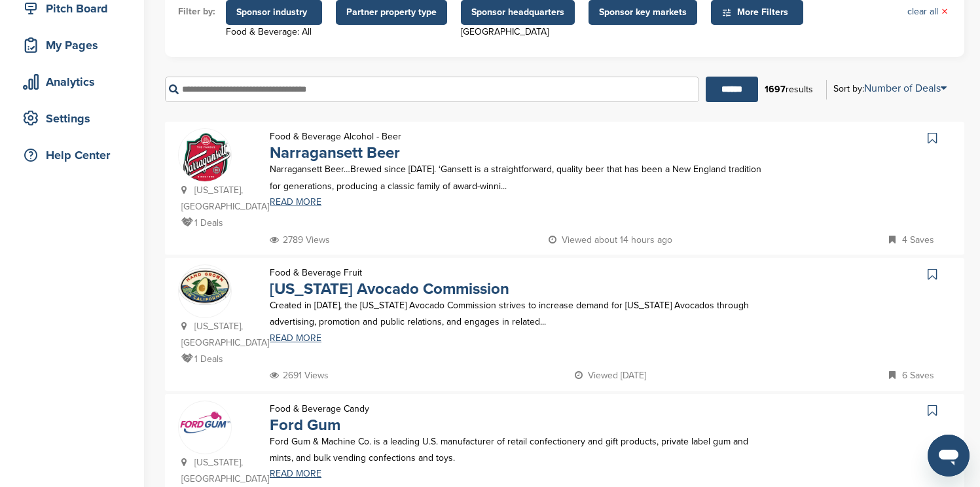
scroll to position [209, 0]
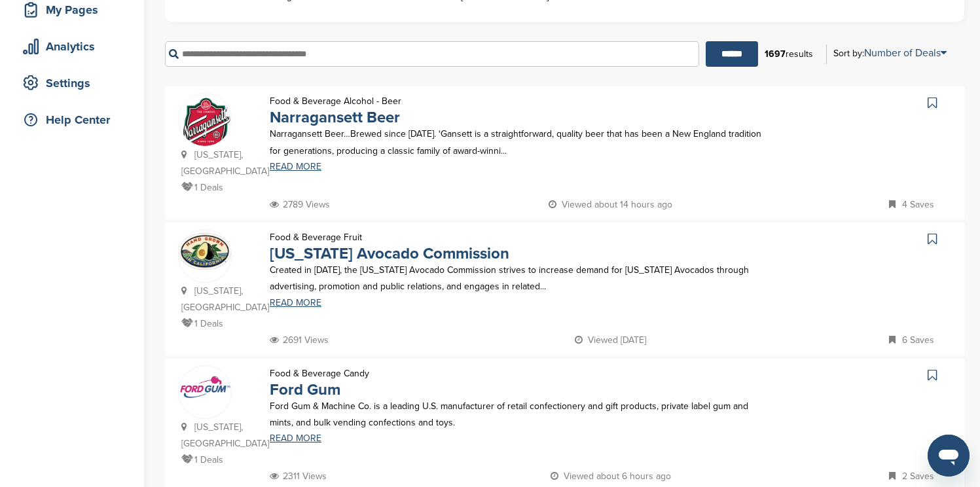
click at [933, 103] on icon at bounding box center [932, 102] width 9 height 13
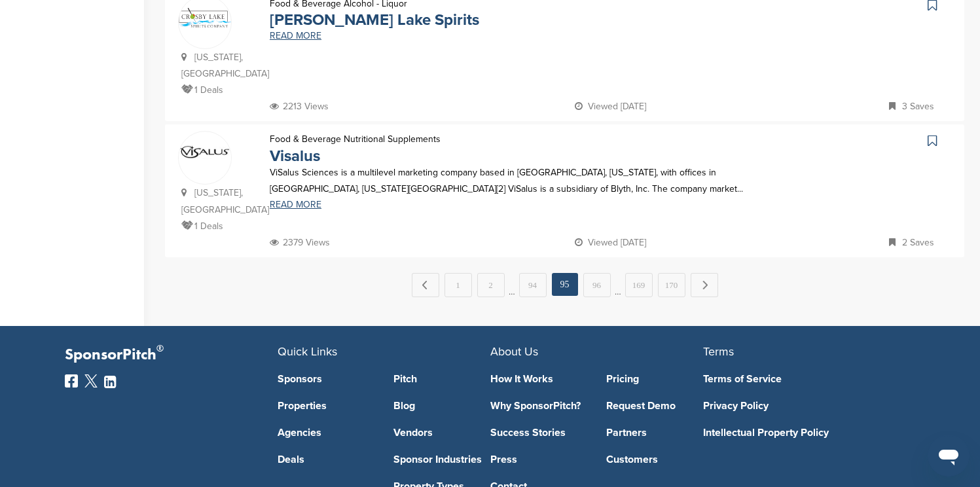
scroll to position [1414, 0]
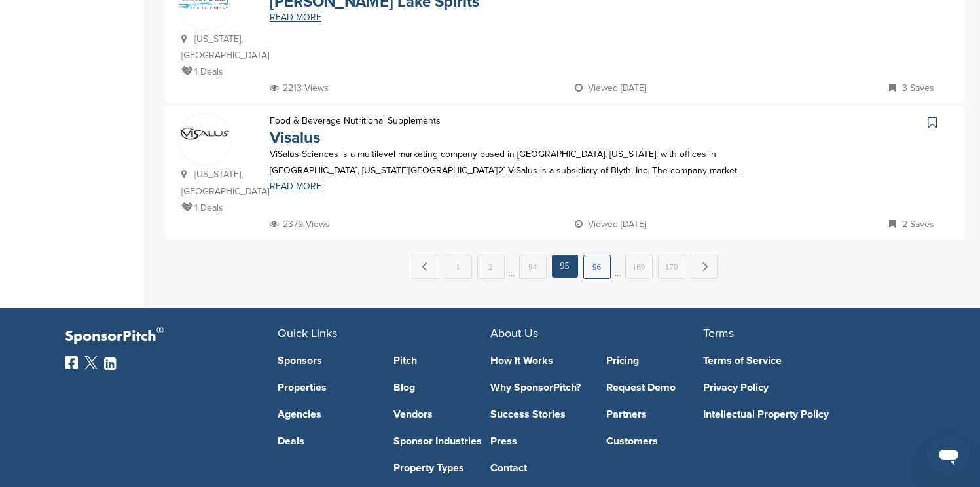
click at [601, 279] on link "96" at bounding box center [596, 267] width 27 height 24
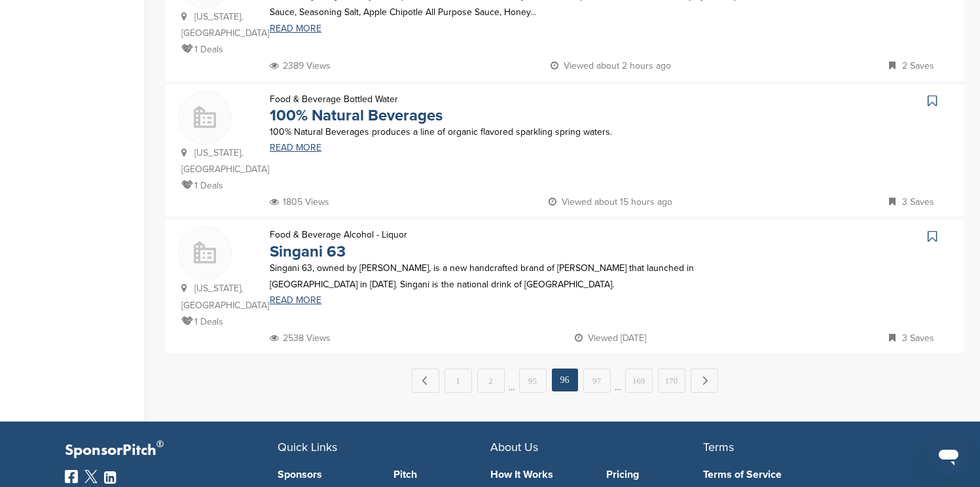
scroll to position [1336, 0]
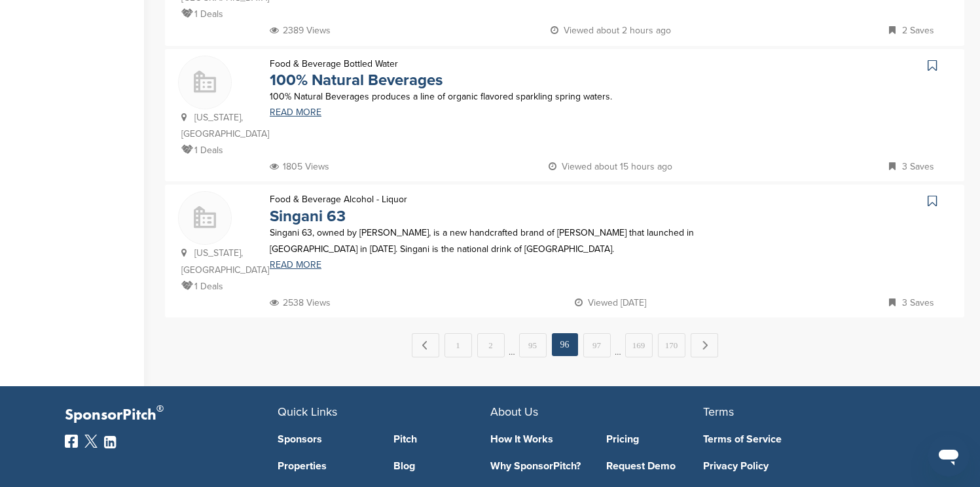
click at [601, 333] on link "97" at bounding box center [596, 345] width 27 height 24
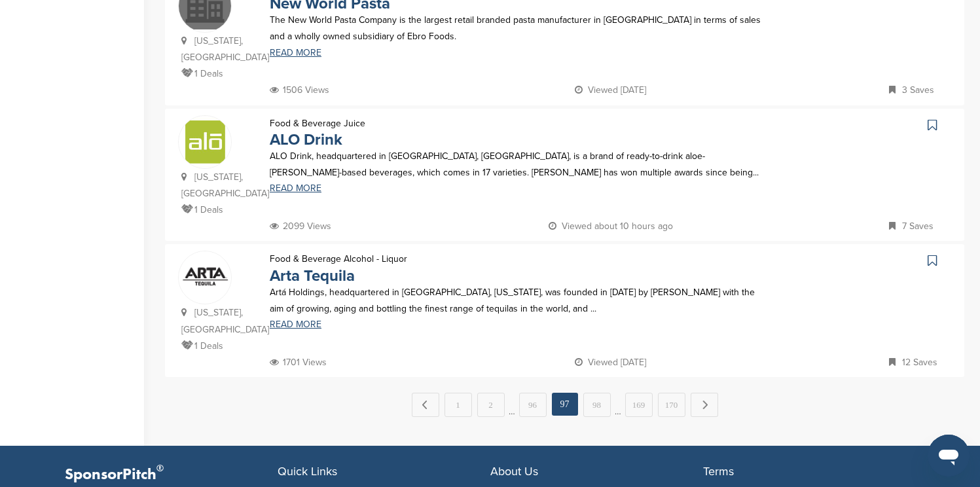
scroll to position [1283, 0]
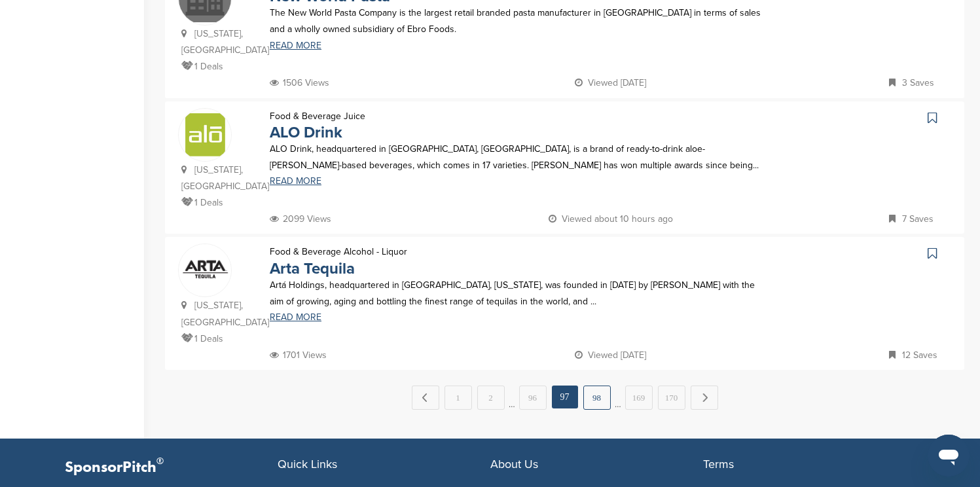
click at [594, 386] on link "98" at bounding box center [596, 398] width 27 height 24
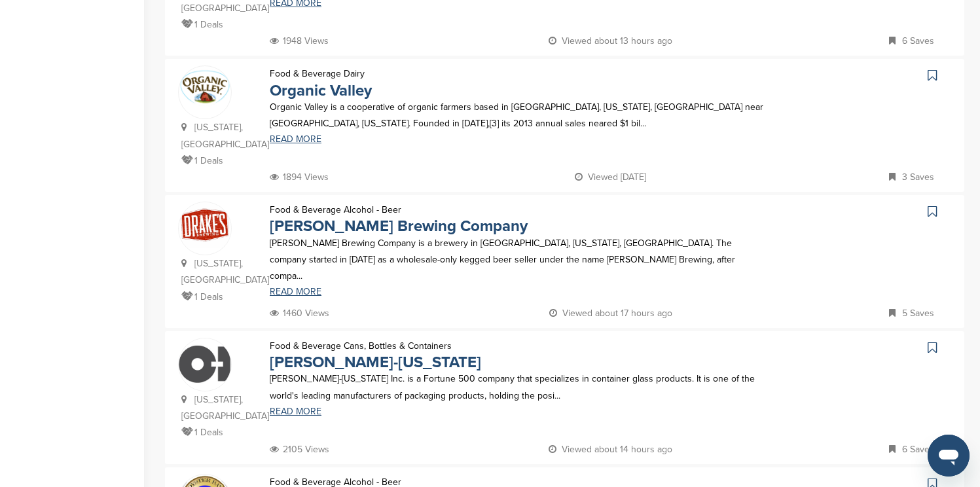
scroll to position [655, 0]
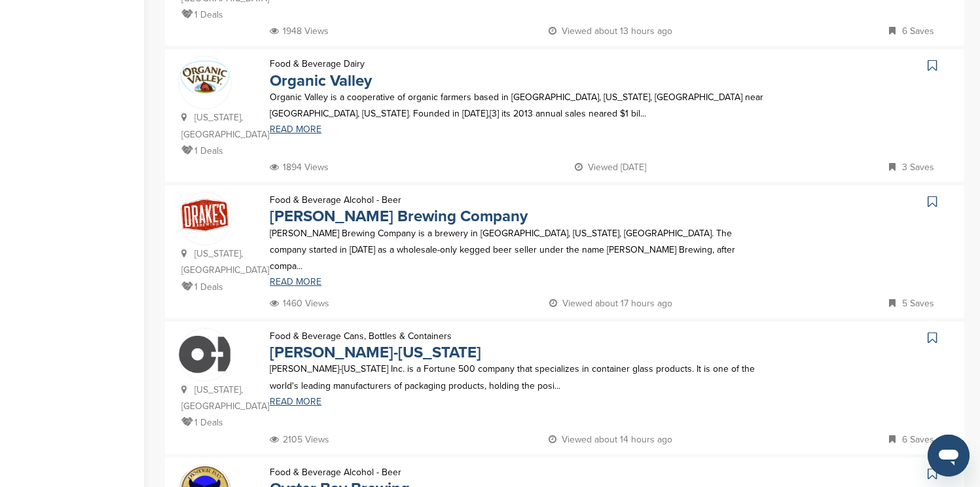
click at [930, 65] on icon at bounding box center [932, 65] width 9 height 13
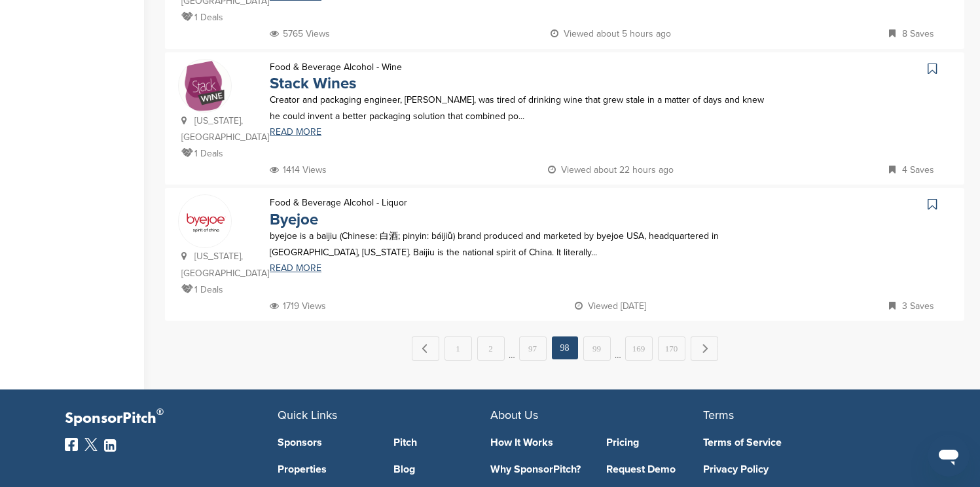
scroll to position [1336, 0]
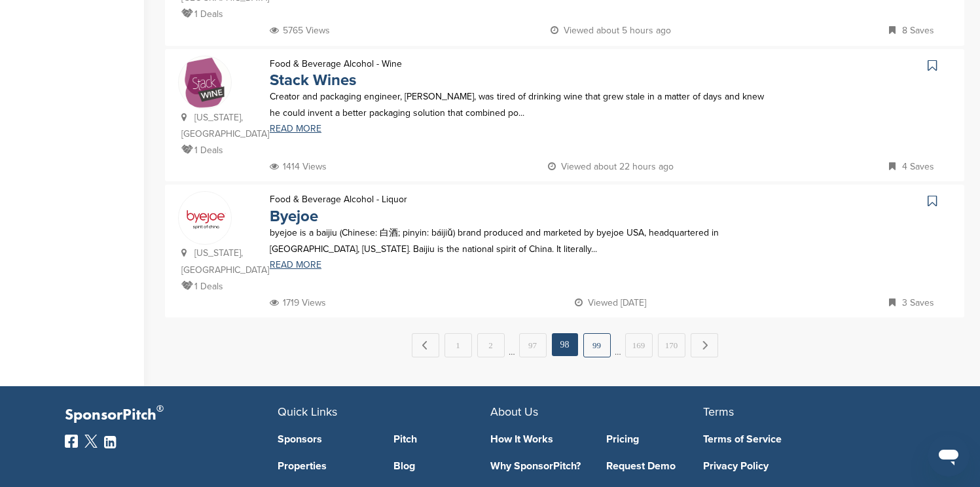
click at [593, 333] on link "99" at bounding box center [596, 345] width 27 height 24
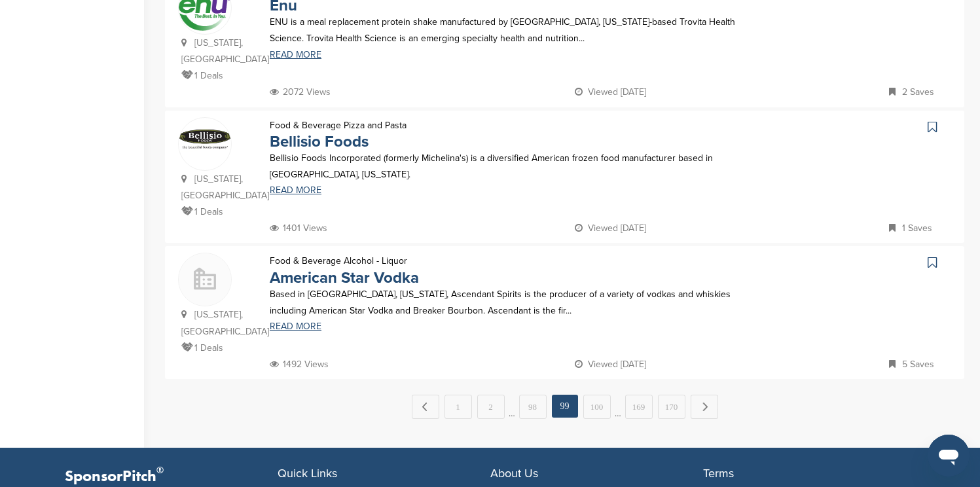
scroll to position [1283, 0]
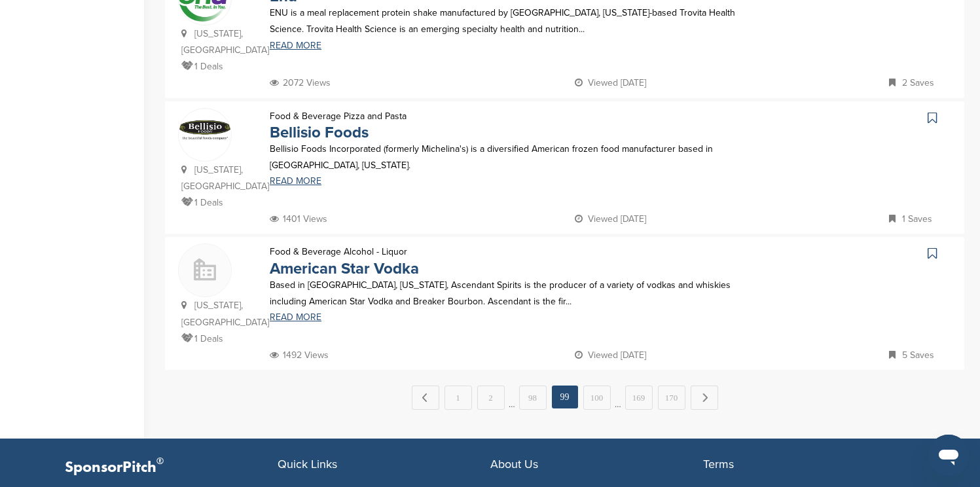
click at [592, 386] on link "100" at bounding box center [596, 398] width 27 height 24
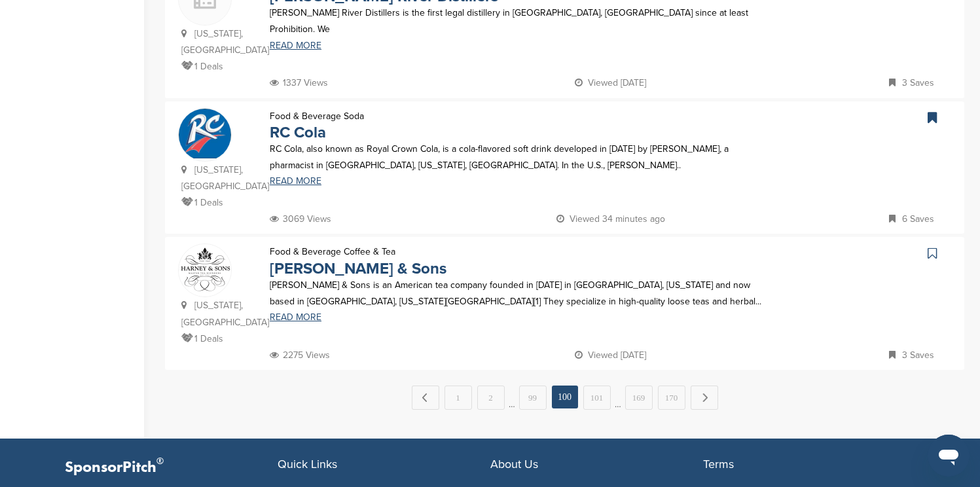
scroll to position [0, 0]
